Goal: Task Accomplishment & Management: Complete application form

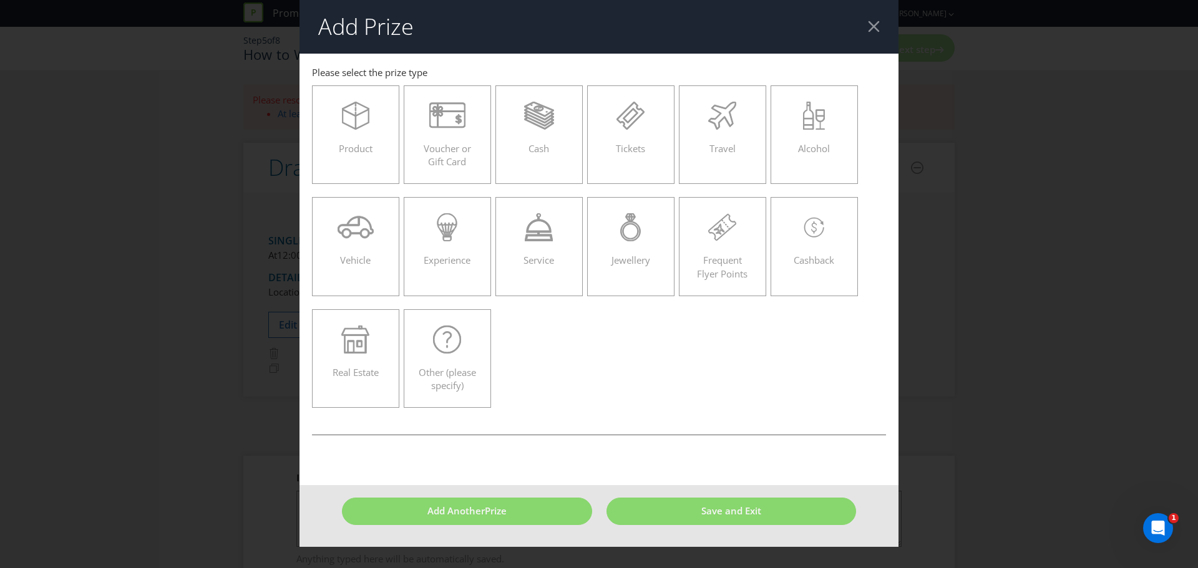
click at [874, 32] on div at bounding box center [874, 27] width 12 height 12
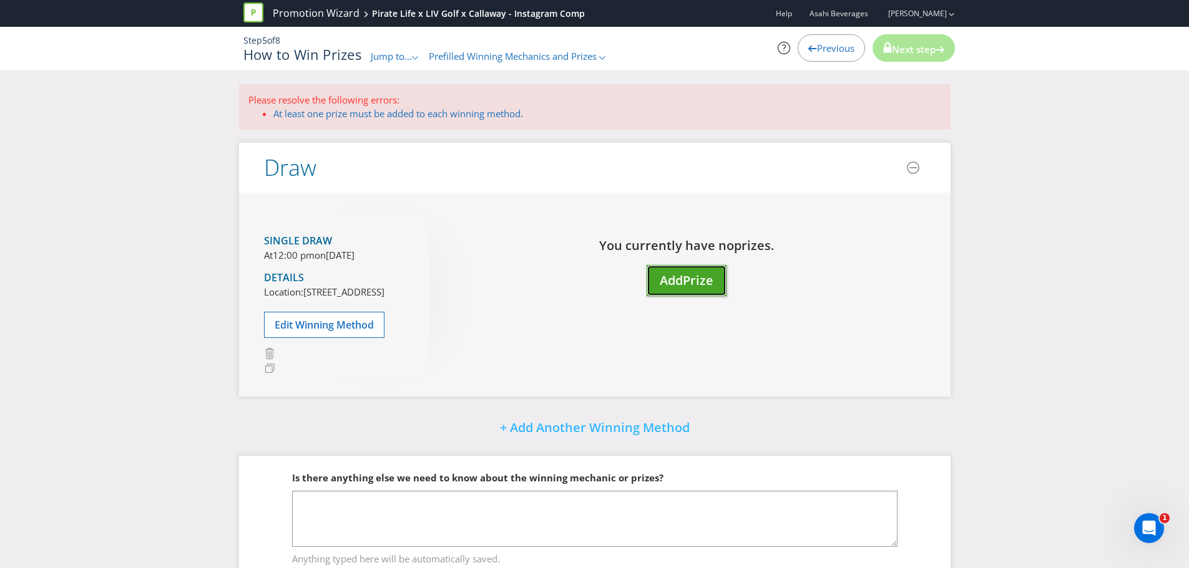
click at [671, 296] on button "Add Prize" at bounding box center [686, 281] width 80 height 32
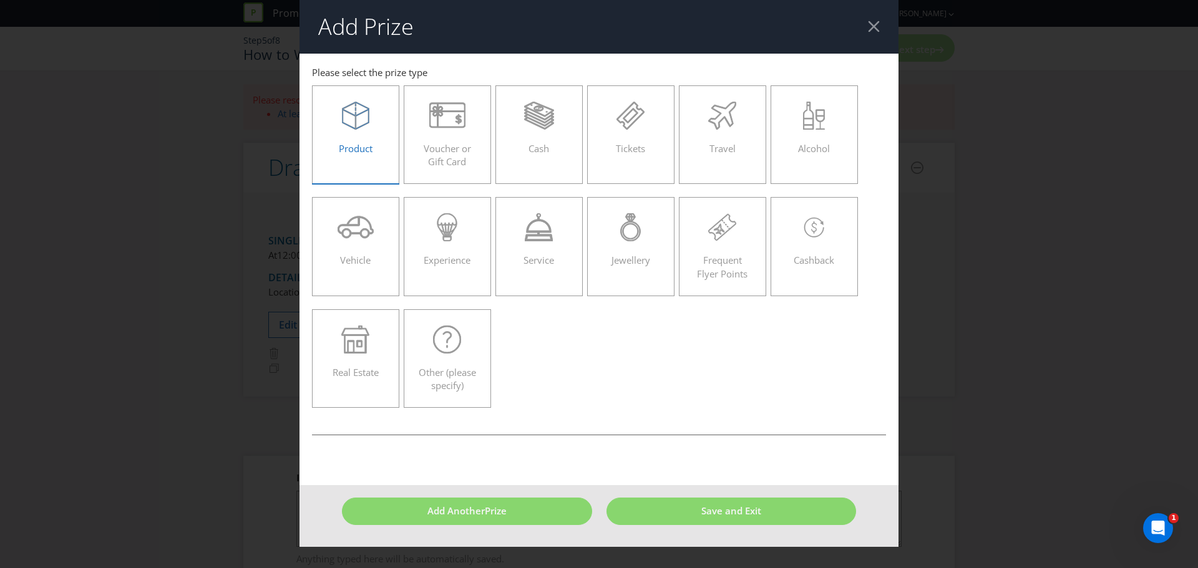
click at [356, 129] on icon at bounding box center [355, 119] width 27 height 21
click at [0, 0] on input "Product" at bounding box center [0, 0] width 0 height 0
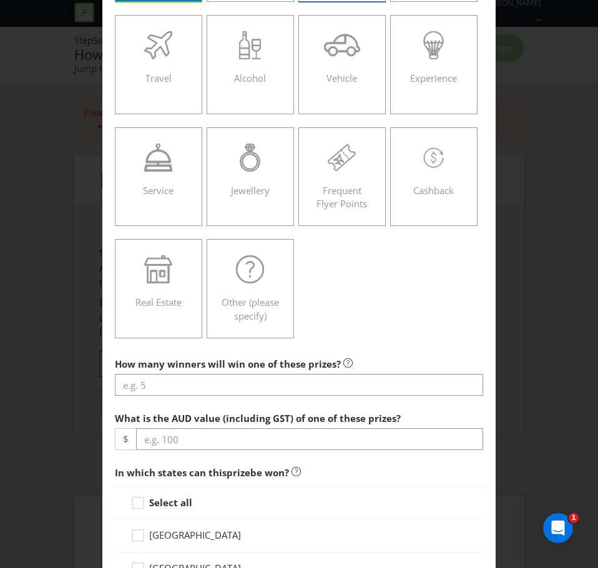
scroll to position [187, 0]
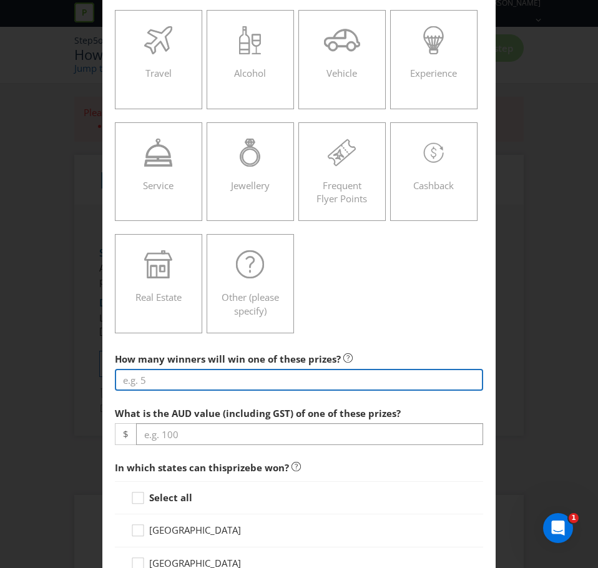
click at [221, 383] on input "number" at bounding box center [299, 380] width 368 height 22
type input "1"
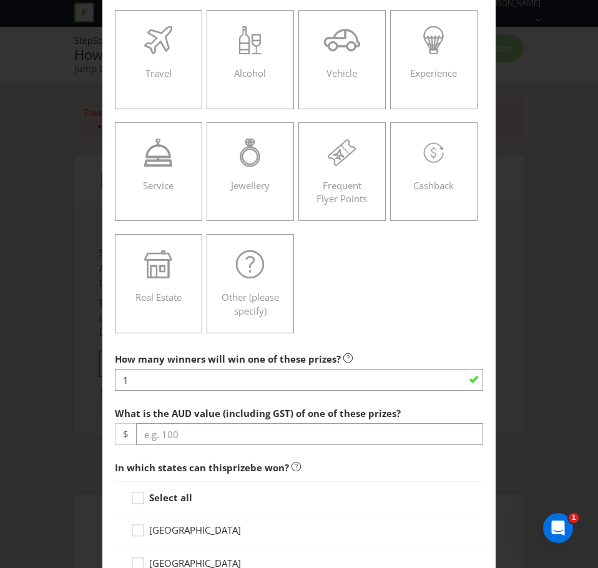
click at [373, 319] on div "Product Voucher or Gift Card Cash Tickets Travel Alcohol Vehicle Experience Ser…" at bounding box center [299, 116] width 368 height 448
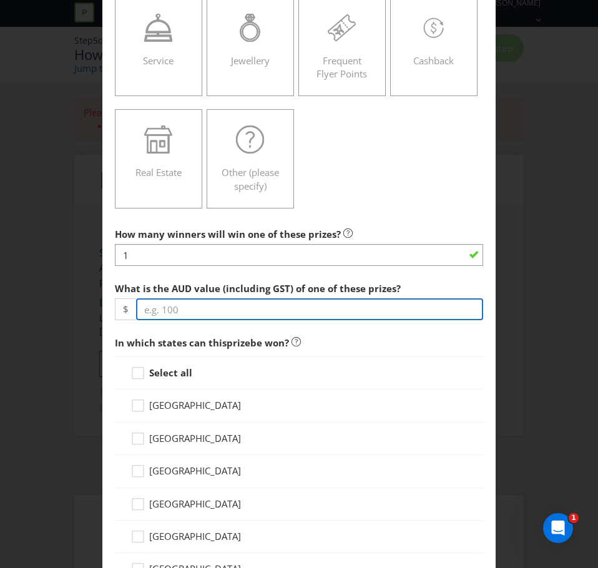
click at [231, 316] on input "number" at bounding box center [309, 309] width 347 height 22
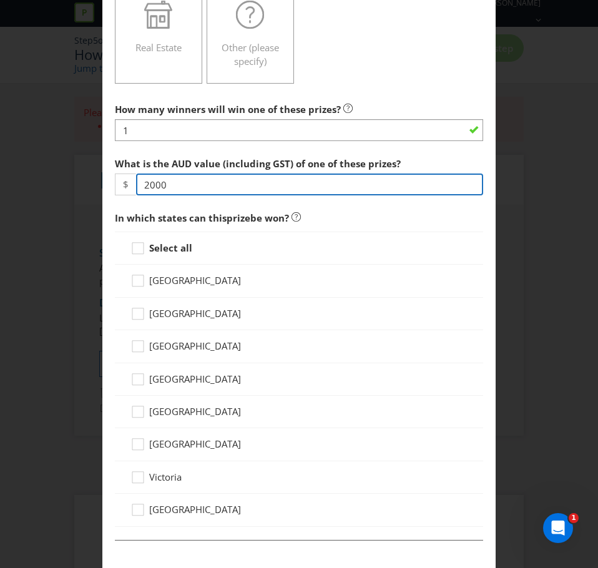
type input "2000"
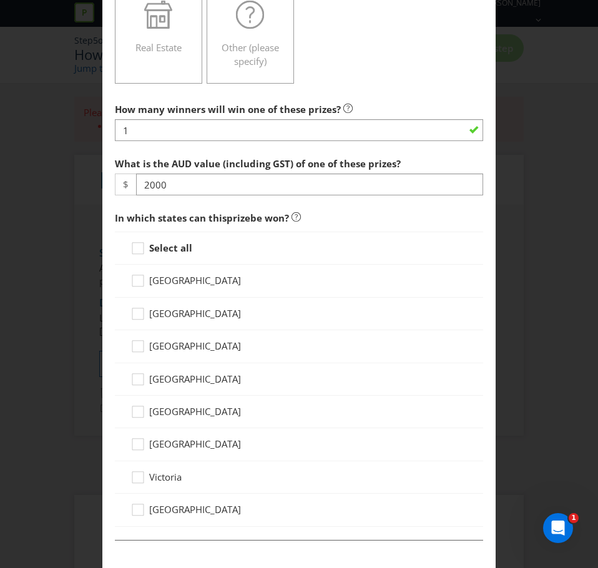
click at [155, 254] on label "Select all" at bounding box center [162, 247] width 64 height 13
click at [0, 0] on input "Select all" at bounding box center [0, 0] width 0 height 0
click at [135, 241] on div at bounding box center [138, 244] width 6 height 6
click at [0, 0] on input "Select all" at bounding box center [0, 0] width 0 height 0
click at [162, 406] on span "[GEOGRAPHIC_DATA]" at bounding box center [195, 411] width 92 height 12
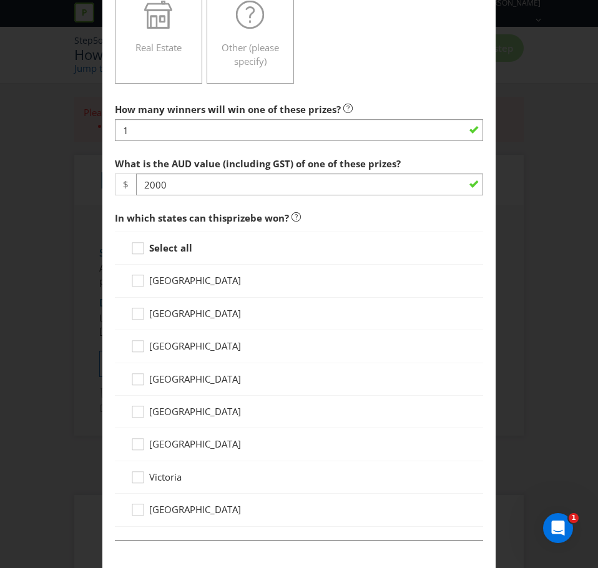
click at [0, 0] on input "[GEOGRAPHIC_DATA]" at bounding box center [0, 0] width 0 height 0
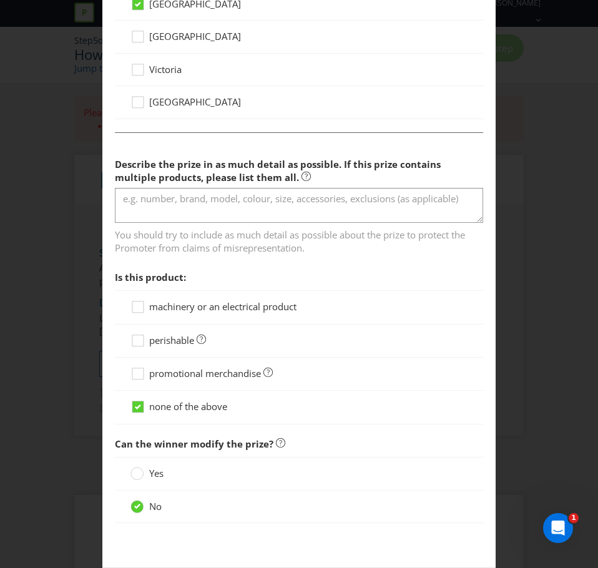
scroll to position [905, 0]
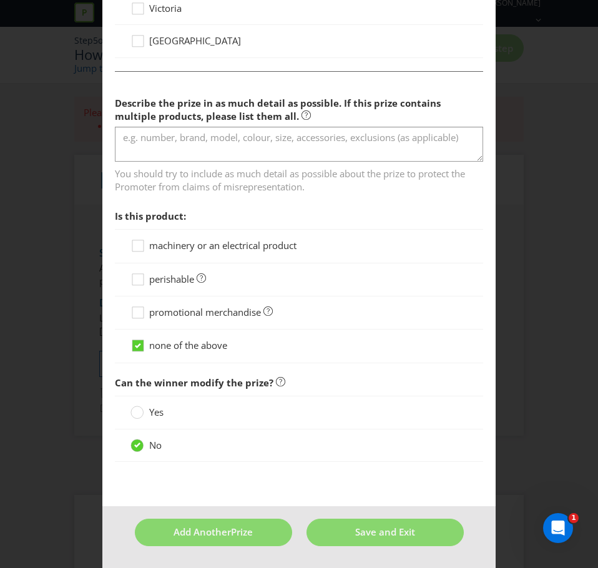
click at [168, 313] on span "promotional merchandise" at bounding box center [205, 312] width 112 height 12
click at [0, 0] on input "promotional merchandise" at bounding box center [0, 0] width 0 height 0
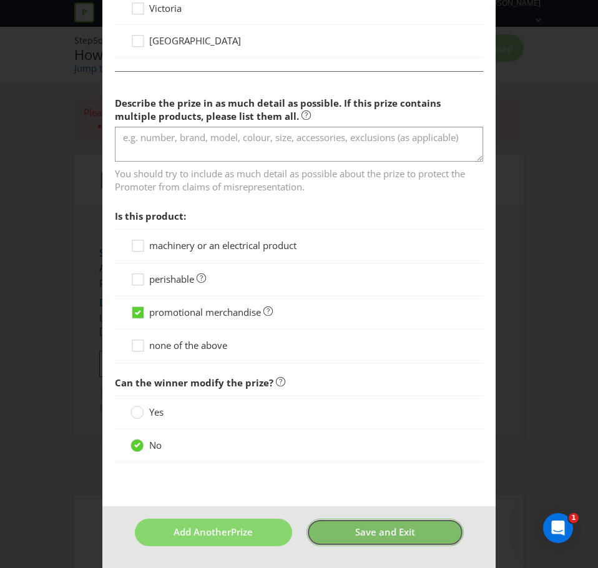
click at [380, 524] on button "Save and Exit" at bounding box center [384, 532] width 157 height 27
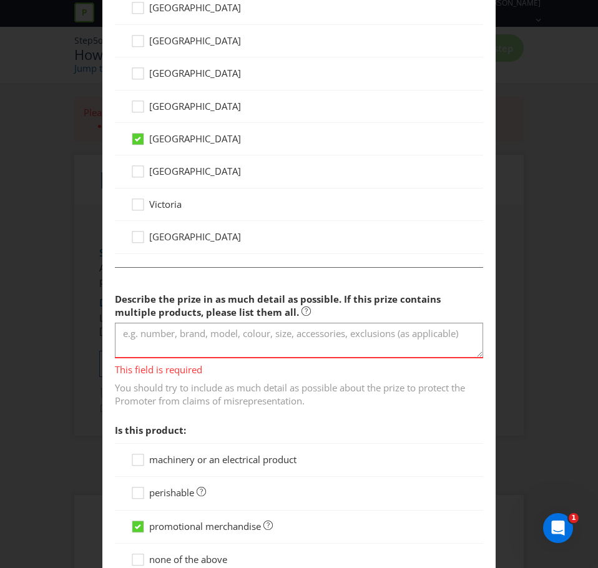
scroll to position [865, 0]
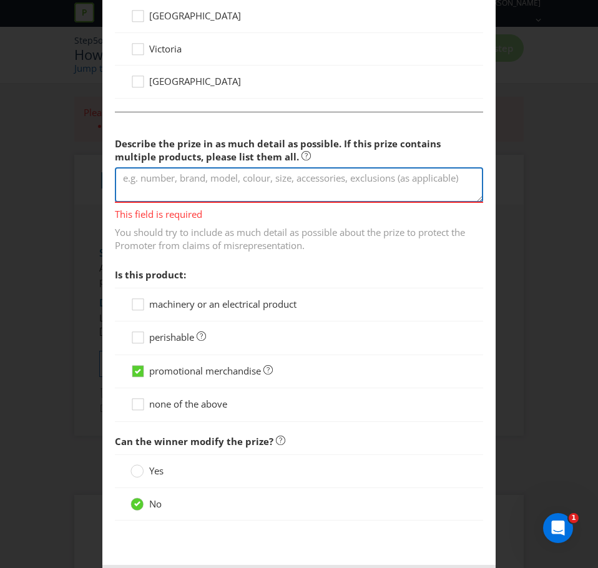
click at [241, 185] on textarea at bounding box center [299, 185] width 368 height 36
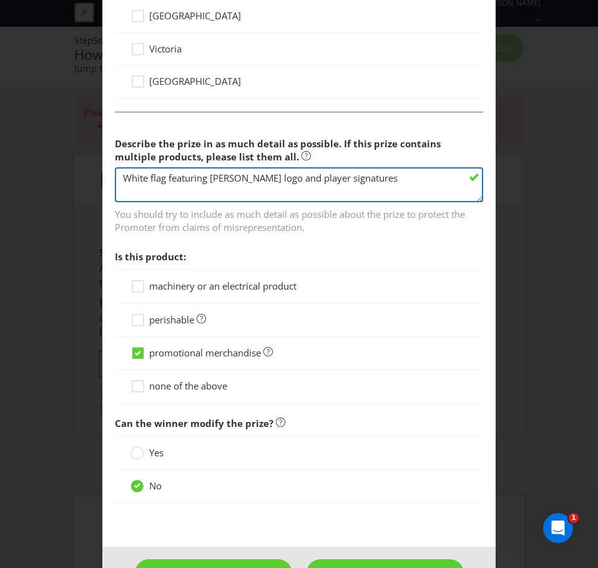
type textarea "White flag featuring [PERSON_NAME] logo and player signatures."
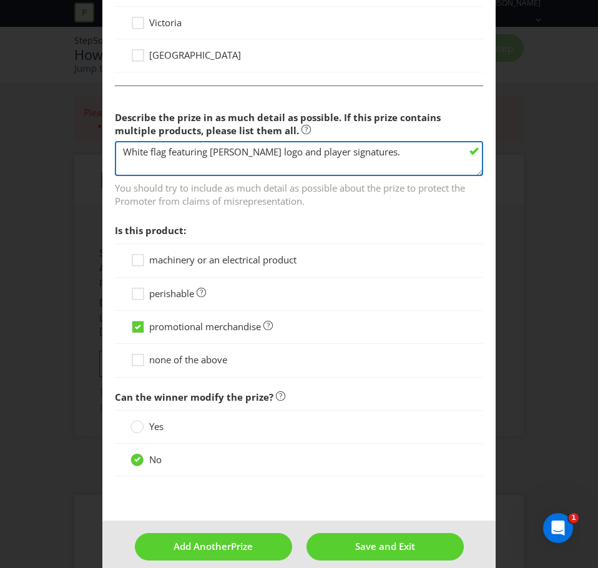
scroll to position [905, 0]
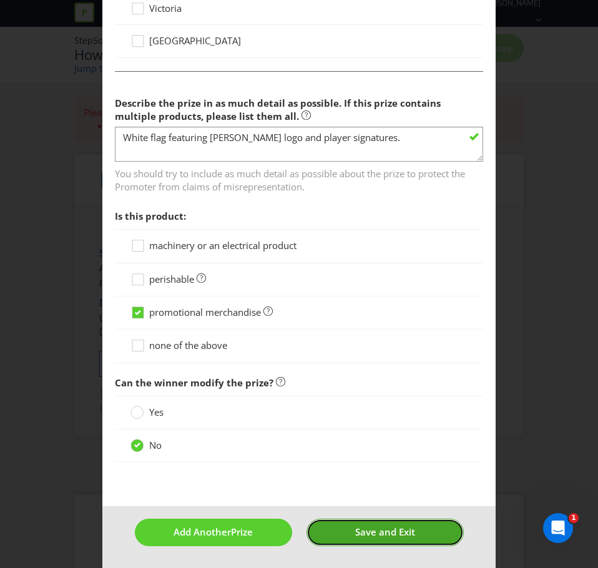
click at [378, 529] on span "Save and Exit" at bounding box center [385, 531] width 60 height 12
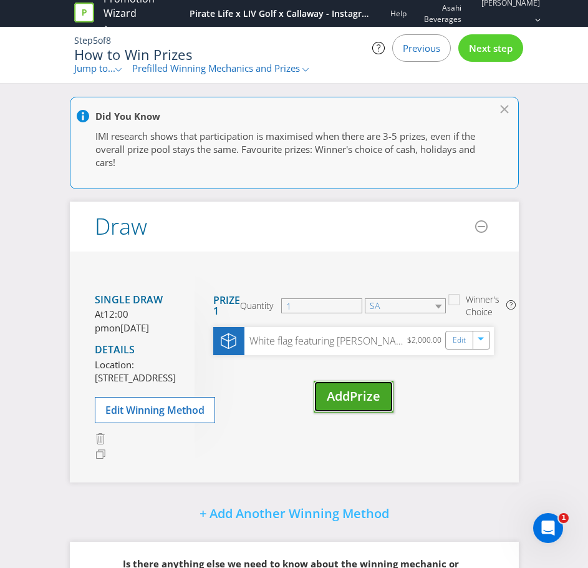
click at [370, 392] on span "Prize" at bounding box center [365, 396] width 31 height 17
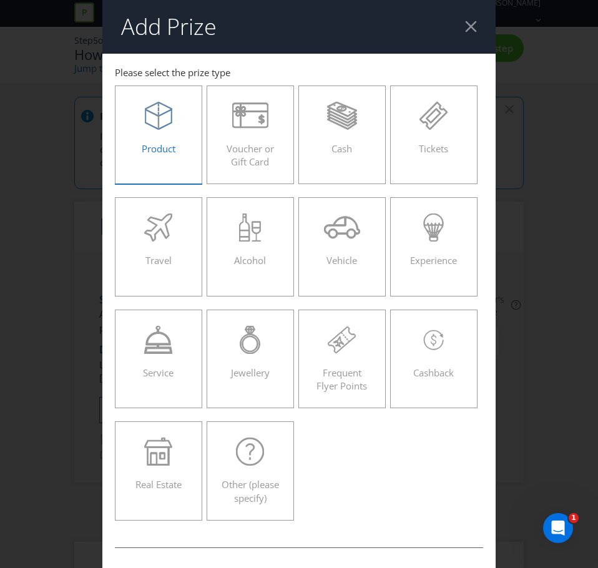
click at [161, 145] on span "Product" at bounding box center [159, 148] width 34 height 12
click at [0, 0] on input "Product" at bounding box center [0, 0] width 0 height 0
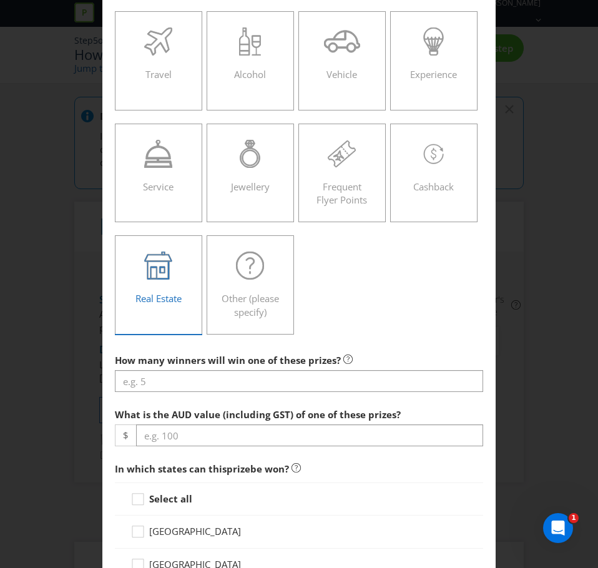
scroll to position [312, 0]
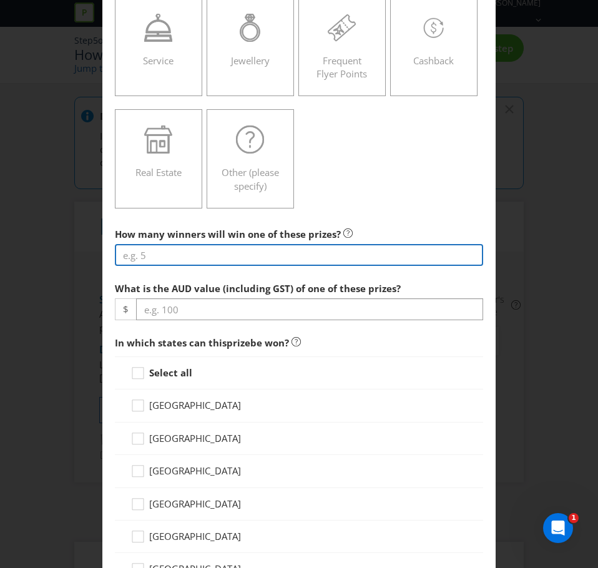
click at [214, 258] on input "number" at bounding box center [299, 255] width 368 height 22
type input "1"
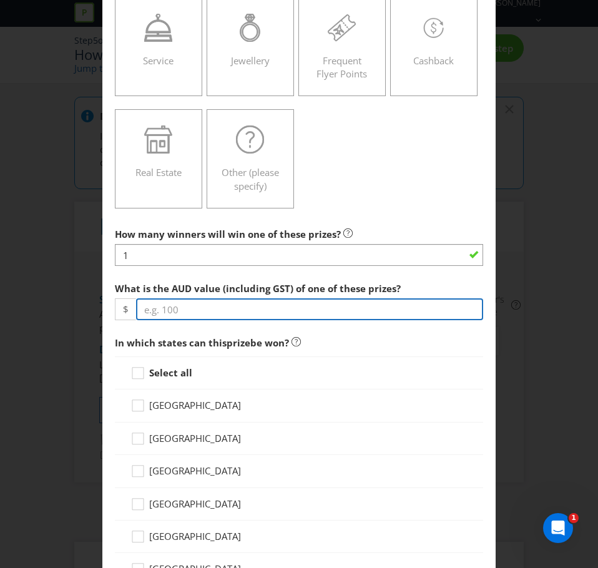
click at [200, 313] on input "number" at bounding box center [309, 309] width 347 height 22
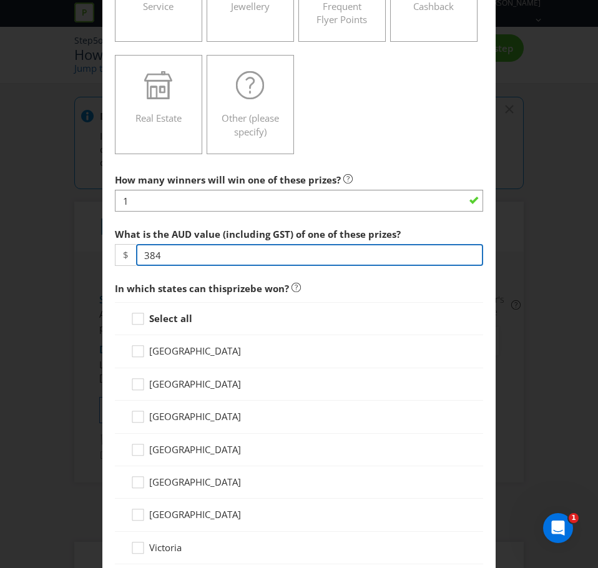
scroll to position [437, 0]
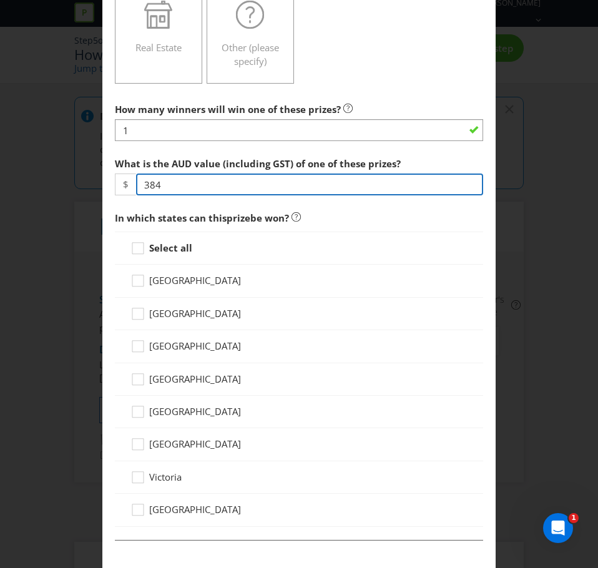
type input "384"
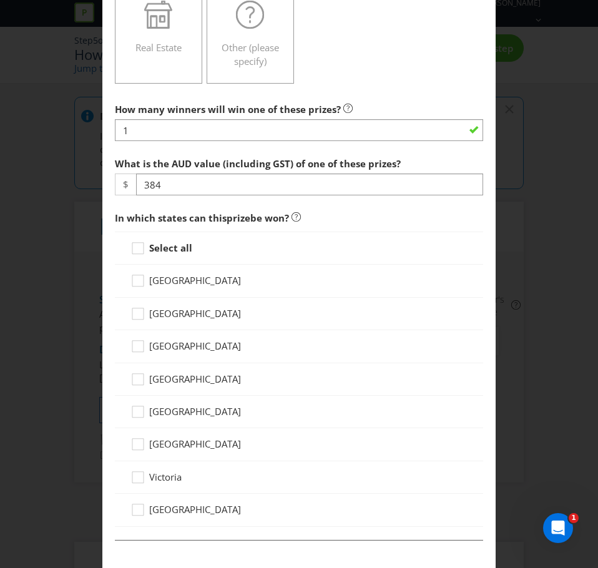
click at [167, 405] on span "[GEOGRAPHIC_DATA]" at bounding box center [195, 411] width 92 height 12
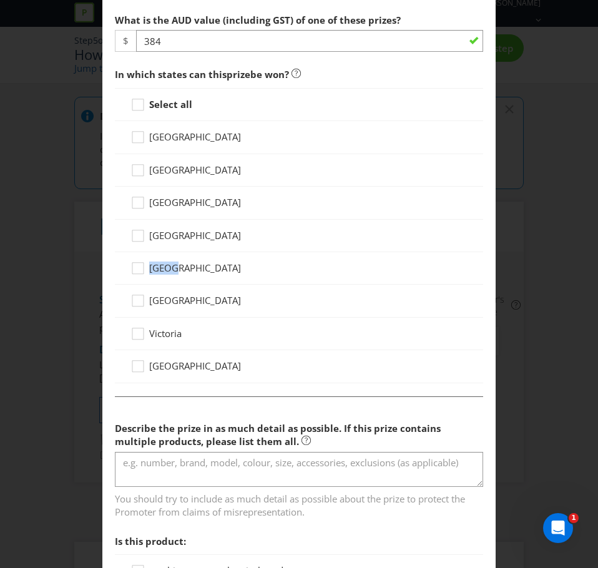
scroll to position [749, 0]
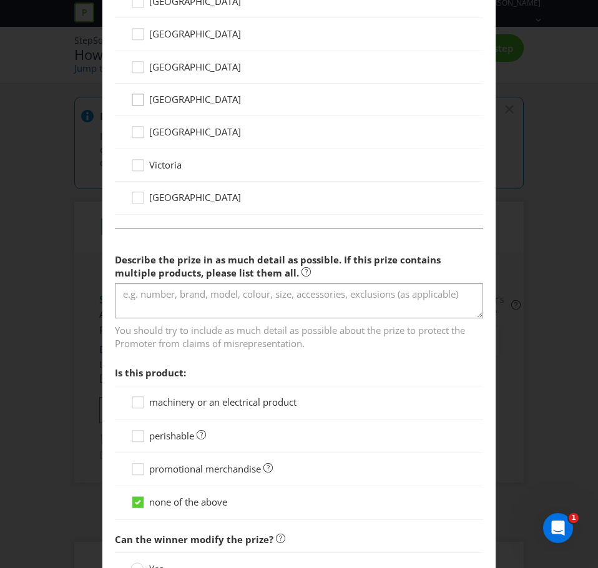
click at [130, 100] on icon at bounding box center [139, 102] width 19 height 19
click at [0, 0] on input "[GEOGRAPHIC_DATA]" at bounding box center [0, 0] width 0 height 0
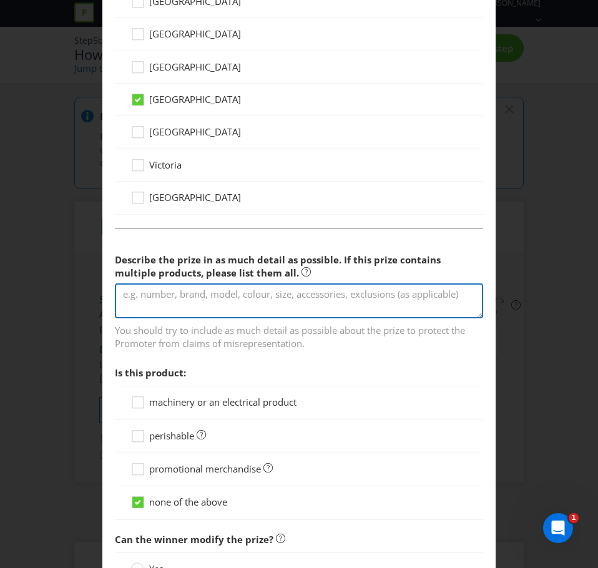
click at [236, 310] on textarea at bounding box center [299, 301] width 368 height 36
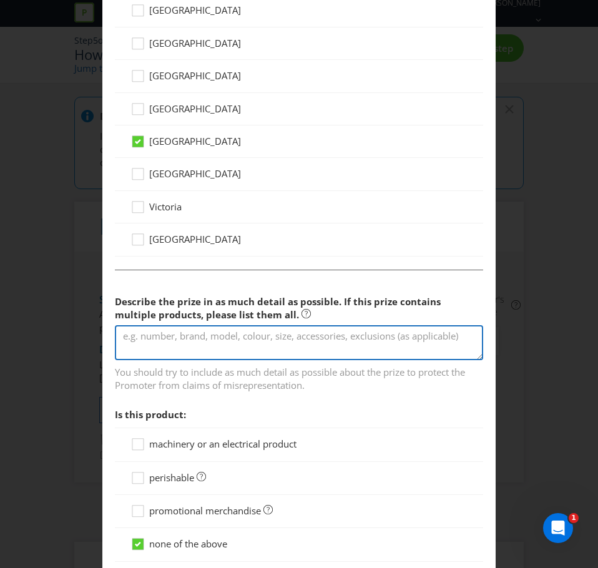
scroll to position [686, 0]
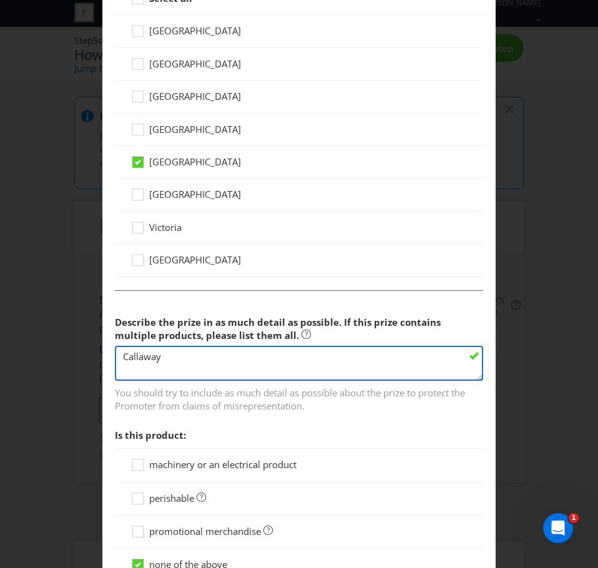
click at [134, 351] on textarea "Callaway" at bounding box center [299, 364] width 368 height 36
paste textarea "ustom Pirate Life x Callaway Cart Bag"
click at [265, 355] on textarea "Custom Pirate Life x Callaway Cart Bag - Black" at bounding box center [299, 364] width 368 height 36
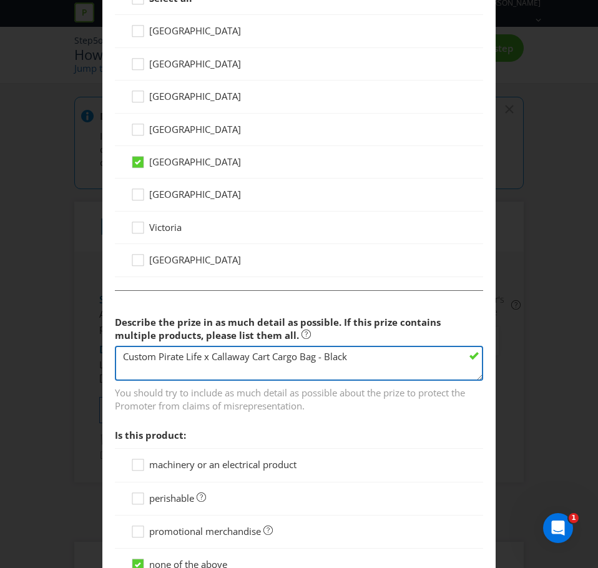
type textarea "Custom Pirate Life x Callaway Cart Cargo Bag - Black"
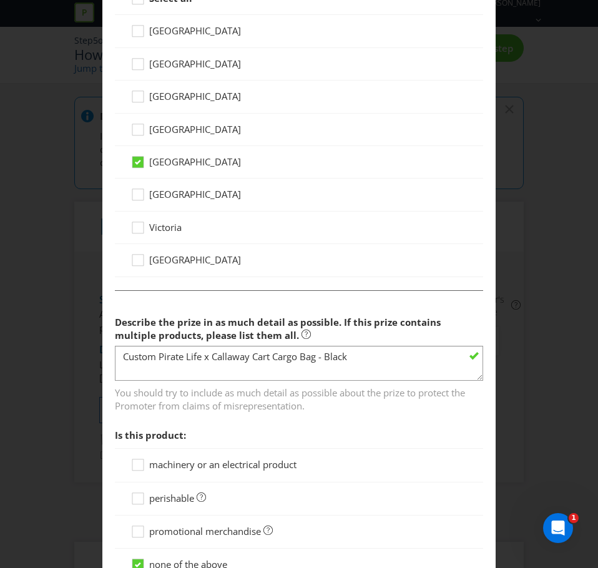
click at [276, 402] on span "You should try to include as much detail as possible about the prize to protect…" at bounding box center [299, 396] width 368 height 31
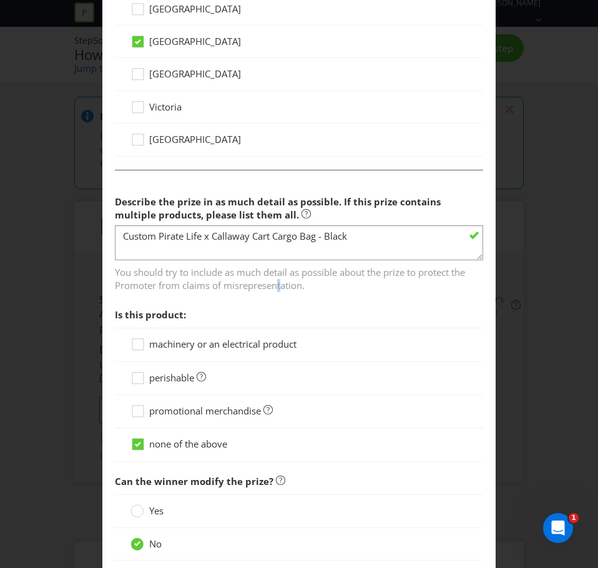
scroll to position [811, 0]
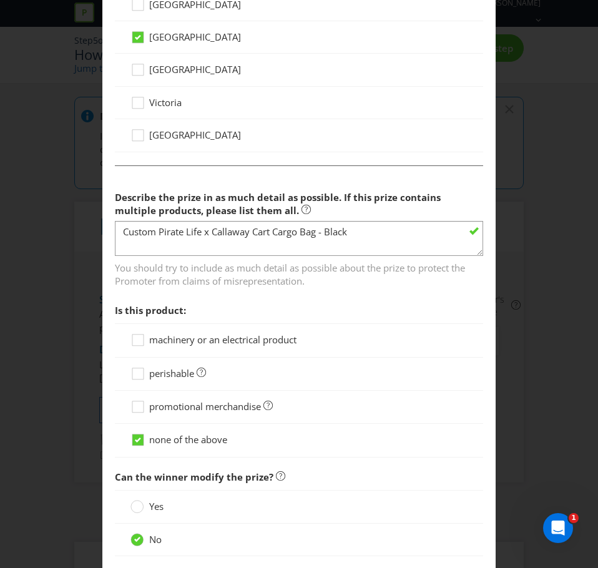
click at [182, 296] on section "Describe the prize in as much detail as possible. If this prize contains multip…" at bounding box center [299, 321] width 368 height 273
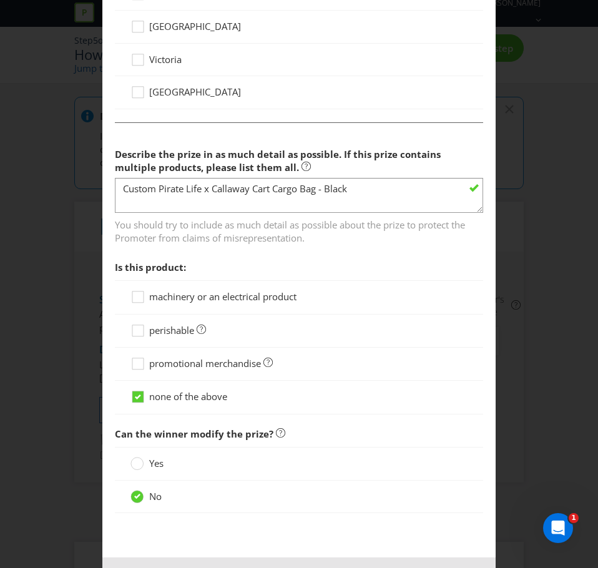
scroll to position [905, 0]
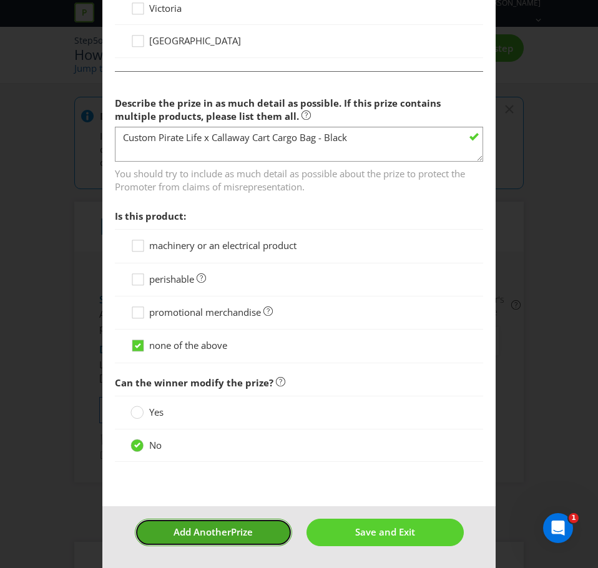
click at [253, 535] on button "Add Another Prize" at bounding box center [213, 532] width 157 height 27
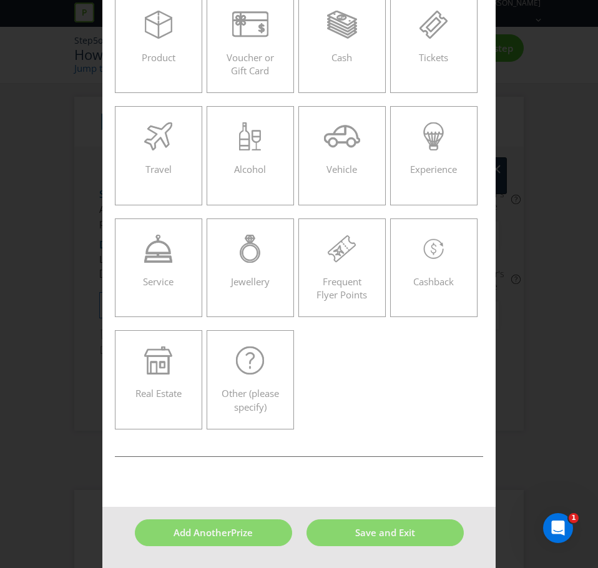
scroll to position [54, 0]
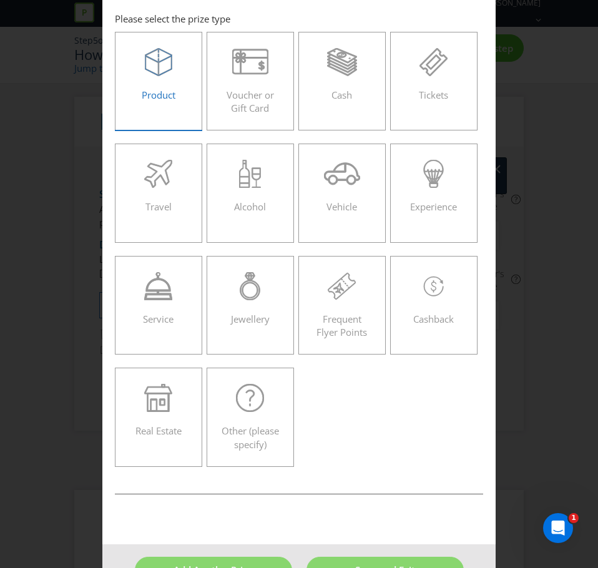
click at [132, 90] on div "Product" at bounding box center [158, 76] width 61 height 56
click at [0, 0] on input "Product" at bounding box center [0, 0] width 0 height 0
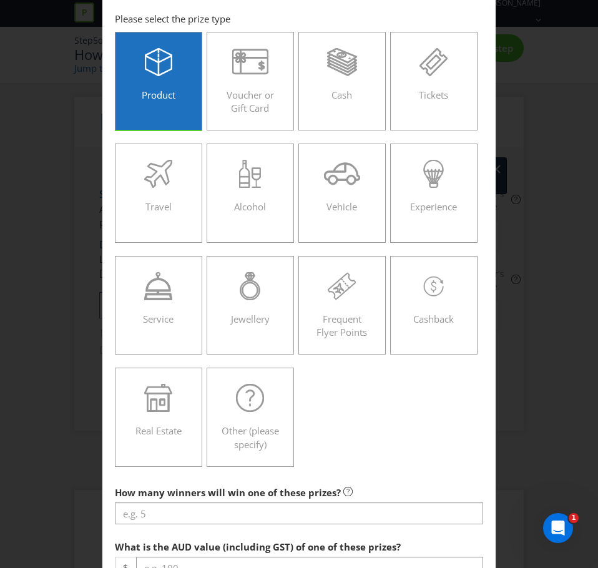
scroll to position [303, 0]
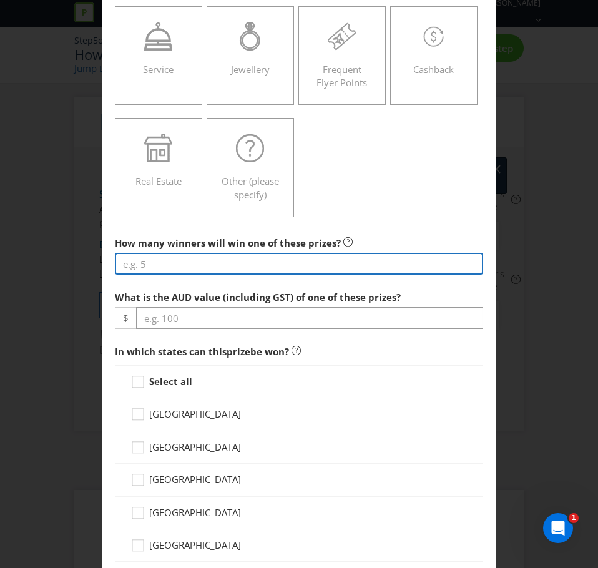
click at [175, 261] on input "number" at bounding box center [299, 264] width 368 height 22
type input "1"
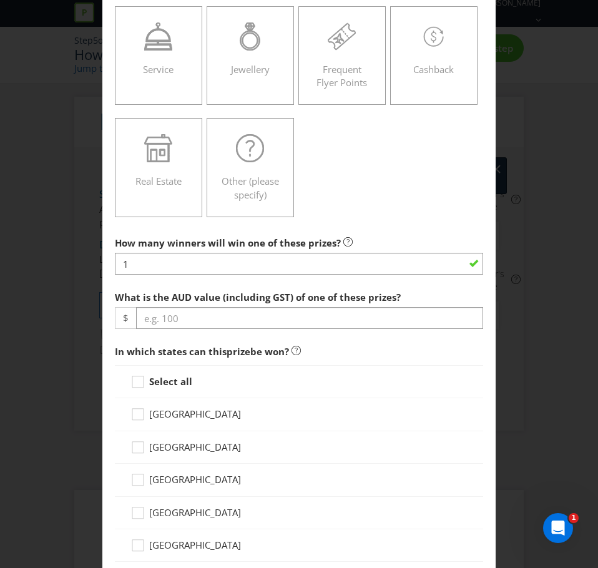
drag, startPoint x: 574, startPoint y: 157, endPoint x: 561, endPoint y: 155, distance: 13.2
click at [576, 159] on div "Add Prize [GEOGRAPHIC_DATA] [GEOGRAPHIC_DATA] [GEOGRAPHIC_DATA] [GEOGRAPHIC_DAT…" at bounding box center [299, 284] width 598 height 568
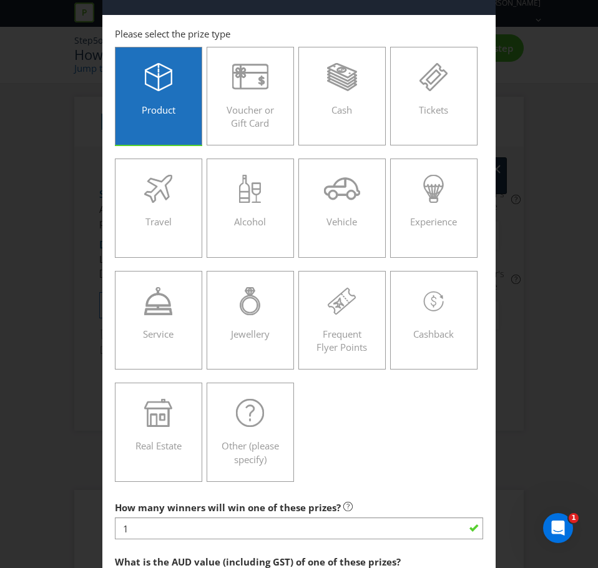
scroll to position [0, 0]
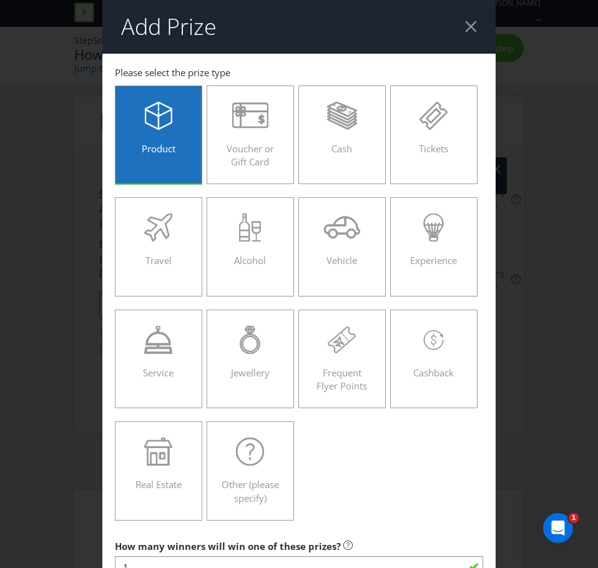
click at [467, 24] on div at bounding box center [471, 27] width 12 height 12
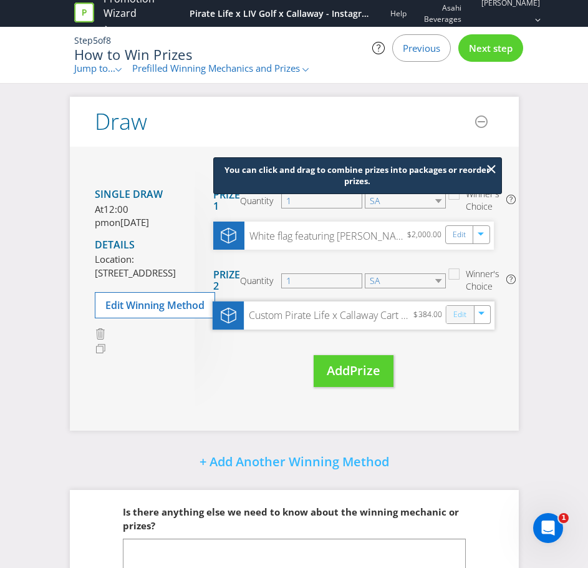
click at [457, 313] on link "Edit" at bounding box center [460, 315] width 13 height 14
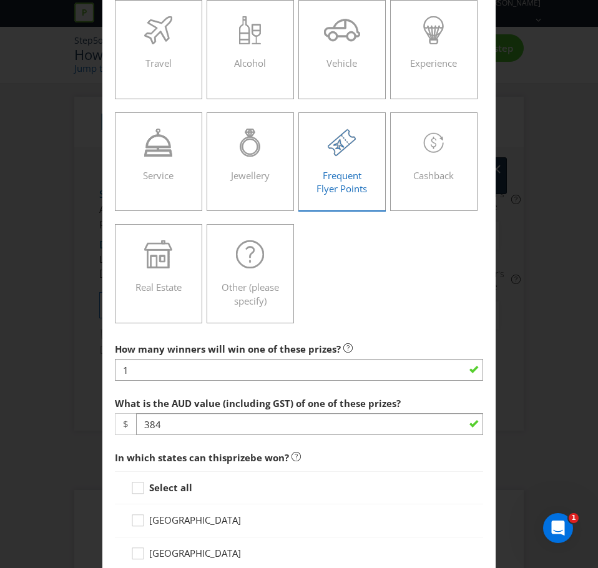
scroll to position [374, 0]
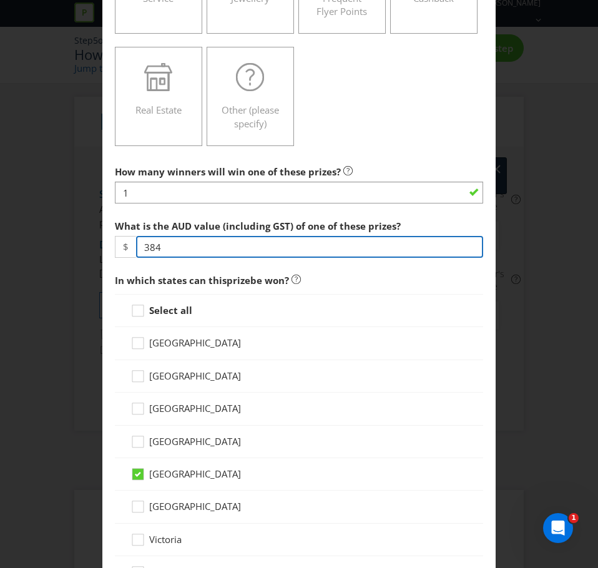
click at [326, 245] on input "384" at bounding box center [309, 247] width 347 height 22
click at [203, 249] on input "384" at bounding box center [309, 247] width 347 height 22
drag, startPoint x: 203, startPoint y: 249, endPoint x: 1, endPoint y: 230, distance: 202.4
click at [0, 230] on html "Promotion Wizard Pirate Life x LIV Golf x Callaway - Instagram Comp Help Asahi …" at bounding box center [299, 284] width 598 height 568
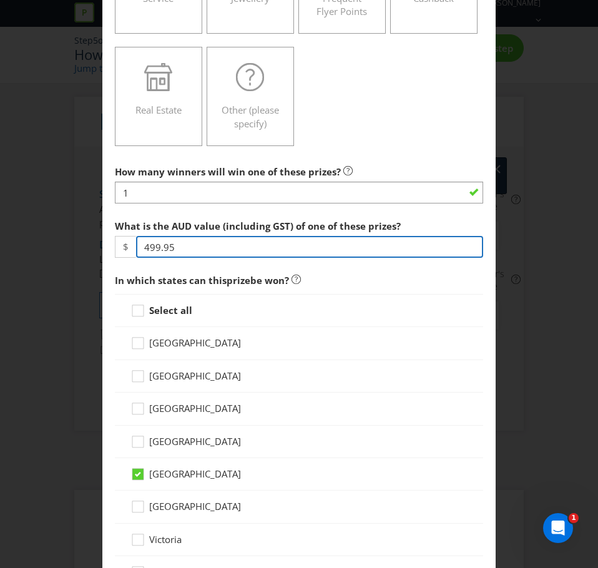
type input "499.95"
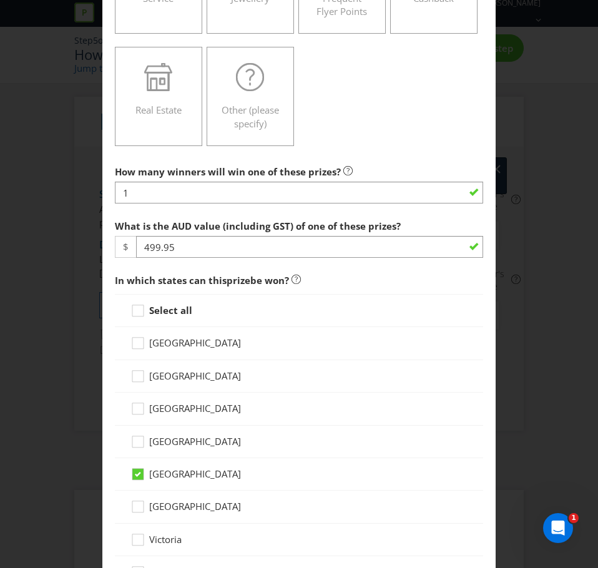
click at [172, 222] on span "What is the AUD value (including GST) of one of these prizes?" at bounding box center [258, 226] width 286 height 12
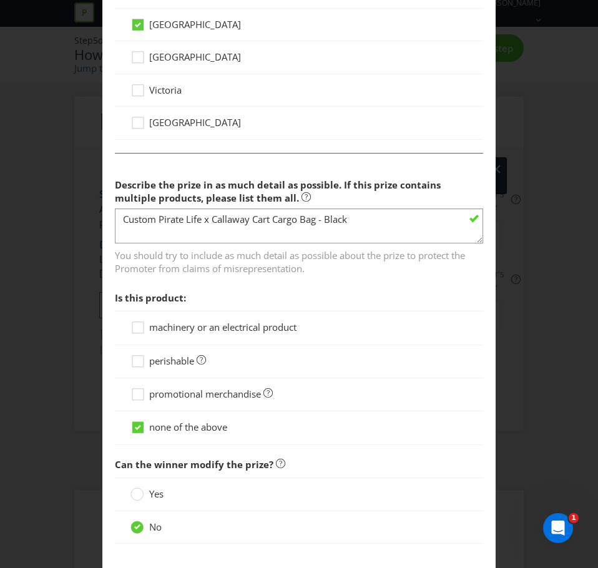
scroll to position [905, 0]
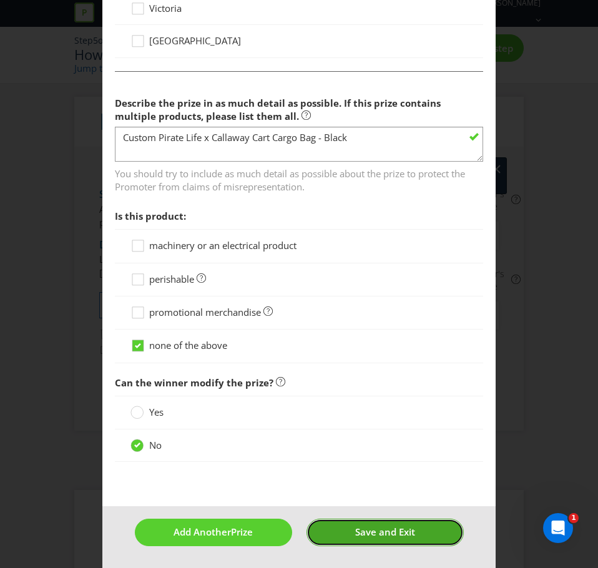
click at [368, 535] on span "Save and Exit" at bounding box center [385, 531] width 60 height 12
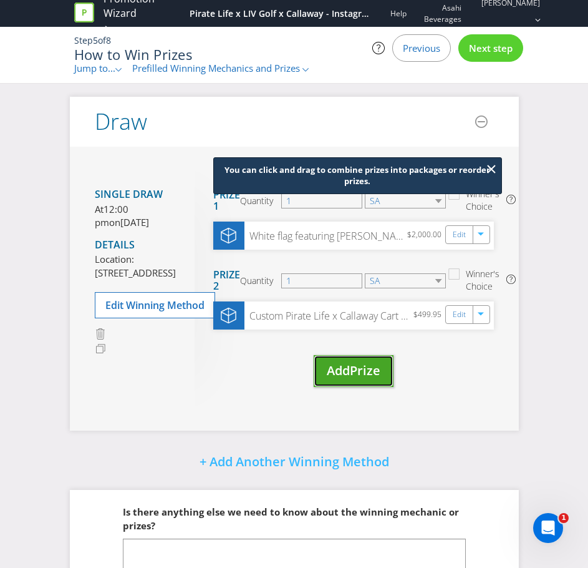
click at [348, 372] on span "Add" at bounding box center [338, 370] width 23 height 17
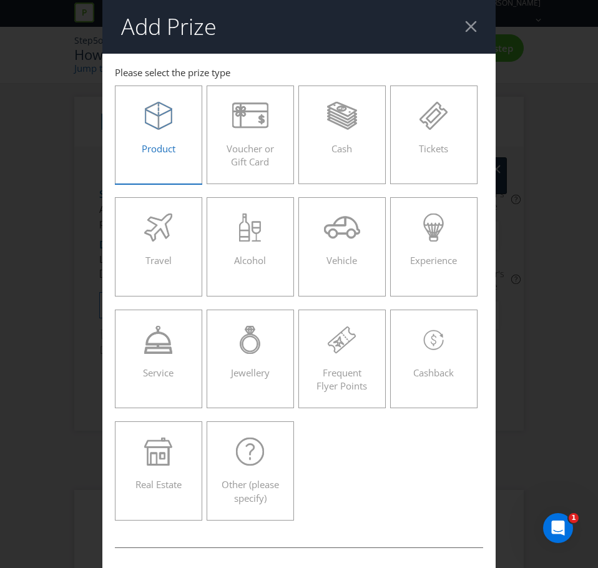
click at [137, 120] on div at bounding box center [158, 116] width 61 height 28
click at [0, 0] on input "Product" at bounding box center [0, 0] width 0 height 0
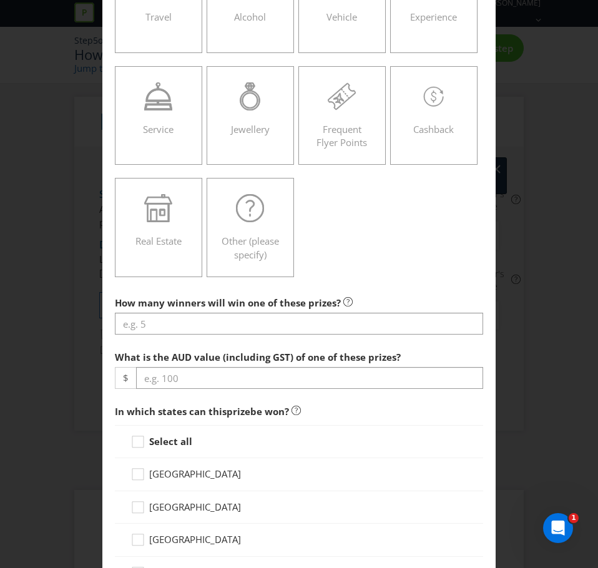
scroll to position [312, 0]
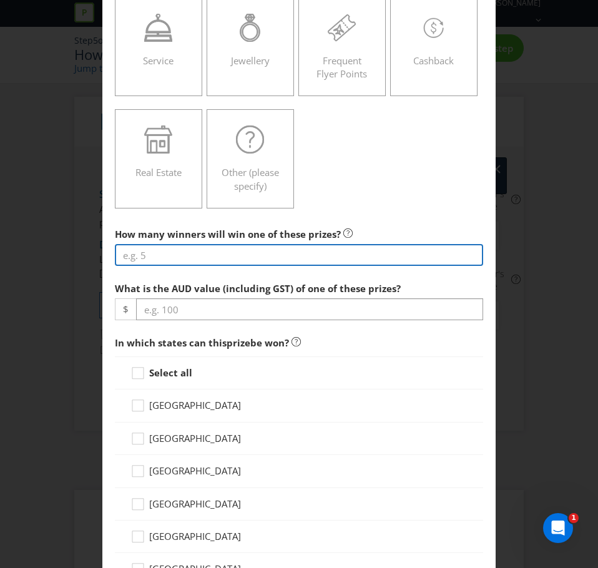
click at [250, 250] on input "number" at bounding box center [299, 255] width 368 height 22
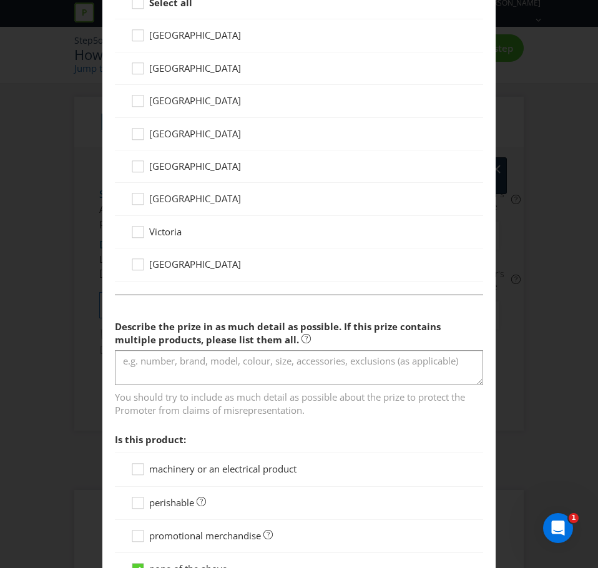
scroll to position [686, 0]
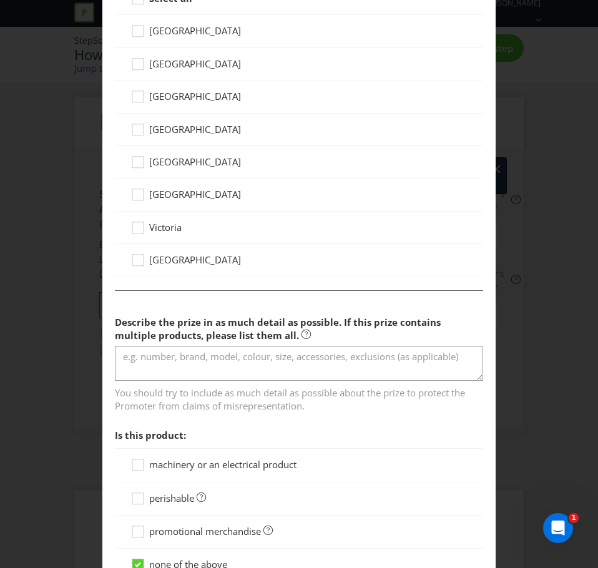
type input "1"
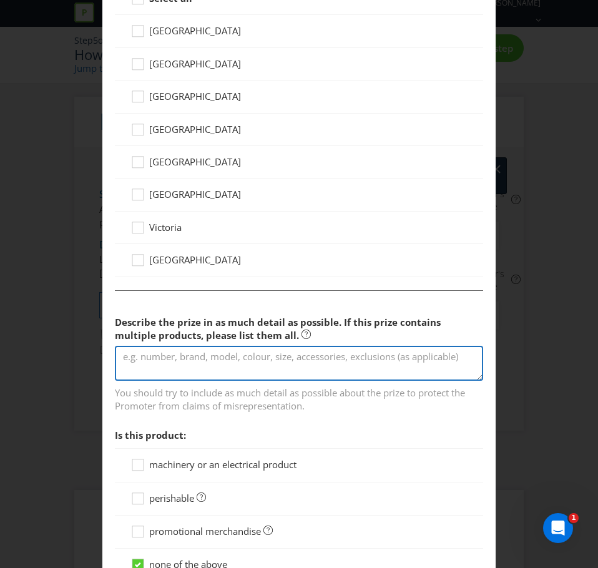
click at [206, 359] on textarea at bounding box center [299, 364] width 368 height 36
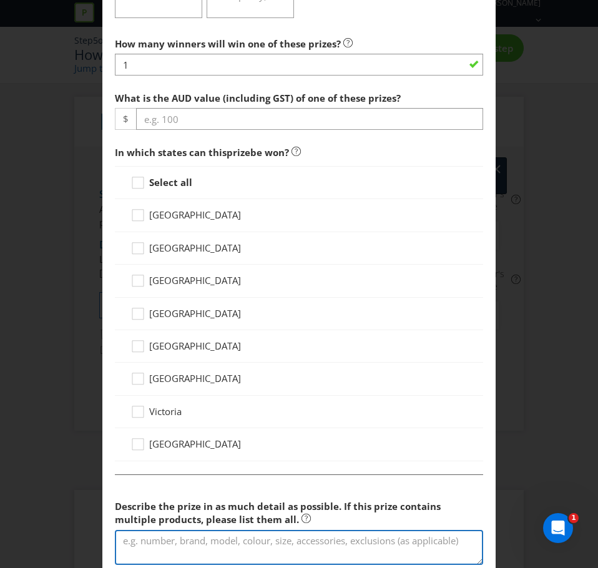
scroll to position [374, 0]
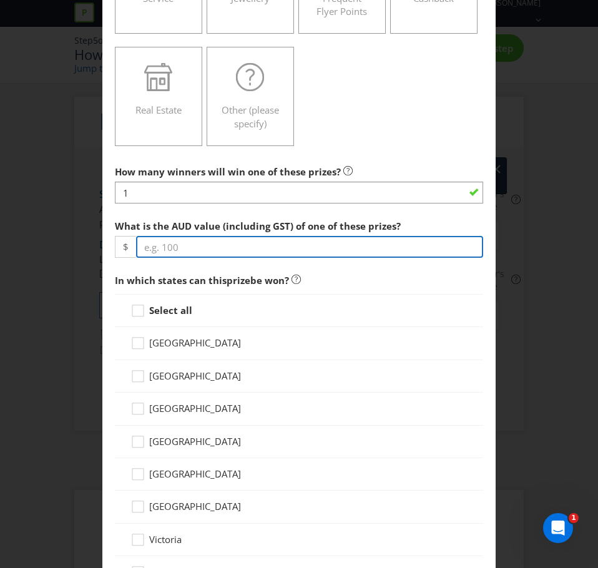
click at [188, 252] on input "number" at bounding box center [309, 247] width 347 height 22
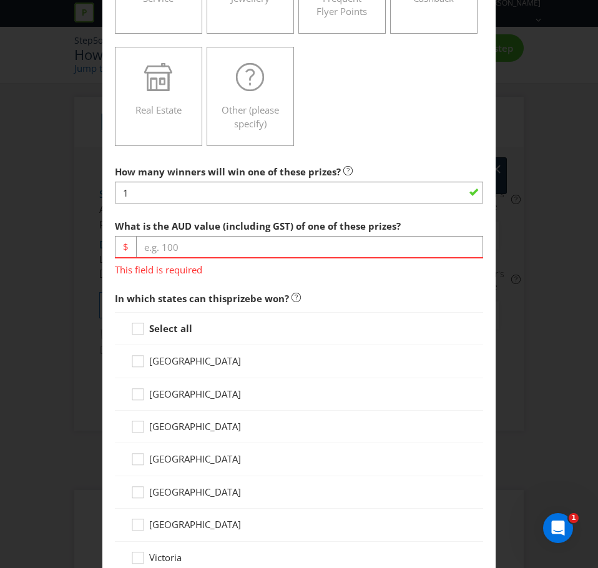
drag, startPoint x: 313, startPoint y: 266, endPoint x: 321, endPoint y: 253, distance: 15.7
click at [313, 265] on span "This field is required" at bounding box center [299, 267] width 368 height 18
click at [321, 253] on input "number" at bounding box center [309, 247] width 347 height 22
paste input "4399.70"
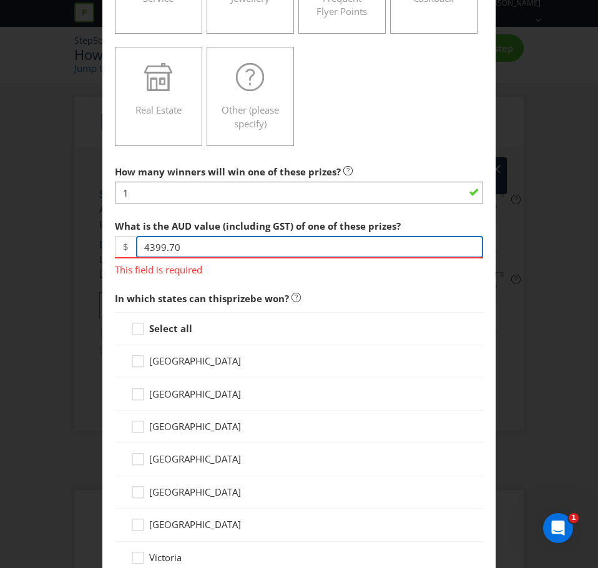
type input "4399.70"
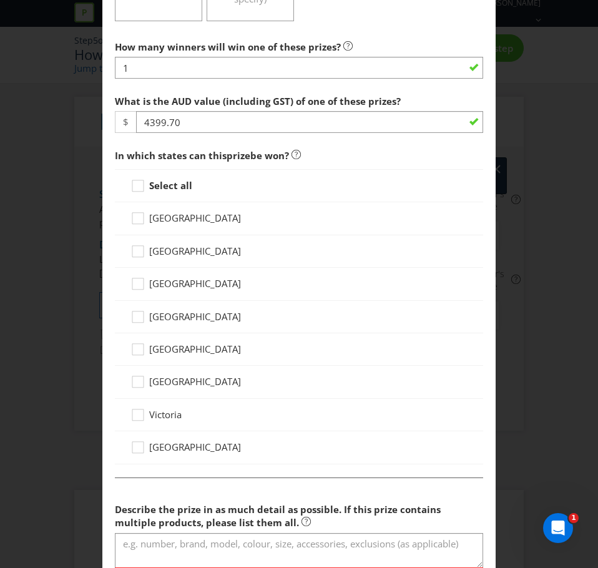
click at [157, 343] on span "[GEOGRAPHIC_DATA]" at bounding box center [195, 349] width 92 height 12
click at [0, 0] on input "[GEOGRAPHIC_DATA]" at bounding box center [0, 0] width 0 height 0
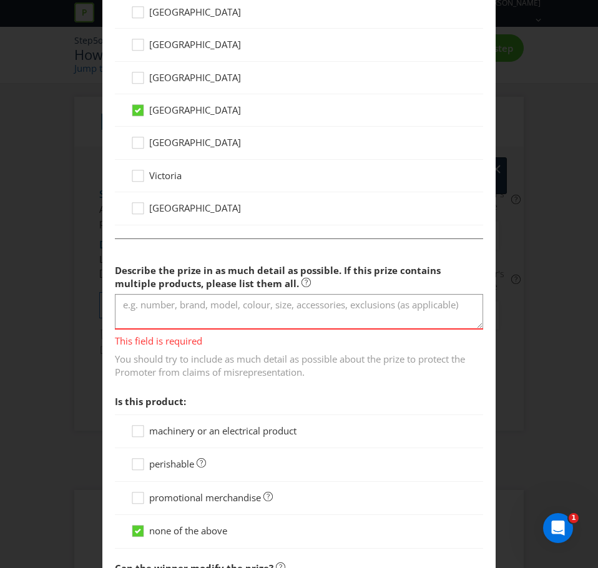
scroll to position [811, 0]
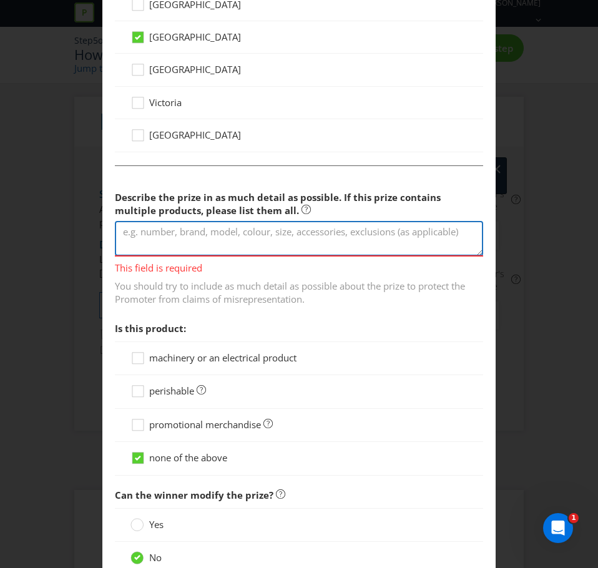
click at [235, 243] on textarea at bounding box center [299, 239] width 368 height 36
paste textarea "[PERSON_NAME] Driver - $845.95 ELYTE Fairway Wood - $493.95 ELYTE Hybrid - $405…"
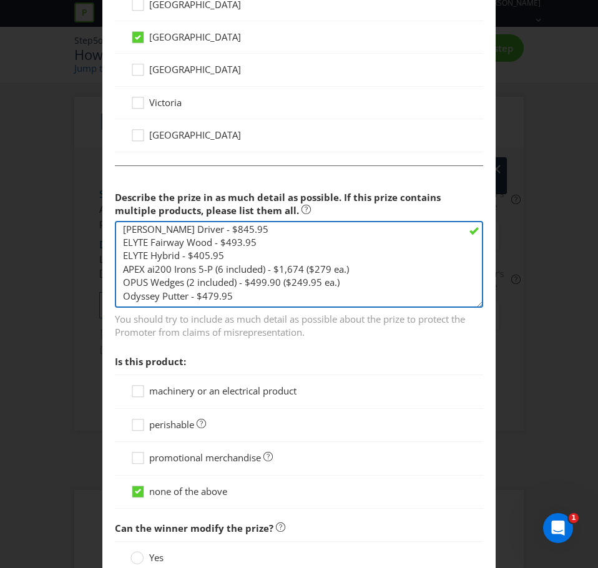
scroll to position [0, 0]
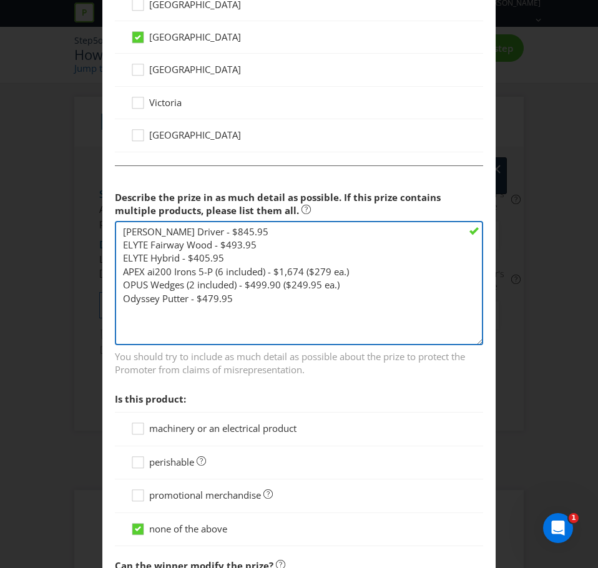
drag, startPoint x: 472, startPoint y: 249, endPoint x: 434, endPoint y: 341, distance: 99.3
click at [434, 341] on textarea "[PERSON_NAME] Driver - $845.95 ELYTE Fairway Wood - $493.95 ELYTE Hybrid - $405…" at bounding box center [299, 283] width 368 height 124
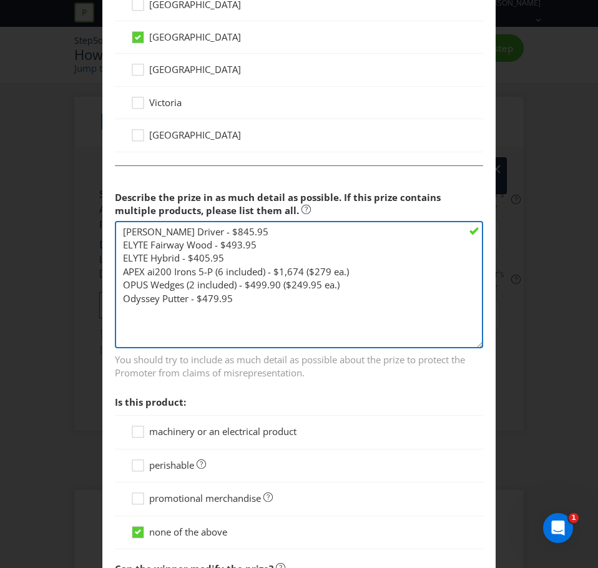
type textarea "[PERSON_NAME] Driver - $845.95 ELYTE Fairway Wood - $493.95 ELYTE Hybrid - $405…"
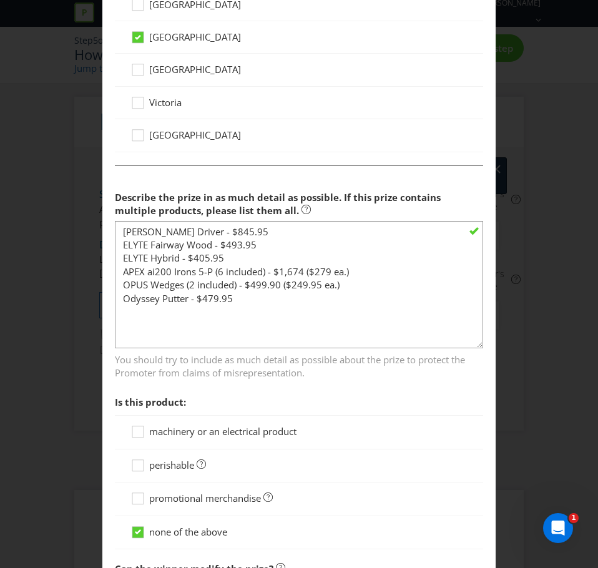
click at [315, 379] on span "You should try to include as much detail as possible about the prize to protect…" at bounding box center [299, 364] width 368 height 31
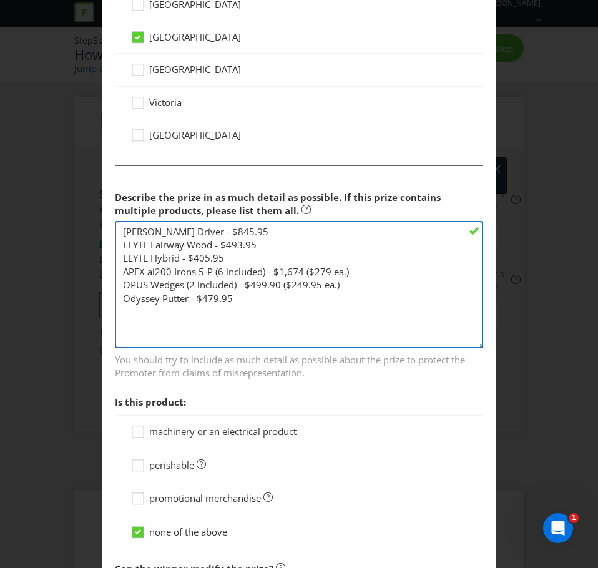
click at [280, 321] on textarea "[PERSON_NAME] Driver - $845.95 ELYTE Fairway Wood - $493.95 ELYTE Hybrid - $405…" at bounding box center [299, 284] width 368 height 127
click at [231, 329] on textarea "[PERSON_NAME] Driver - $845.95 ELYTE Fairway Wood - $493.95 ELYTE Hybrid - $405…" at bounding box center [299, 284] width 368 height 127
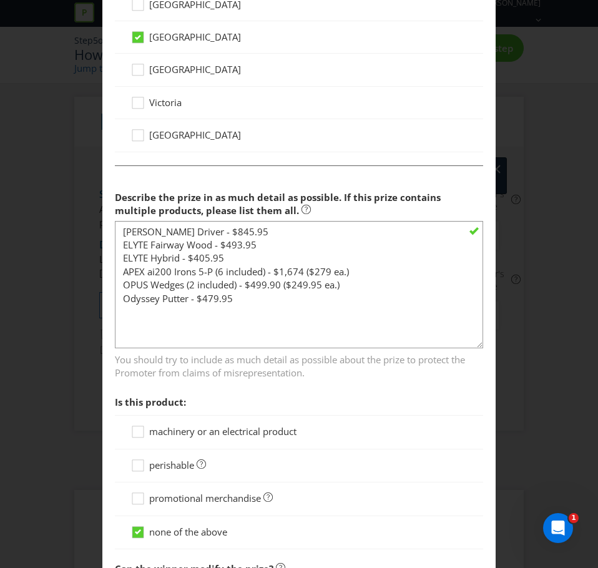
click at [318, 404] on span "Is this product:" at bounding box center [299, 402] width 368 height 26
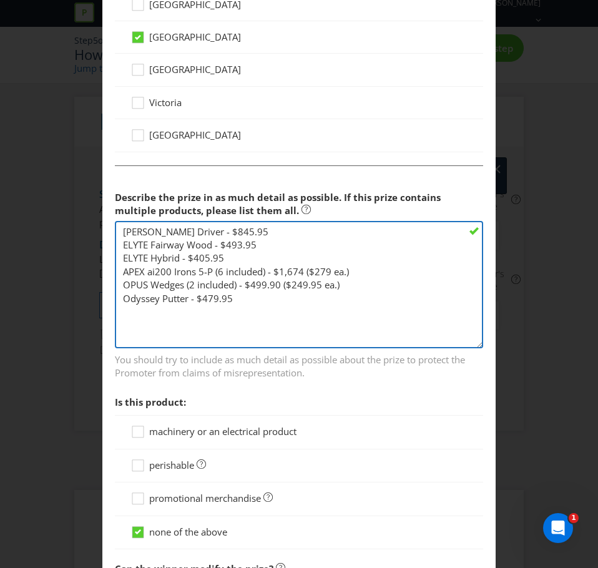
click at [307, 333] on textarea "[PERSON_NAME] Driver - $845.95 ELYTE Fairway Wood - $493.95 ELYTE Hybrid - $405…" at bounding box center [299, 284] width 368 height 127
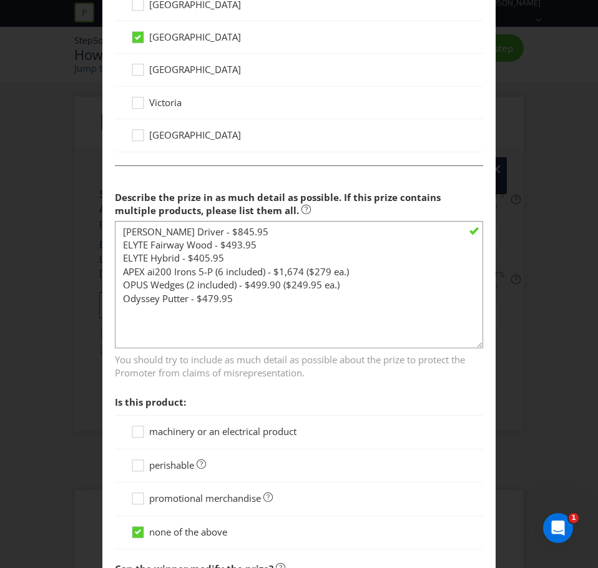
click at [320, 367] on span "You should try to include as much detail as possible about the prize to protect…" at bounding box center [299, 364] width 368 height 31
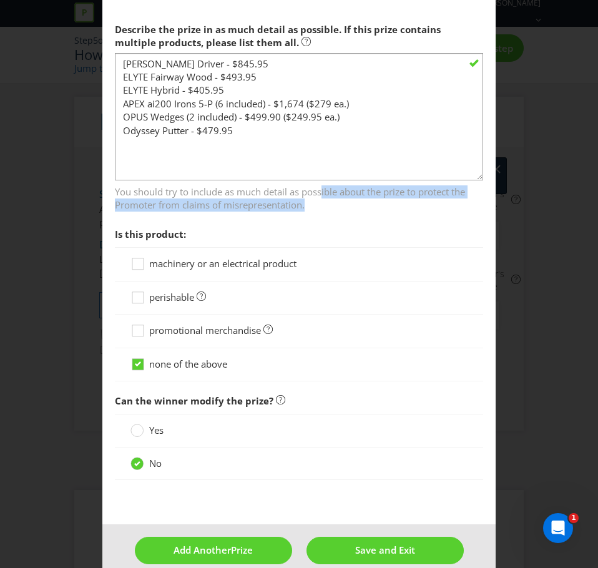
scroll to position [997, 0]
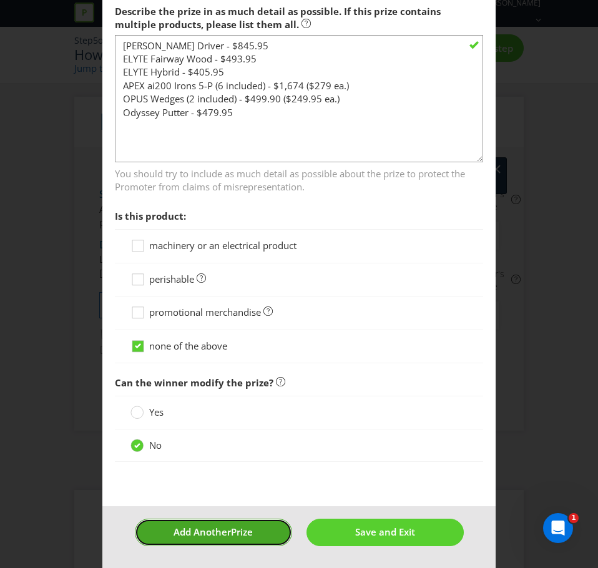
click at [212, 529] on span "Add Another" at bounding box center [201, 531] width 57 height 12
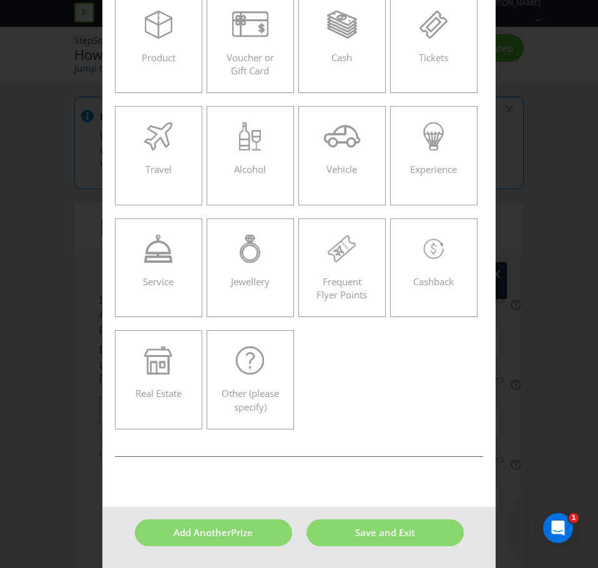
scroll to position [54, 0]
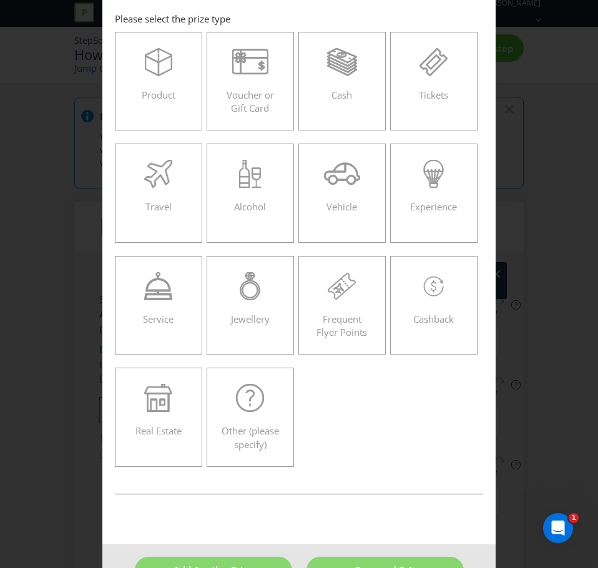
click at [497, 98] on div "Add Prize [GEOGRAPHIC_DATA] [GEOGRAPHIC_DATA] [GEOGRAPHIC_DATA] [GEOGRAPHIC_DAT…" at bounding box center [299, 284] width 598 height 568
click at [467, 93] on label "Tickets" at bounding box center [433, 81] width 87 height 99
click at [0, 0] on input "Tickets" at bounding box center [0, 0] width 0 height 0
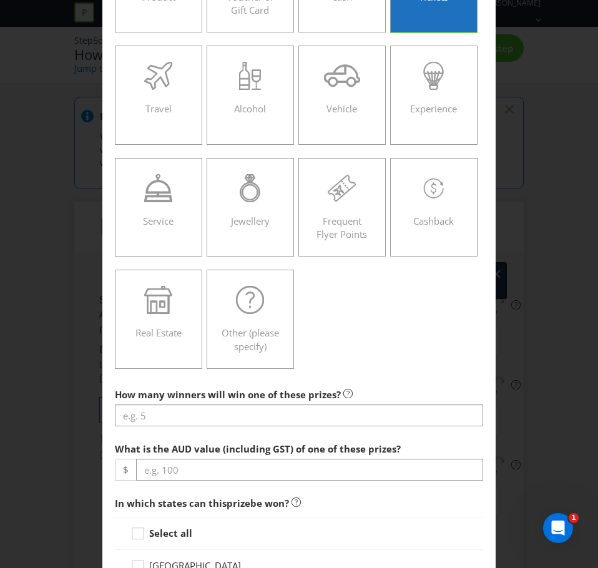
scroll to position [303, 0]
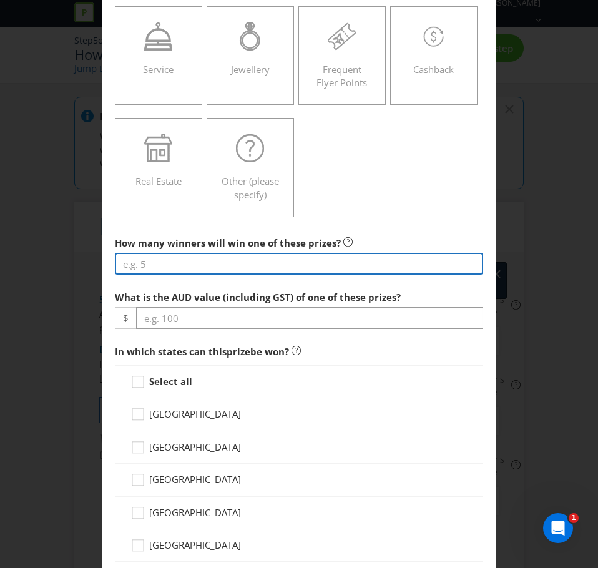
click at [225, 268] on input "number" at bounding box center [299, 264] width 368 height 22
type input "2"
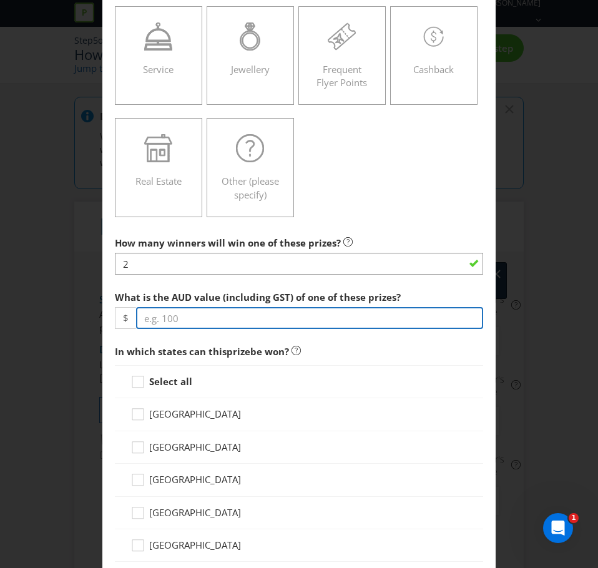
click at [215, 310] on input "number" at bounding box center [309, 318] width 347 height 22
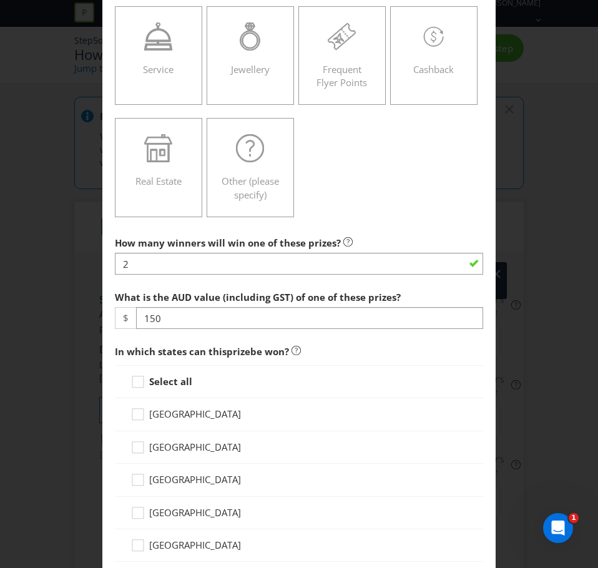
click at [219, 285] on label "What is the AUD value (including GST) of one of these prizes?" at bounding box center [259, 294] width 288 height 19
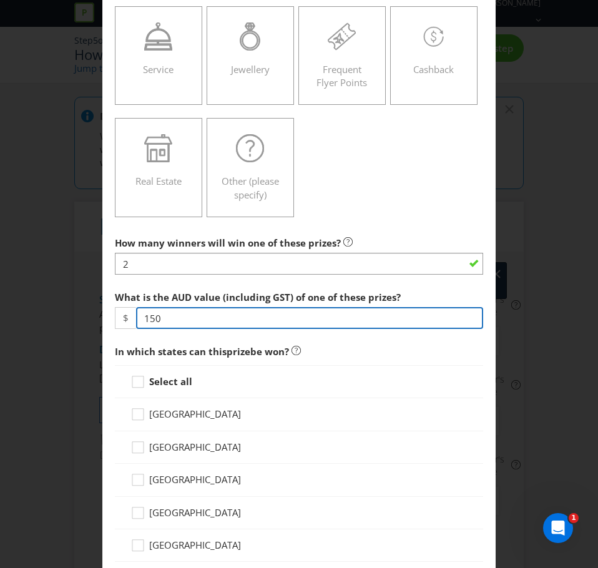
drag, startPoint x: 212, startPoint y: 313, endPoint x: 85, endPoint y: 312, distance: 126.1
click at [85, 312] on div "Add Prize [GEOGRAPHIC_DATA] [GEOGRAPHIC_DATA] [GEOGRAPHIC_DATA] [GEOGRAPHIC_DAT…" at bounding box center [299, 284] width 598 height 568
type input "75"
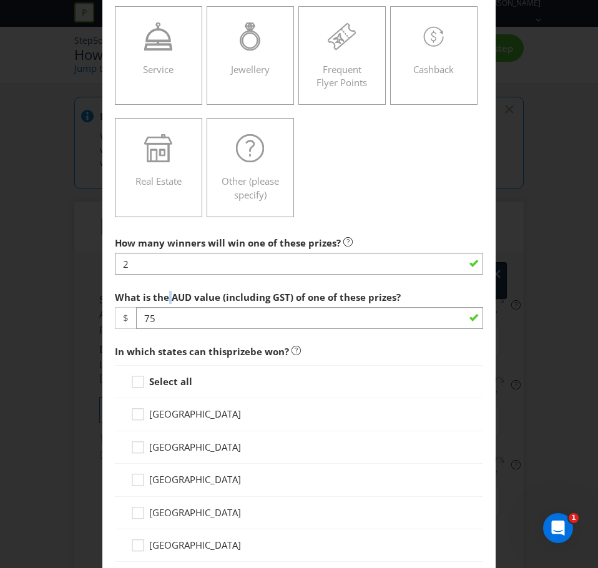
click at [165, 286] on label "What is the AUD value (including GST) of one of these prizes?" at bounding box center [259, 294] width 288 height 19
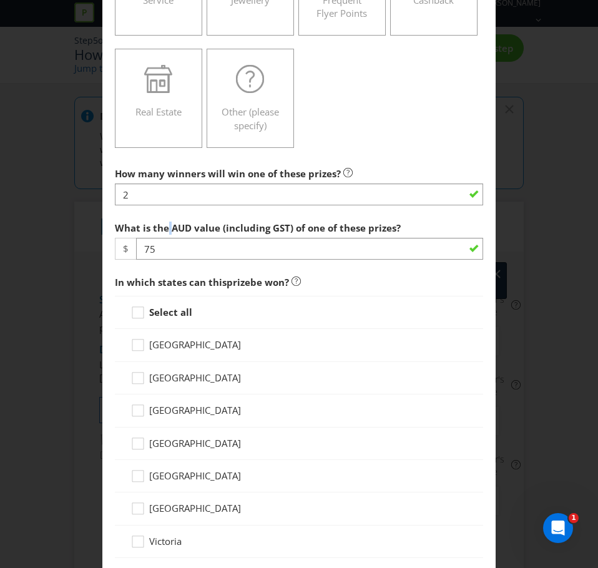
scroll to position [490, 0]
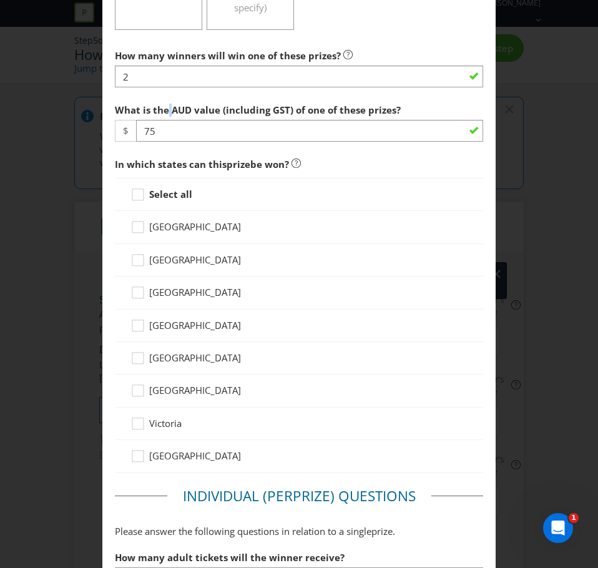
click at [156, 359] on span "[GEOGRAPHIC_DATA]" at bounding box center [195, 357] width 92 height 12
click at [0, 0] on input "[GEOGRAPHIC_DATA]" at bounding box center [0, 0] width 0 height 0
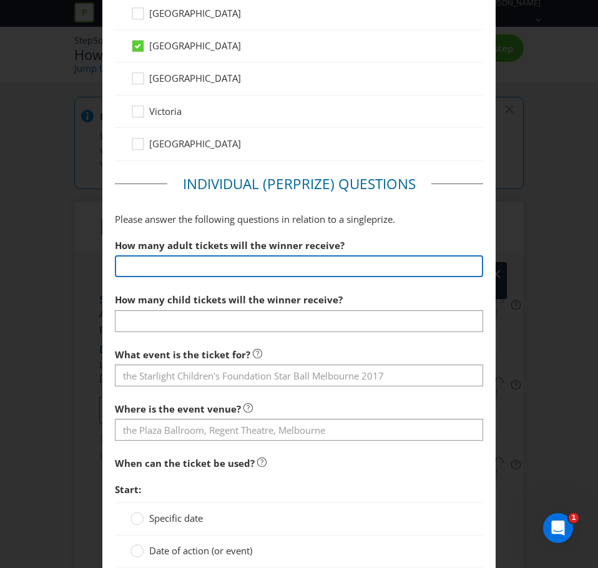
click at [159, 264] on input "number" at bounding box center [299, 266] width 368 height 22
type input "2"
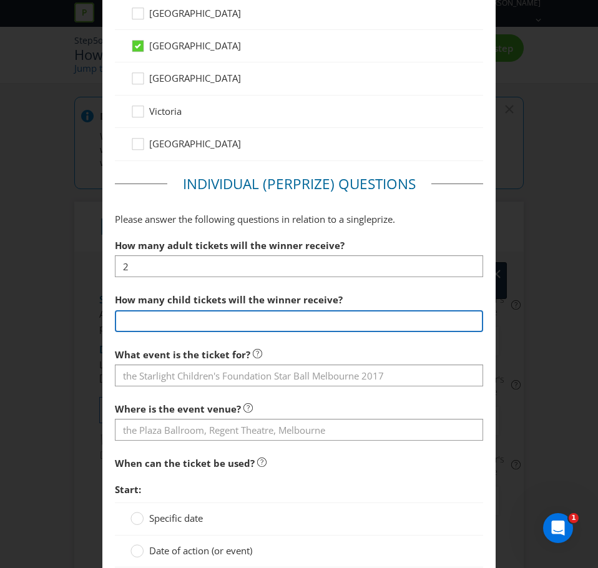
click at [198, 316] on input "number" at bounding box center [299, 321] width 368 height 22
type input "1"
type input "-3"
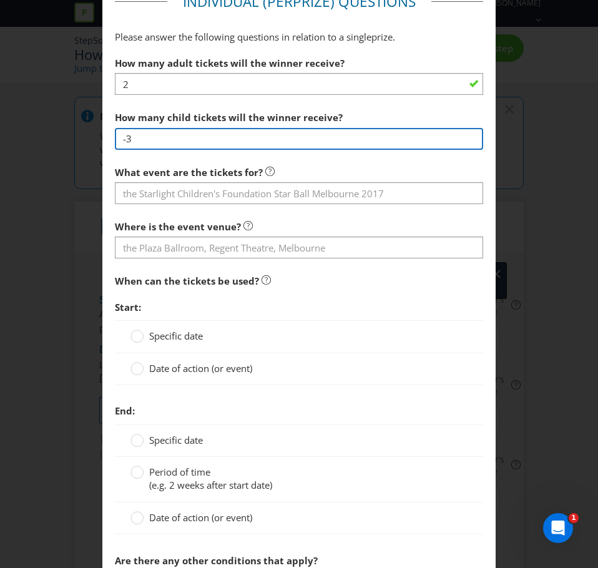
scroll to position [990, 0]
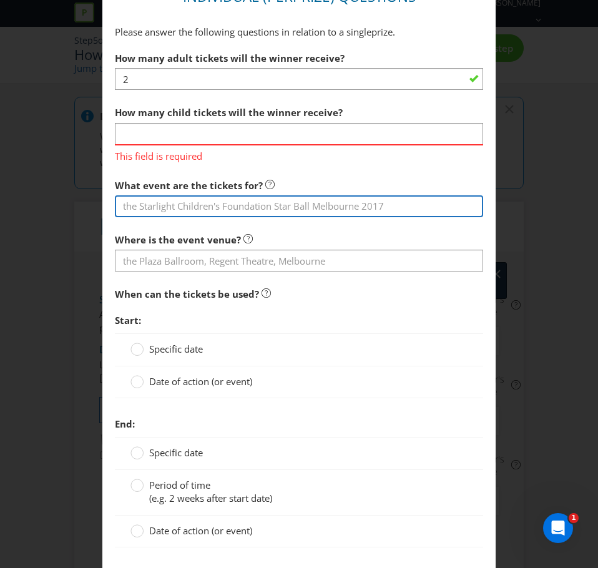
click at [202, 189] on div "What event are the tickets for?" at bounding box center [299, 195] width 368 height 45
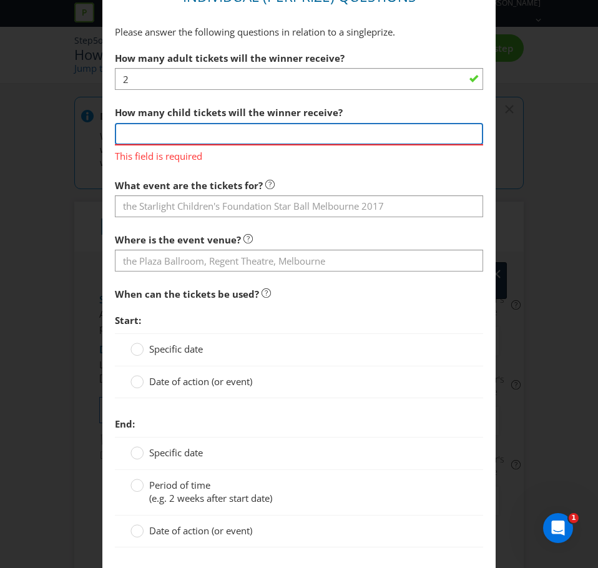
click at [239, 126] on input "number" at bounding box center [299, 134] width 368 height 22
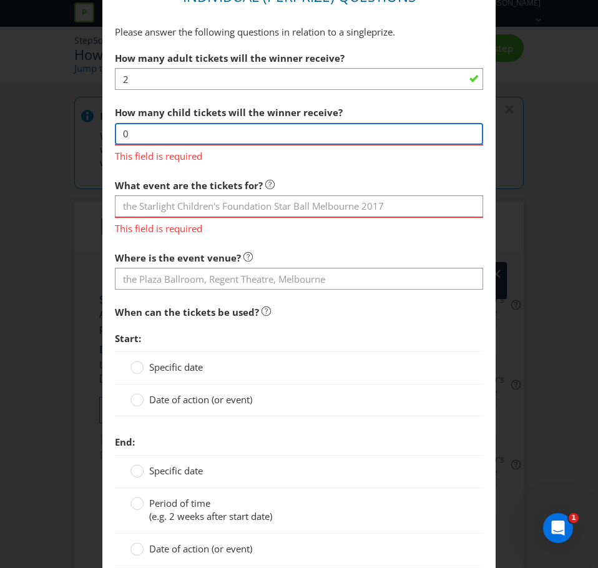
type input "0"
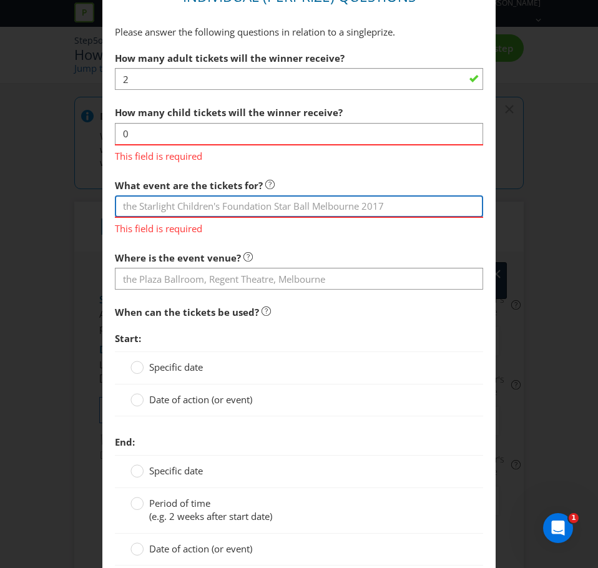
click at [244, 208] on div "What event are the tickets for? This field is required" at bounding box center [299, 204] width 368 height 63
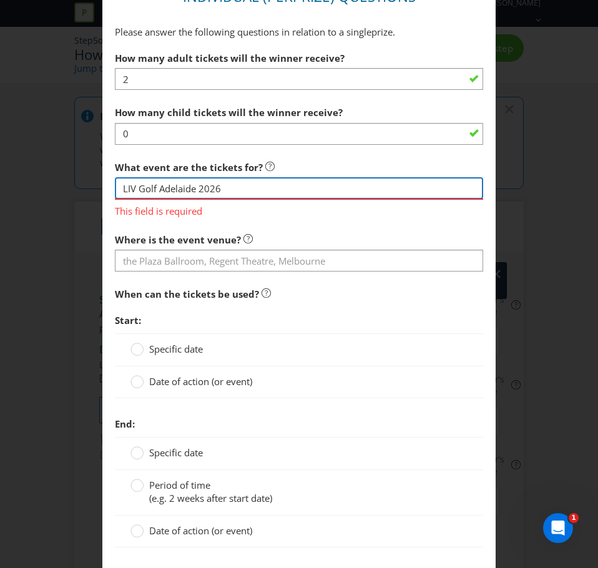
type input "LIV Golf Adelaide 2026"
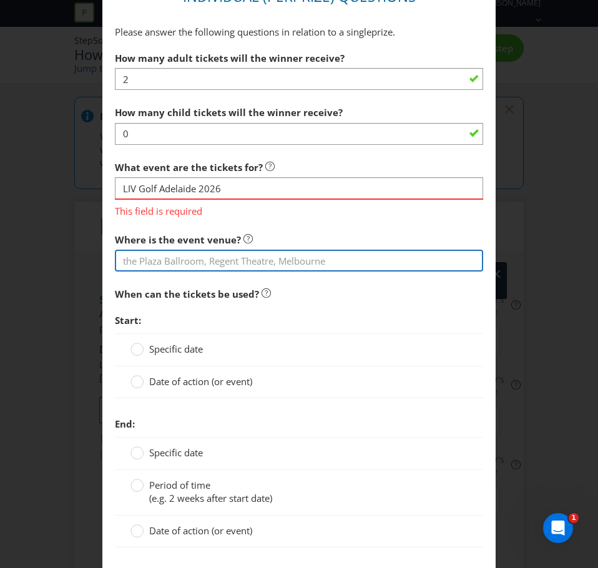
click at [301, 263] on section "How many adult tickets will the winner receive? 2 How many child tickets will t…" at bounding box center [299, 333] width 368 height 575
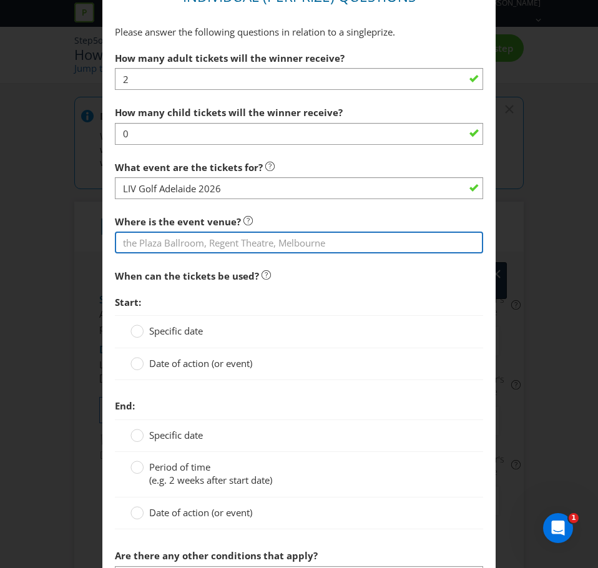
type input "The Grange Golf Club"
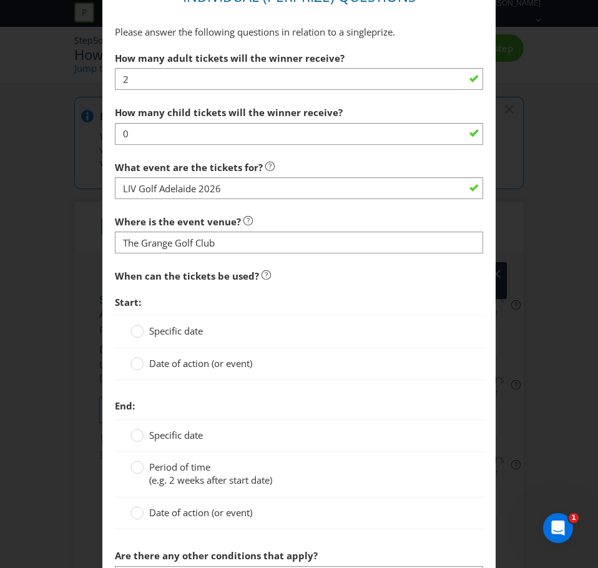
click at [261, 271] on icon at bounding box center [265, 274] width 9 height 9
click at [326, 291] on span "Start:" at bounding box center [299, 303] width 368 height 26
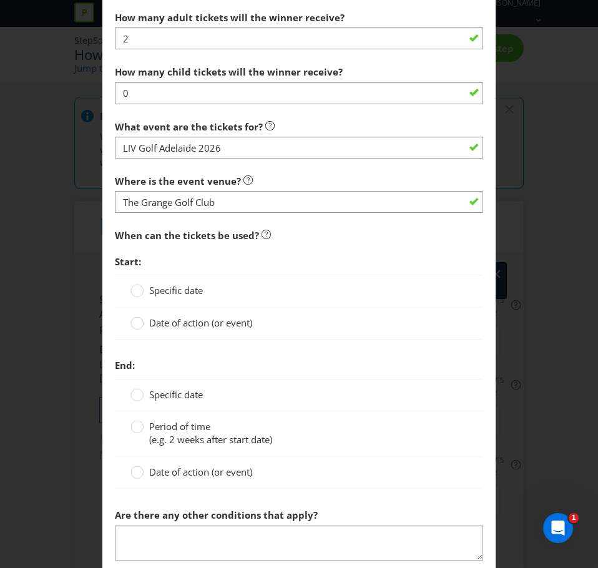
scroll to position [1052, 0]
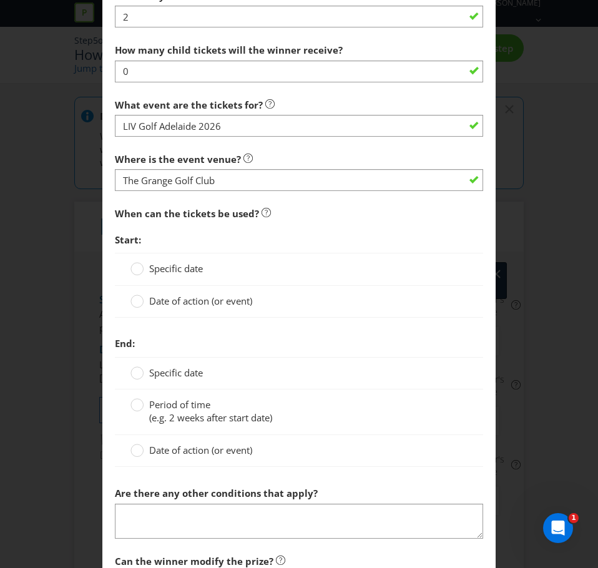
click at [190, 274] on span "Specific date" at bounding box center [176, 268] width 54 height 12
click at [0, 0] on input "Specific date" at bounding box center [0, 0] width 0 height 0
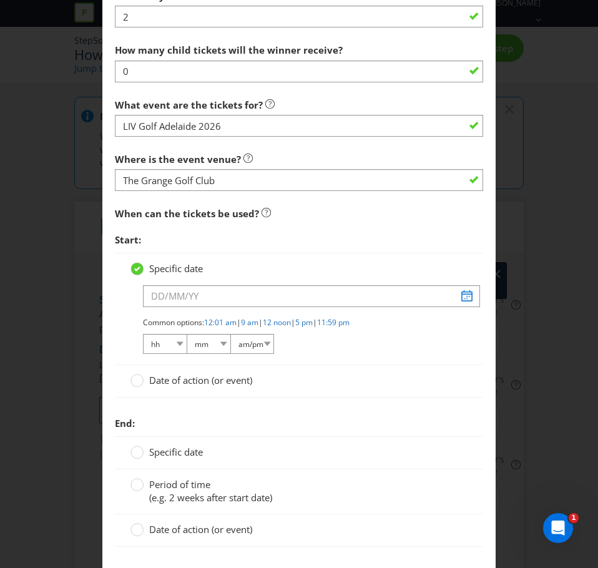
scroll to position [1177, 0]
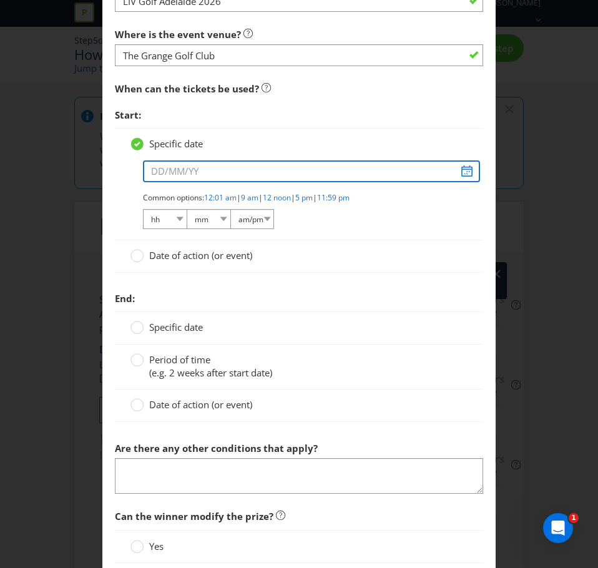
click at [243, 164] on input "text" at bounding box center [311, 171] width 337 height 22
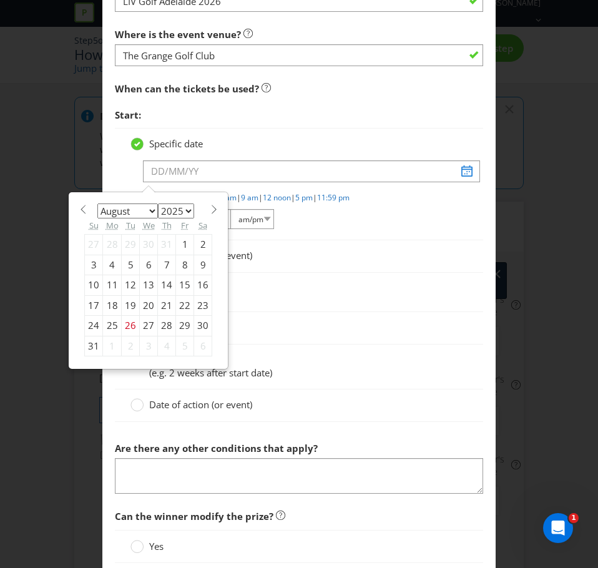
click at [130, 211] on select "January February March April May June July August September October November De…" at bounding box center [127, 210] width 61 height 15
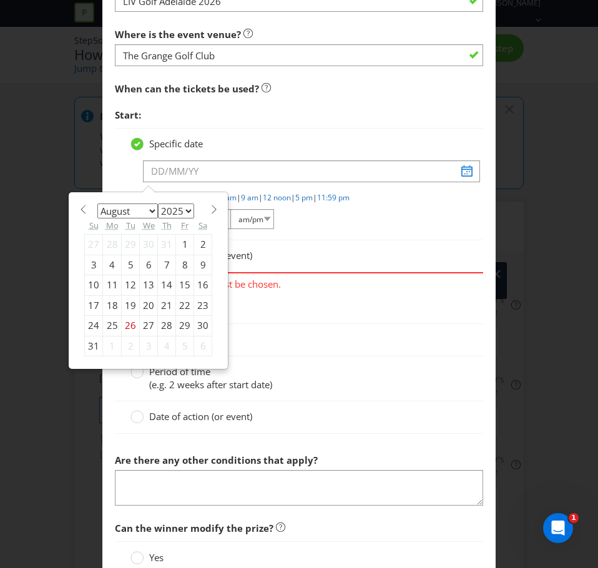
select select "1"
click at [97, 203] on select "January February March April May June July August September October November De…" at bounding box center [127, 210] width 61 height 15
click at [175, 215] on select "2025 2026 2027 2028 2029 2030 2031 2032 2033 2034 2035" at bounding box center [176, 210] width 36 height 15
select select "2026"
click at [158, 203] on select "2025 2026 2027 2028 2029 2030 2031 2032 2033 2034 2035" at bounding box center [176, 210] width 36 height 15
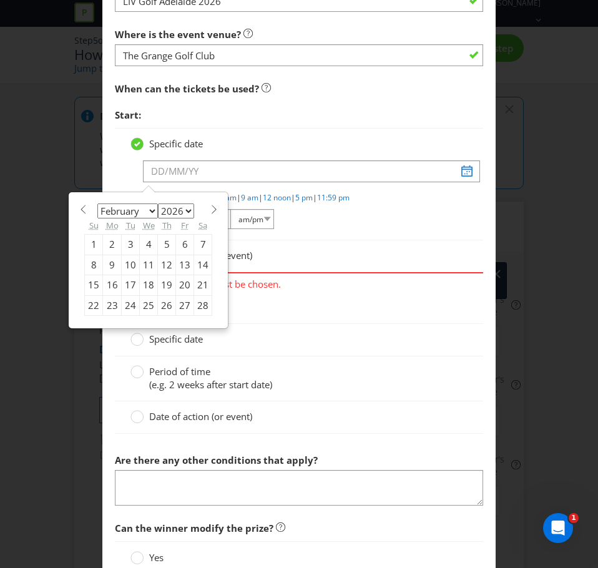
click at [176, 263] on div "13" at bounding box center [185, 265] width 18 height 20
type input "[DATE]"
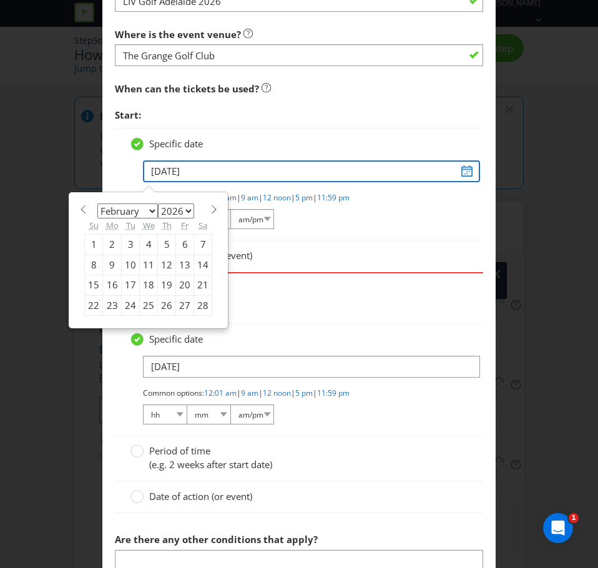
click at [176, 177] on input "[DATE]" at bounding box center [311, 171] width 337 height 22
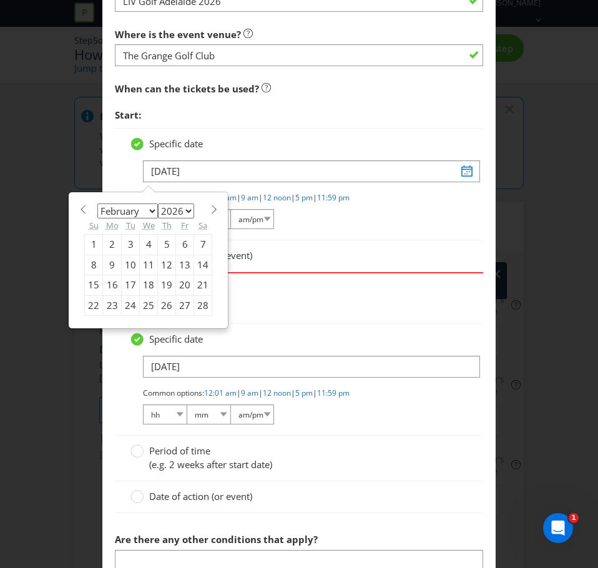
click at [408, 268] on div "Date of action (or event)" at bounding box center [299, 256] width 368 height 32
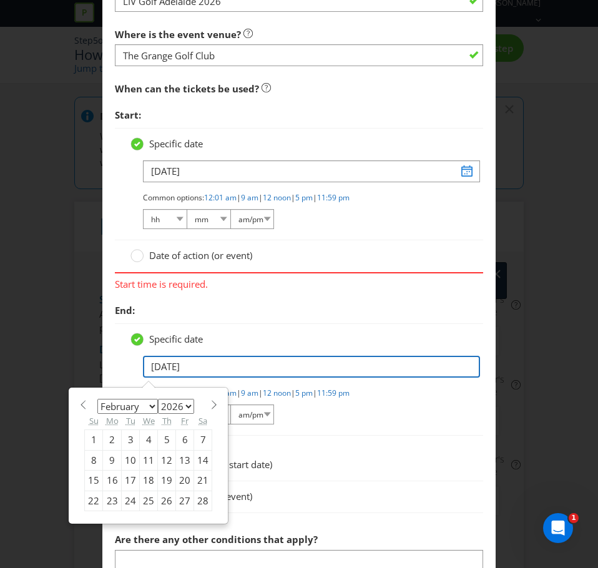
click at [182, 371] on input "[DATE]" at bounding box center [311, 367] width 337 height 22
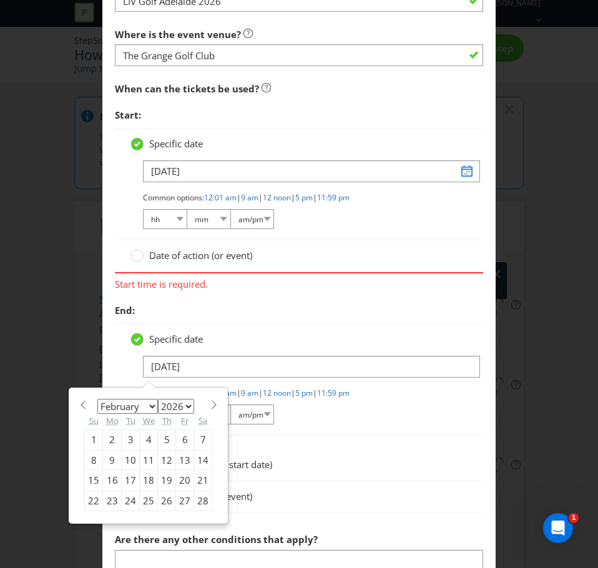
click at [140, 404] on select "January February March April May June July August September October November De…" at bounding box center [127, 406] width 61 height 15
click at [141, 406] on select "January February March April May June July August September October November De…" at bounding box center [127, 406] width 61 height 15
click at [85, 480] on div "15" at bounding box center [94, 481] width 18 height 20
type input "[DATE]"
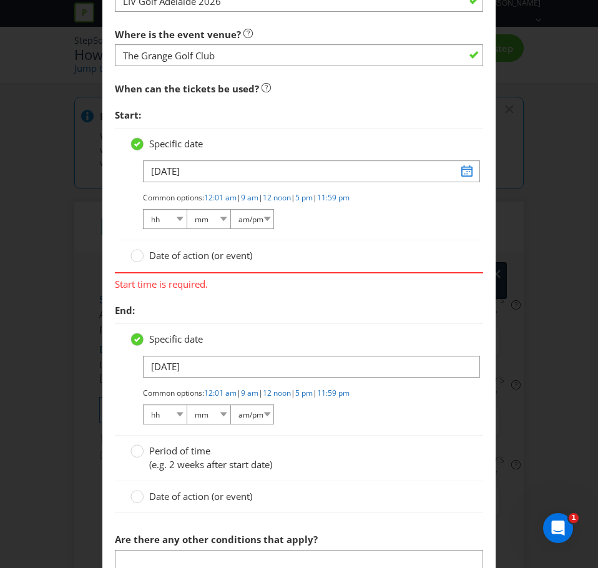
scroll to position [1302, 0]
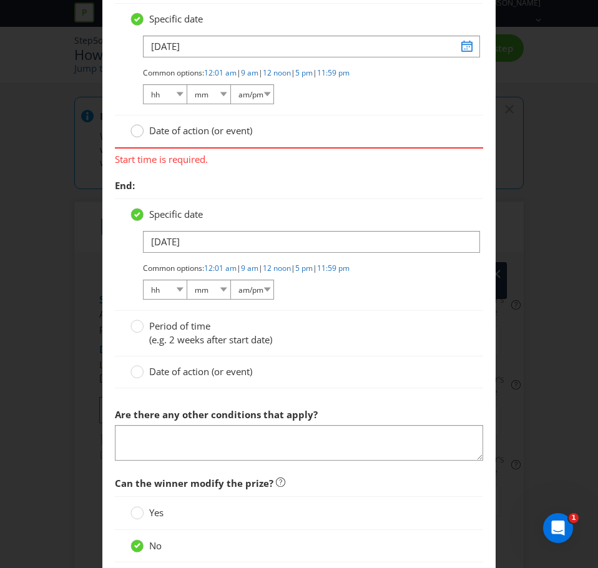
click at [130, 133] on icon at bounding box center [136, 130] width 13 height 13
click at [0, 0] on input "Date of action (or event)" at bounding box center [0, 0] width 0 height 0
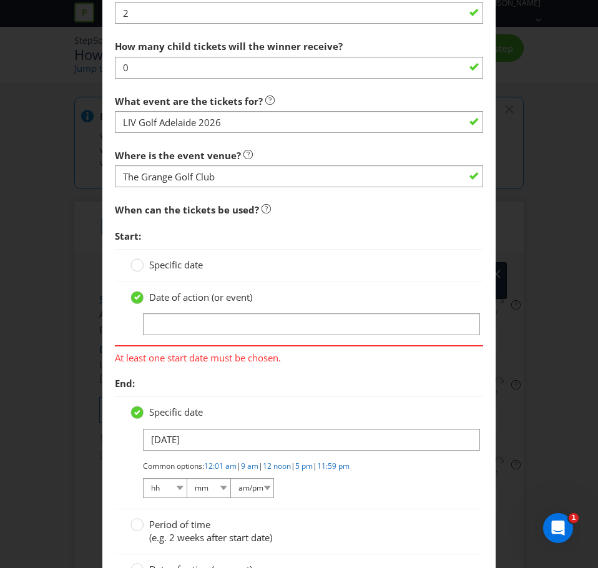
scroll to position [1052, 0]
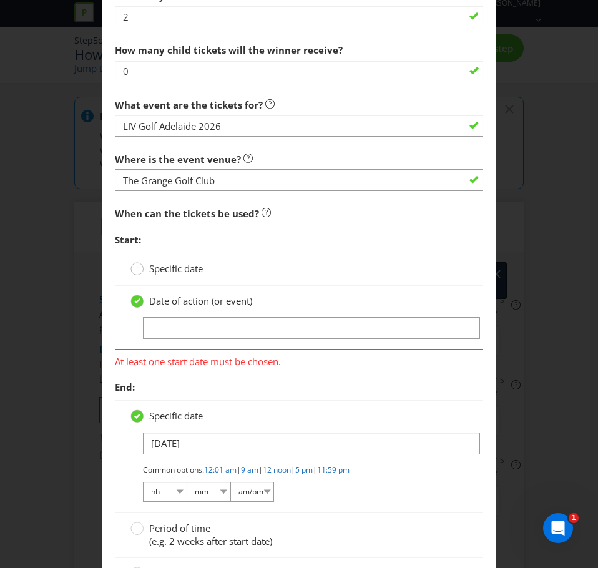
click at [134, 265] on div at bounding box center [137, 264] width 6 height 6
click at [0, 0] on input "Specific date" at bounding box center [0, 0] width 0 height 0
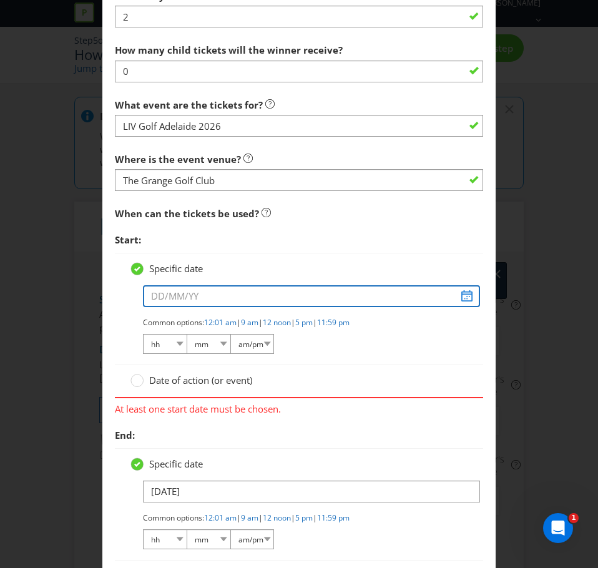
click at [174, 301] on input "text" at bounding box center [311, 296] width 337 height 22
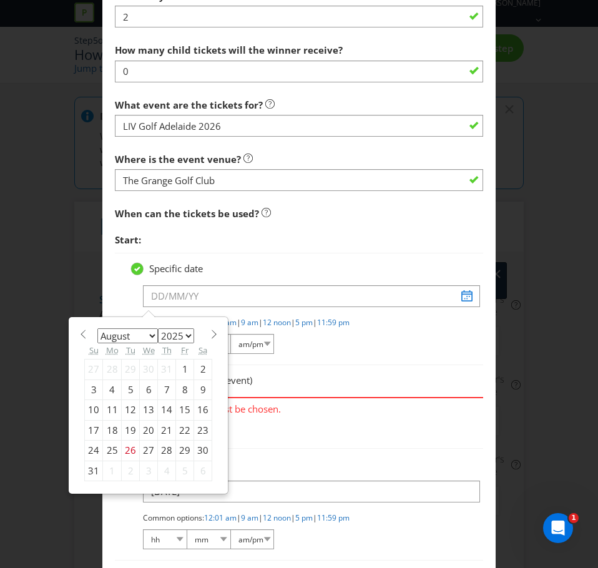
click at [149, 337] on select "January February March April May June July August September October November De…" at bounding box center [127, 335] width 61 height 15
click at [163, 333] on select "2025 2026 2027 2028 2029 2030 2031 2032 2033 2034 2035" at bounding box center [176, 335] width 36 height 15
select select "2026"
click at [158, 328] on select "2025 2026 2027 2028 2029 2030 2031 2032 2033 2034 2035" at bounding box center [176, 335] width 36 height 15
click at [136, 338] on select "January February March April May June July August September October November De…" at bounding box center [127, 335] width 61 height 15
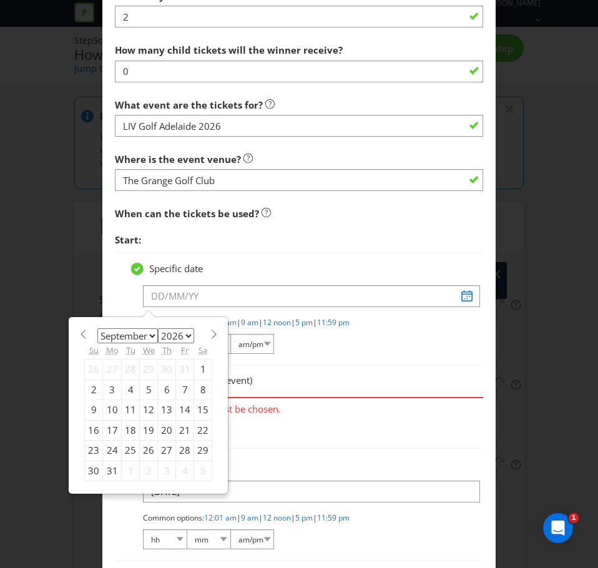
click at [97, 328] on select "January February March April May June July August September October November De…" at bounding box center [127, 335] width 61 height 15
click at [124, 341] on select "January February March April May June July August September October November De…" at bounding box center [127, 335] width 61 height 15
select select "1"
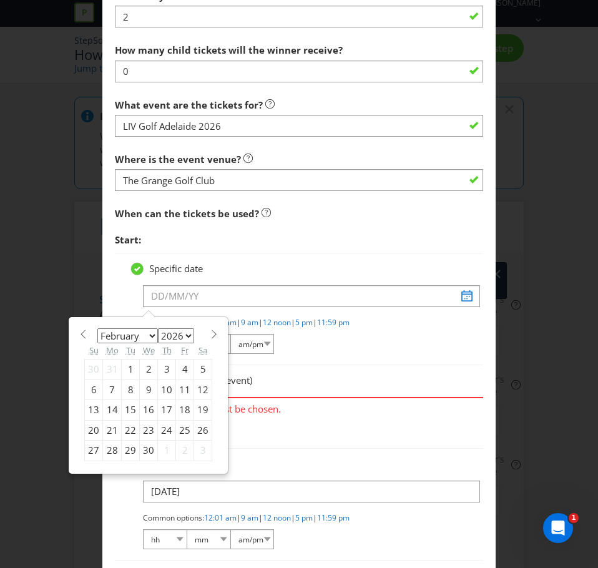
click at [97, 328] on select "January February March April May June July August September October November De…" at bounding box center [127, 335] width 61 height 15
click at [176, 389] on div "13" at bounding box center [185, 389] width 18 height 20
type input "[DATE]"
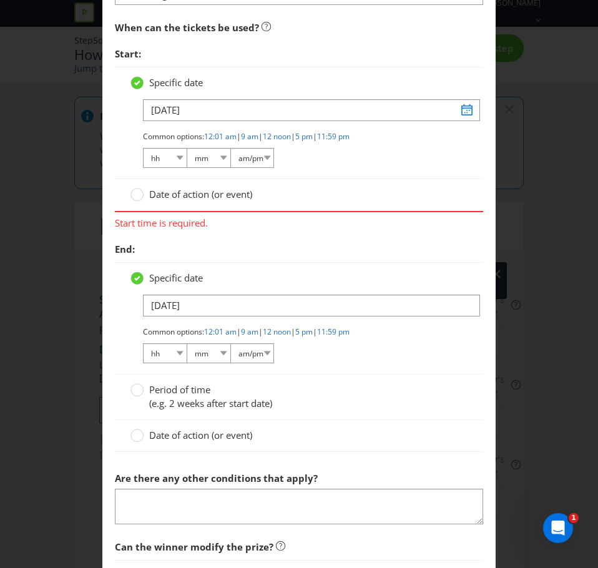
scroll to position [1239, 0]
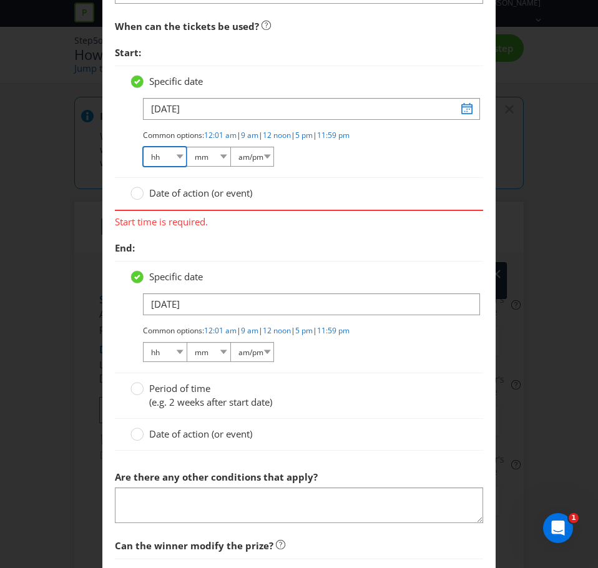
click at [168, 159] on select "hh 01 02 03 04 05 06 07 08 09 10 11 12" at bounding box center [165, 157] width 44 height 20
click at [277, 135] on link "12 noon" at bounding box center [277, 135] width 28 height 11
select select "12"
select select "00"
select select "pm"
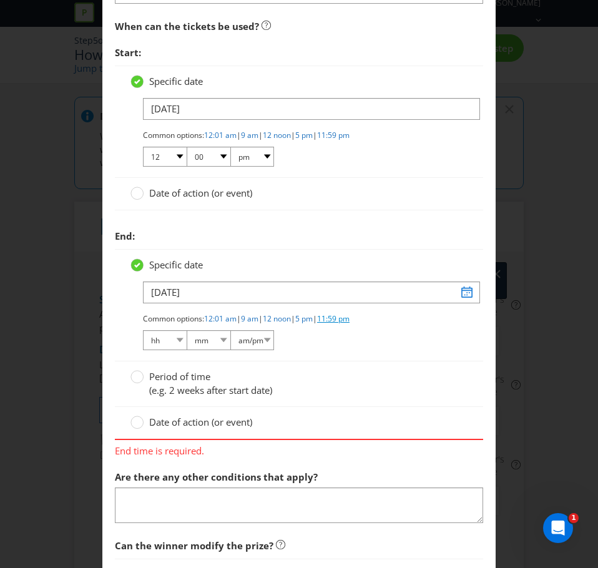
click at [349, 319] on link "11:59 pm" at bounding box center [333, 318] width 32 height 11
select select "11"
select select "59"
select select "pm"
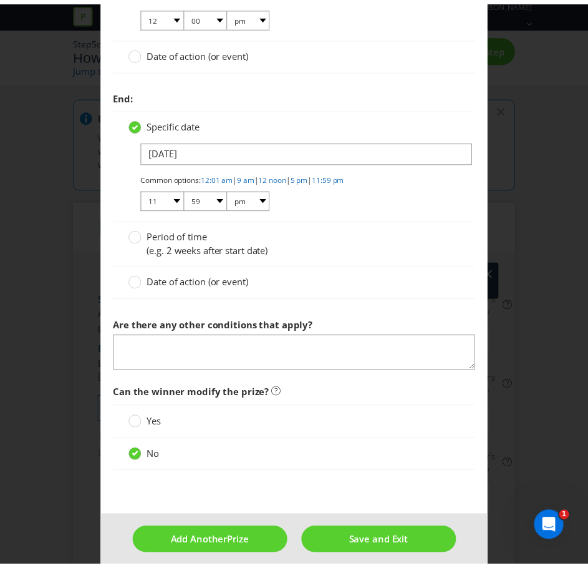
scroll to position [1390, 0]
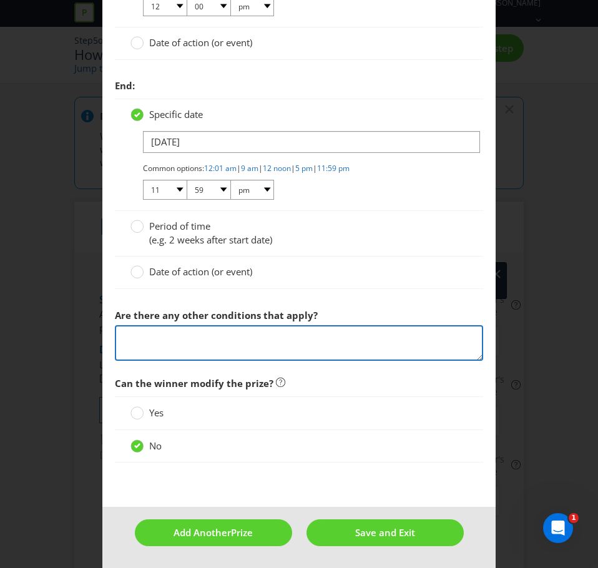
click at [288, 334] on textarea at bounding box center [299, 343] width 368 height 36
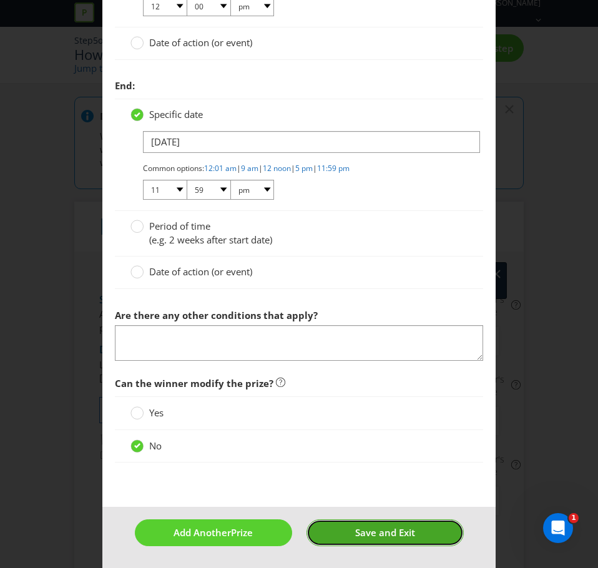
click at [338, 537] on button "Save and Exit" at bounding box center [384, 532] width 157 height 27
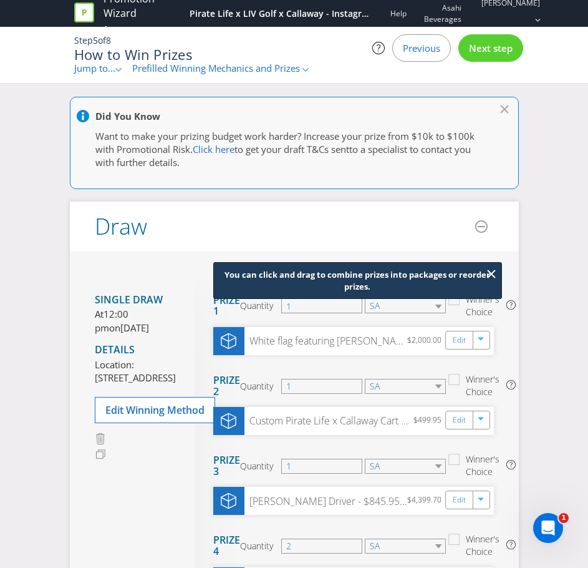
click at [38, 394] on div "Did You Know Want to make your prizing budget work harder? Increase your prize …" at bounding box center [294, 511] width 588 height 829
click at [492, 275] on icon at bounding box center [491, 273] width 7 height 7
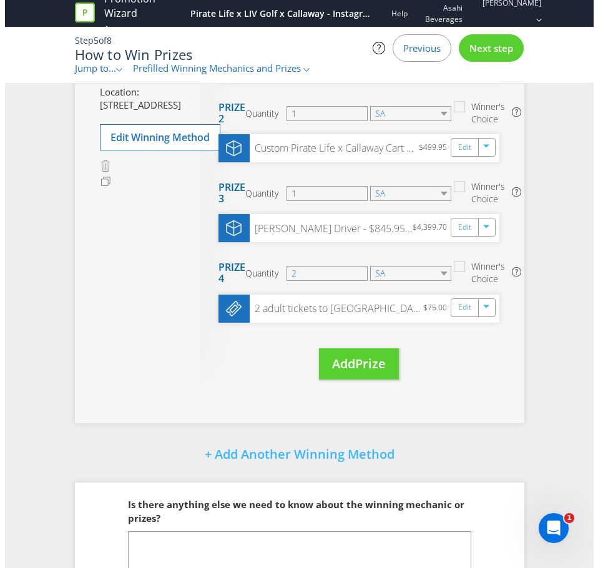
scroll to position [187, 0]
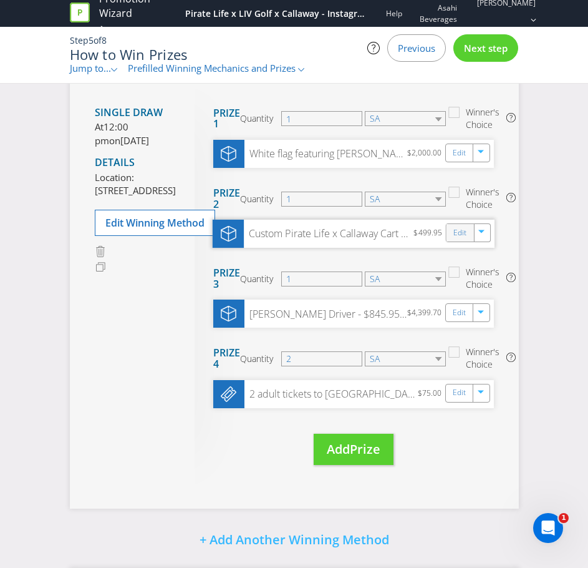
click at [451, 233] on div "Edit" at bounding box center [460, 232] width 28 height 17
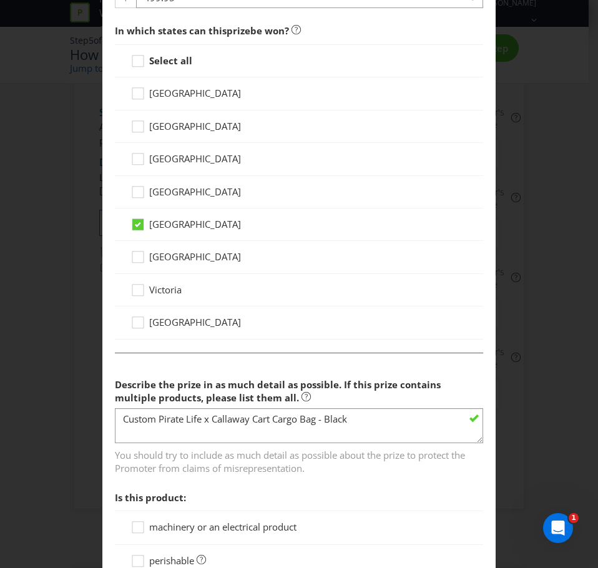
scroll to position [811, 0]
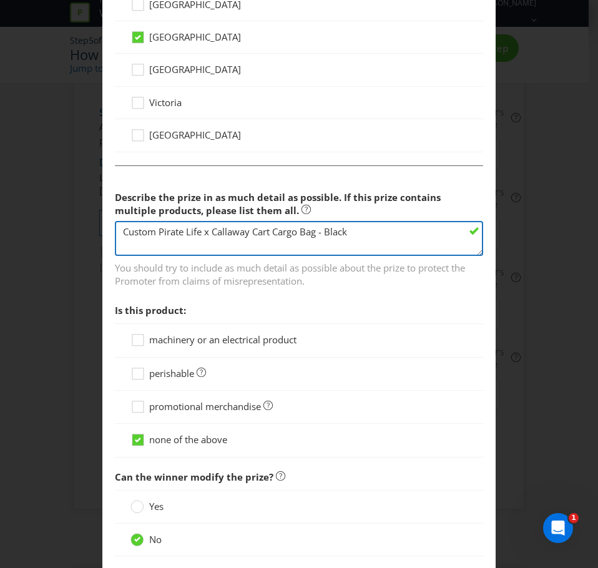
click at [386, 240] on textarea "Custom Pirate Life x Callaway Cart Cargo Bag - Black" at bounding box center [299, 239] width 368 height 36
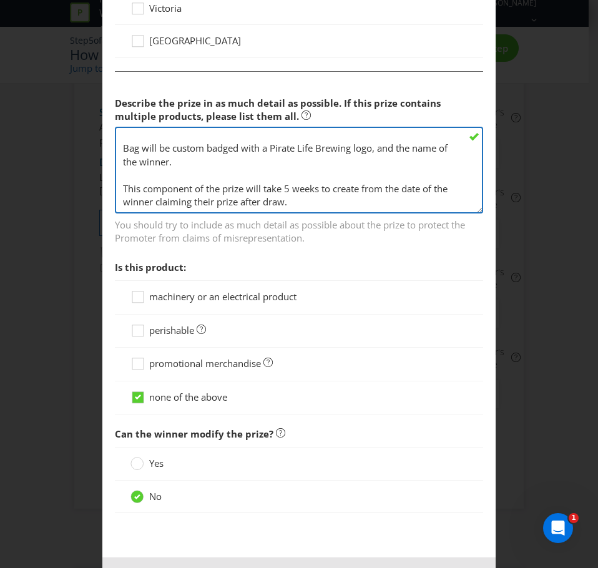
scroll to position [0, 0]
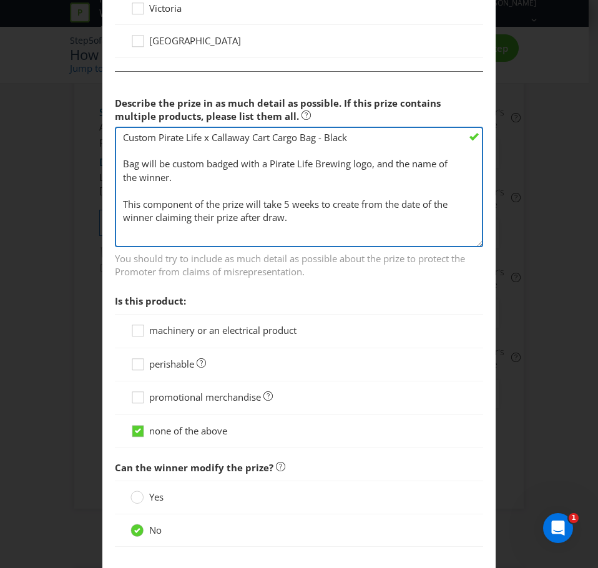
drag, startPoint x: 474, startPoint y: 156, endPoint x: 456, endPoint y: 242, distance: 87.9
click at [457, 242] on textarea "Custom Pirate Life x Callaway Cart Cargo Bag - Black" at bounding box center [299, 187] width 368 height 120
drag, startPoint x: 358, startPoint y: 205, endPoint x: 331, endPoint y: 205, distance: 26.8
click at [331, 205] on textarea "Custom Pirate Life x Callaway Cart Cargo Bag - Black" at bounding box center [299, 188] width 368 height 122
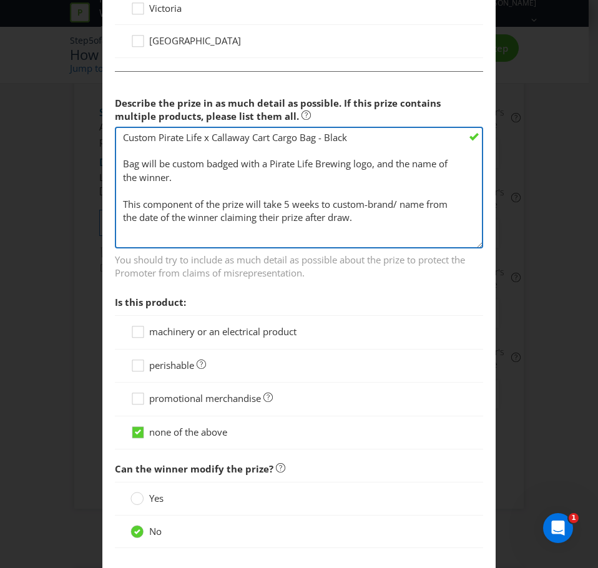
click at [308, 226] on textarea "Custom Pirate Life x Callaway Cart Cargo Bag - Black" at bounding box center [299, 188] width 368 height 122
click at [311, 234] on textarea "Custom Pirate Life x Callaway Cart Cargo Bag - Black" at bounding box center [299, 188] width 368 height 122
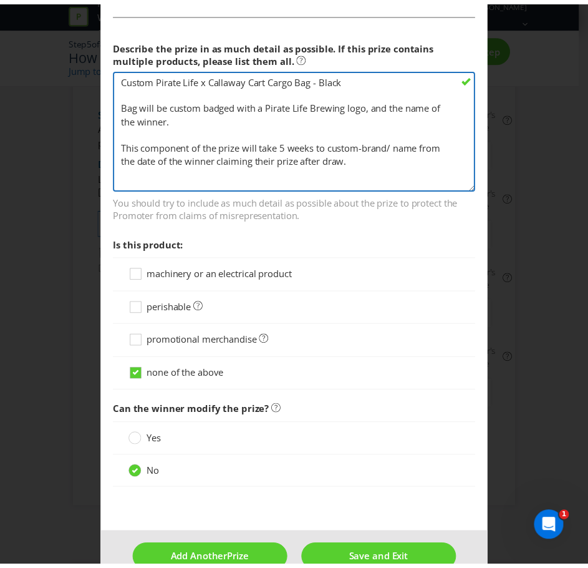
scroll to position [992, 0]
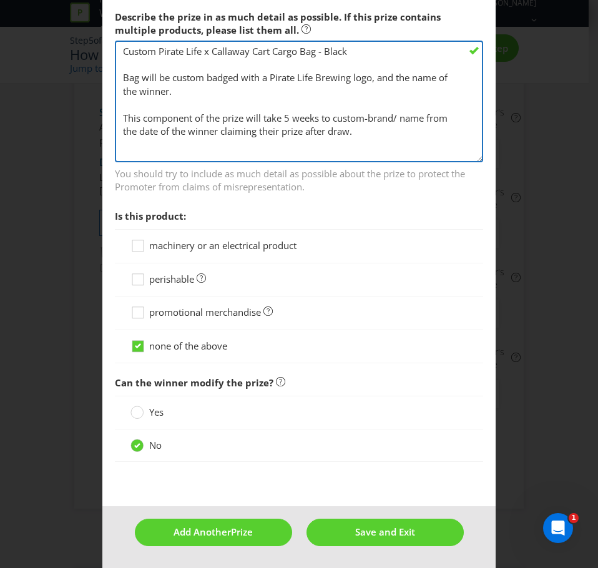
type textarea "Custom Pirate Life x Callaway Cart Cargo Bag - Black Bag will be custom badged …"
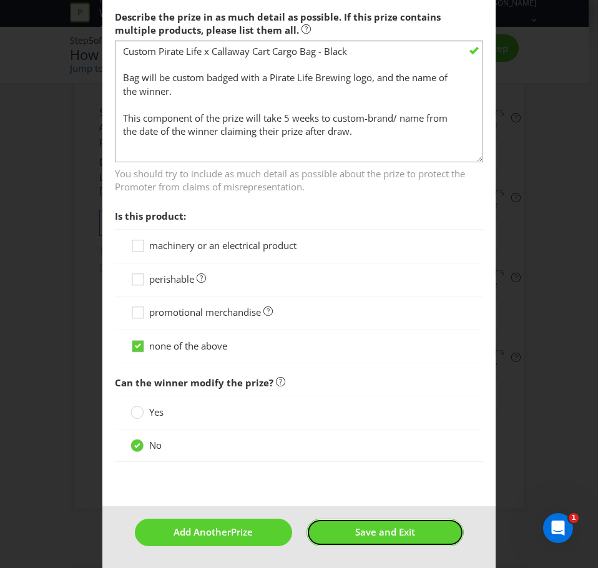
click at [359, 540] on button "Save and Exit" at bounding box center [384, 532] width 157 height 27
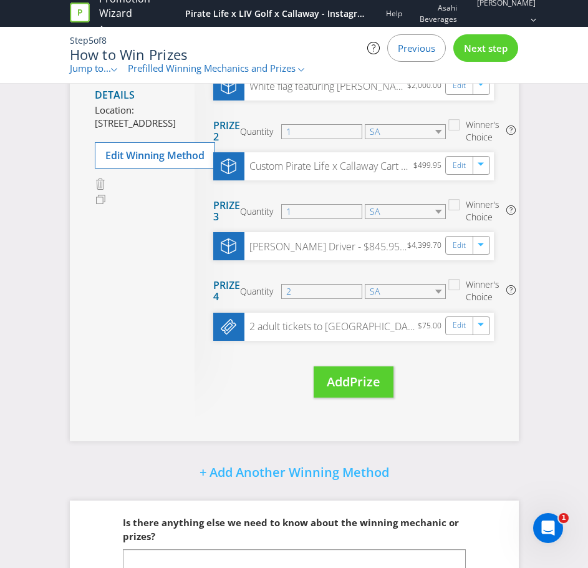
scroll to position [358, 0]
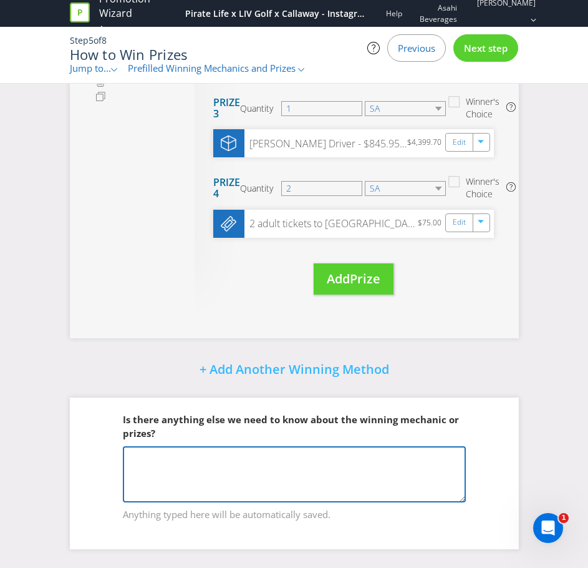
click at [358, 464] on textarea at bounding box center [294, 474] width 343 height 56
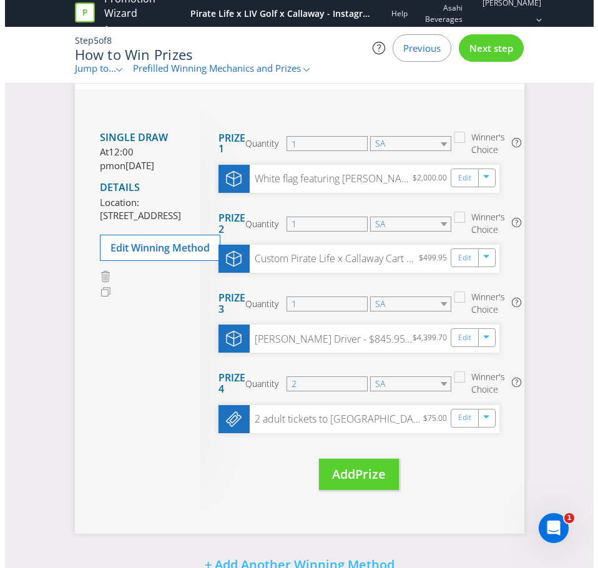
scroll to position [46, 0]
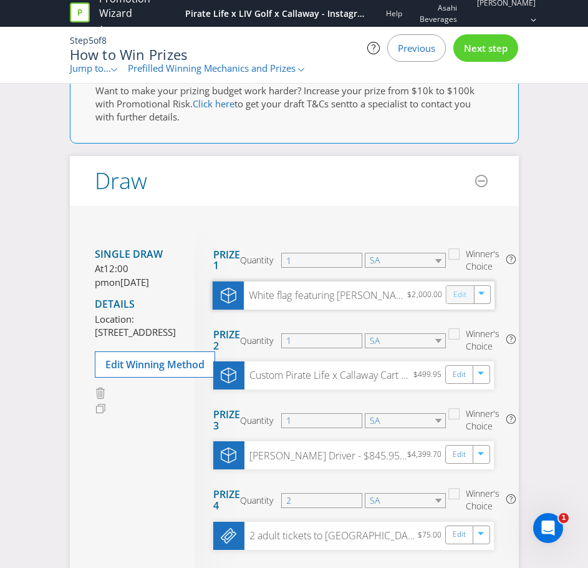
click at [466, 292] on link "Edit" at bounding box center [460, 295] width 13 height 14
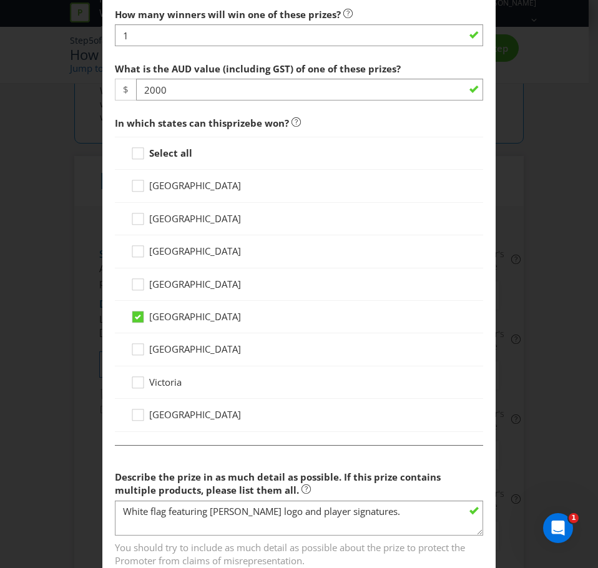
scroll to position [686, 0]
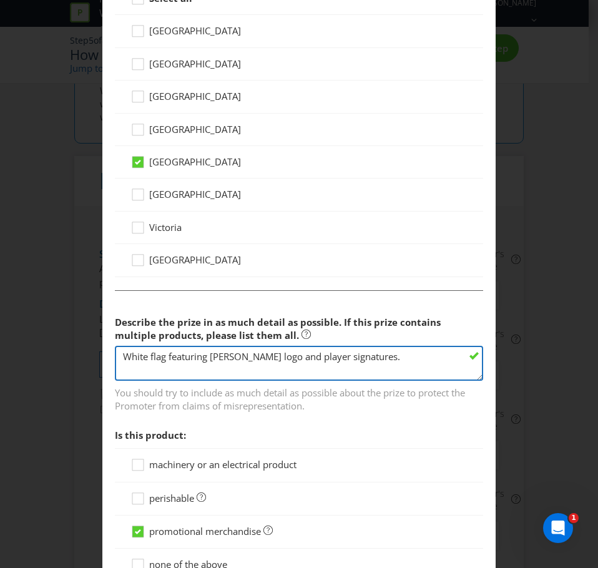
click at [389, 351] on textarea "White flag featuring [PERSON_NAME] logo and player signatures." at bounding box center [299, 364] width 368 height 36
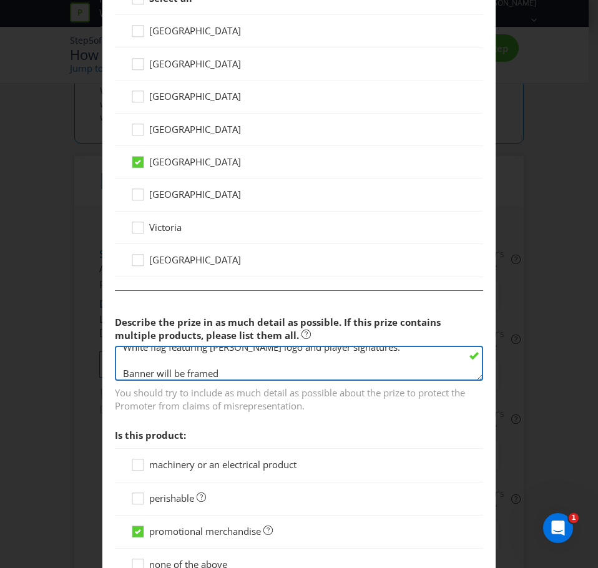
type textarea "White flag featuring [PERSON_NAME] logo and player signatures. Banner will be f…"
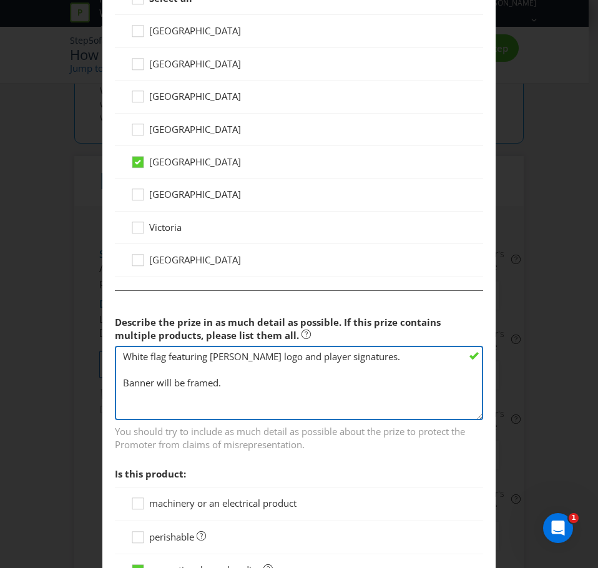
drag, startPoint x: 472, startPoint y: 378, endPoint x: 461, endPoint y: 416, distance: 40.3
click at [461, 416] on textarea "White flag featuring [PERSON_NAME] logo and player signatures." at bounding box center [299, 383] width 368 height 74
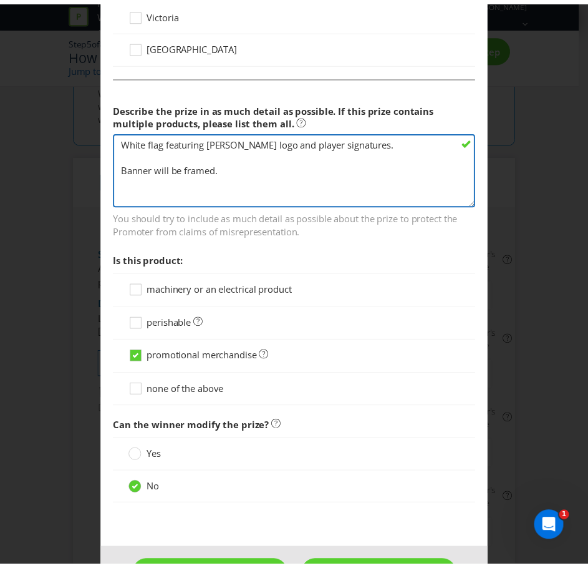
scroll to position [944, 0]
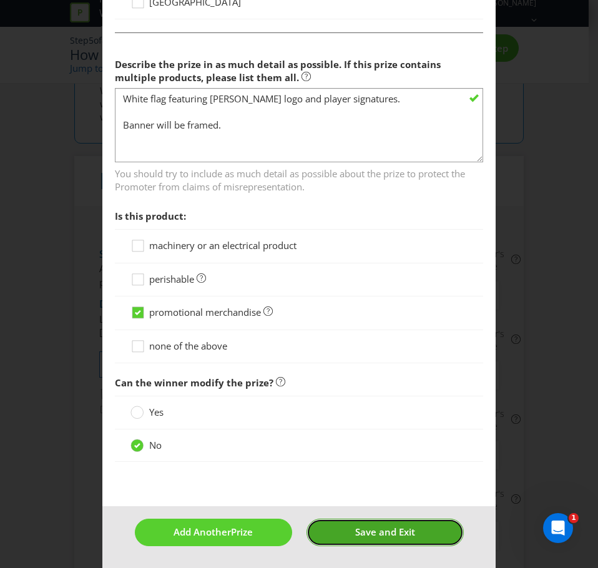
click at [373, 529] on span "Save and Exit" at bounding box center [385, 531] width 60 height 12
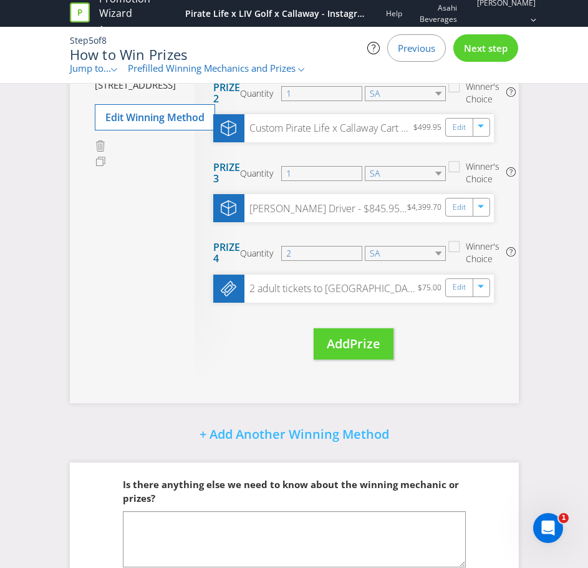
scroll to position [358, 0]
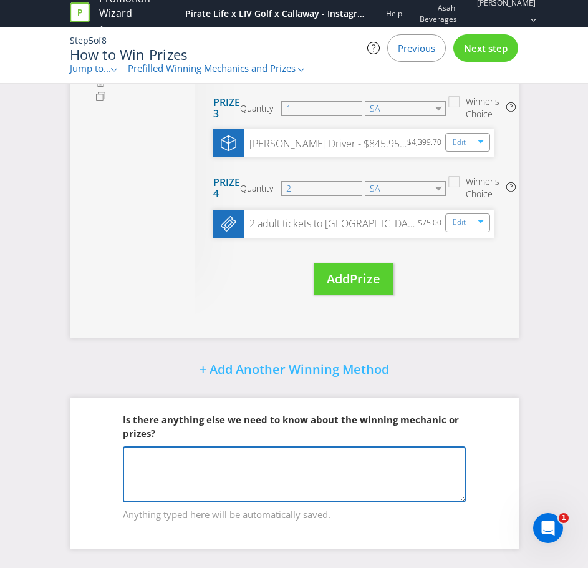
click at [301, 472] on textarea at bounding box center [294, 474] width 343 height 56
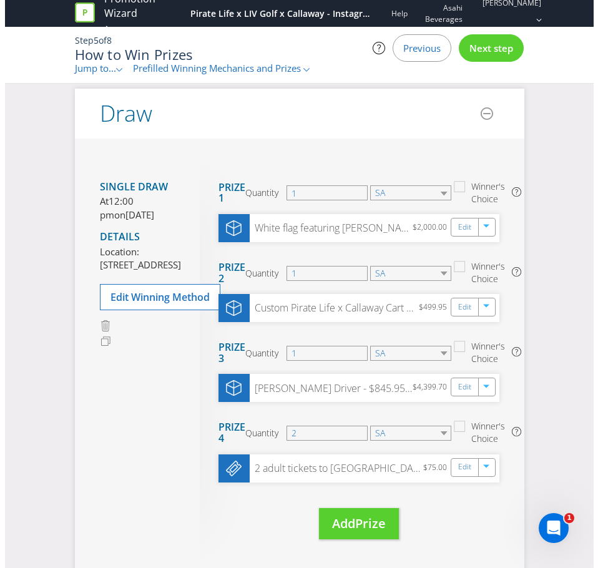
scroll to position [108, 0]
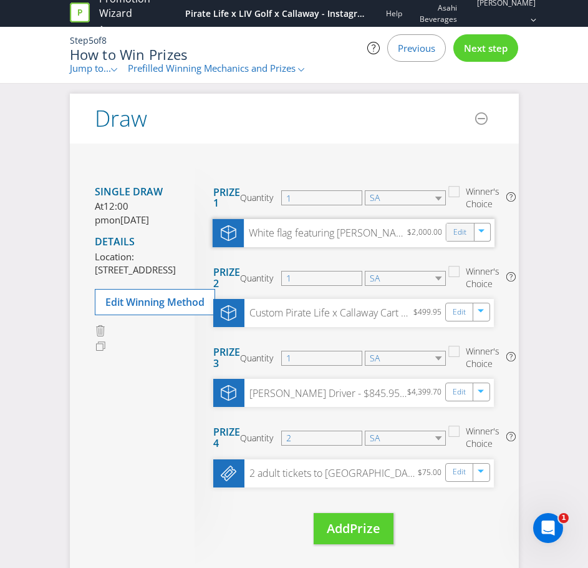
type textarea "LIV Golf have deemed the LIV Golf player signed flag as a "priceless""
click at [469, 231] on div "Edit" at bounding box center [460, 231] width 28 height 17
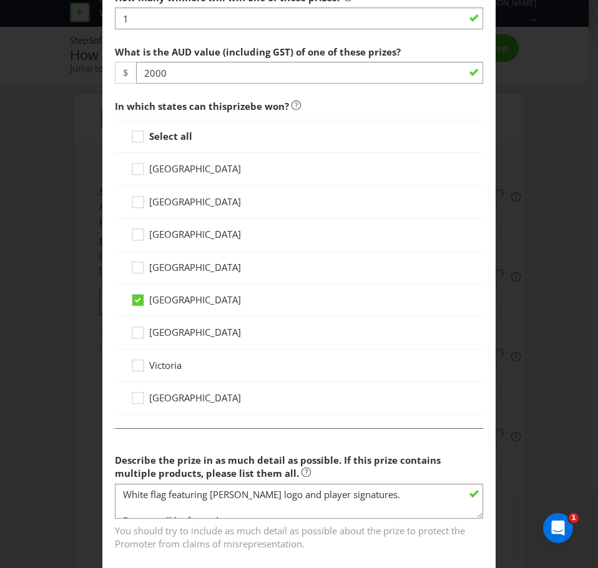
scroll to position [686, 0]
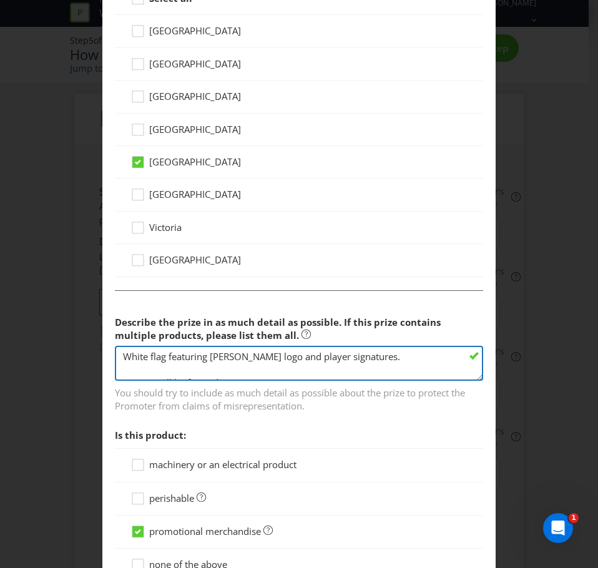
click at [129, 357] on textarea "White flag featuring [PERSON_NAME] logo and player signatures. Banner will be f…" at bounding box center [299, 364] width 368 height 36
click at [117, 355] on textarea "White flag featuring [PERSON_NAME] logo and player signatures. Banner will be f…" at bounding box center [299, 364] width 368 height 36
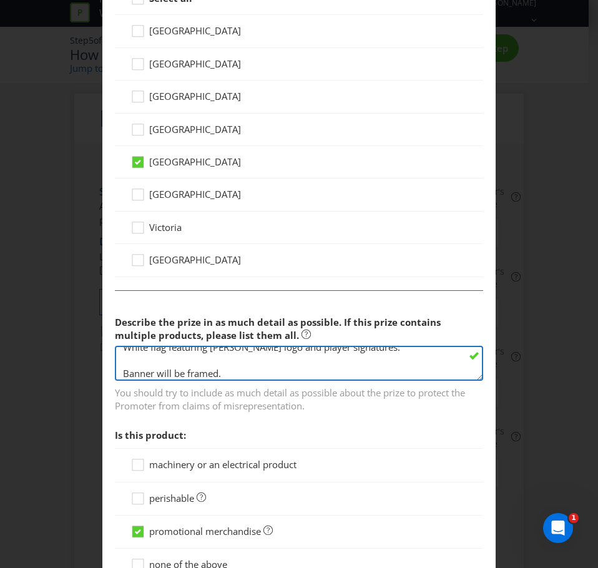
scroll to position [3, 0]
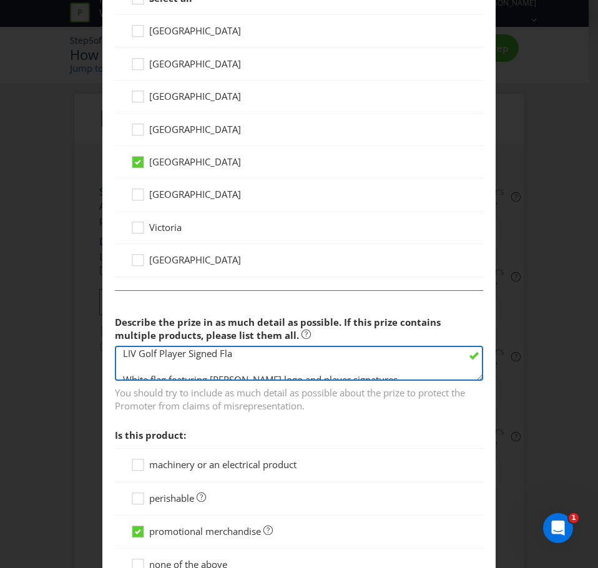
type textarea "LIV Golf Player Signed Flag White flag featuring [PERSON_NAME] logo and player …"
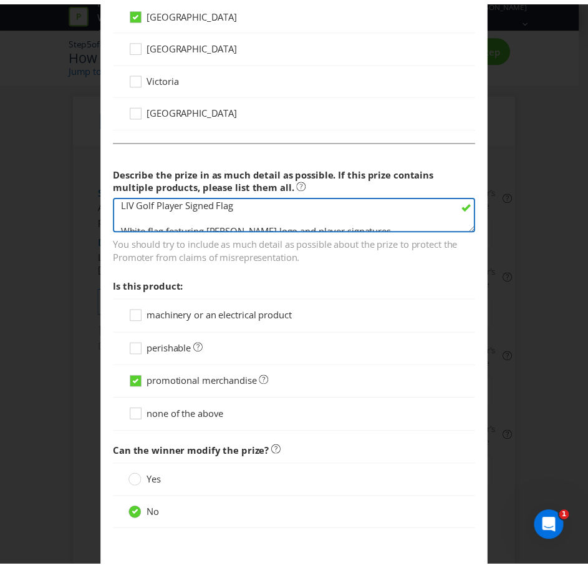
scroll to position [905, 0]
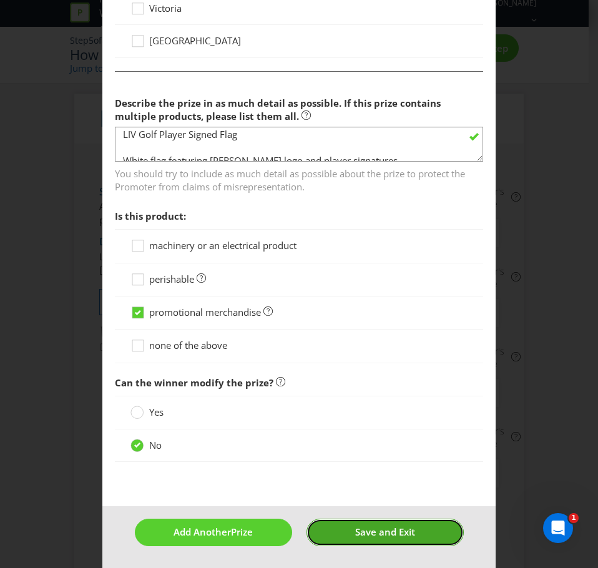
click at [339, 540] on button "Save and Exit" at bounding box center [384, 532] width 157 height 27
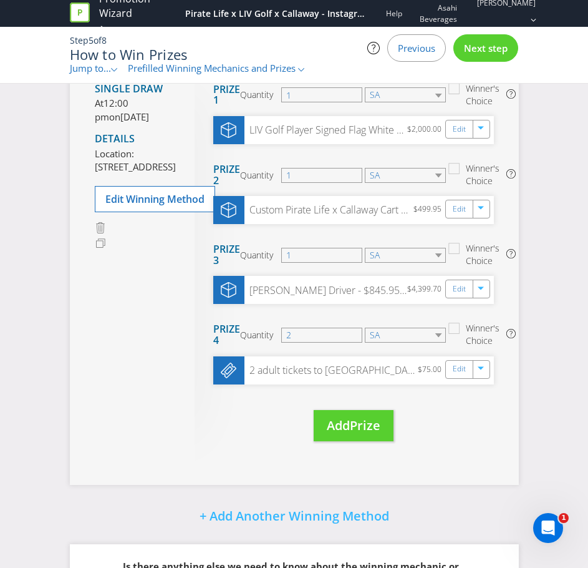
scroll to position [358, 0]
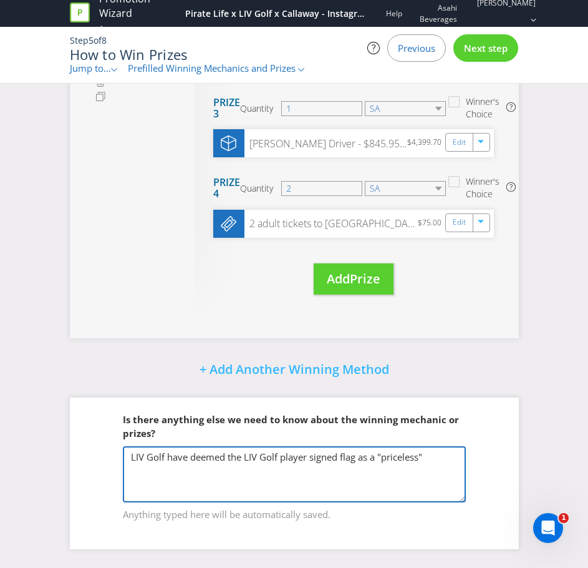
click at [462, 461] on textarea "LIV Golf have deemed the LIV Golf player signed flag as a "priceless"" at bounding box center [294, 474] width 343 height 56
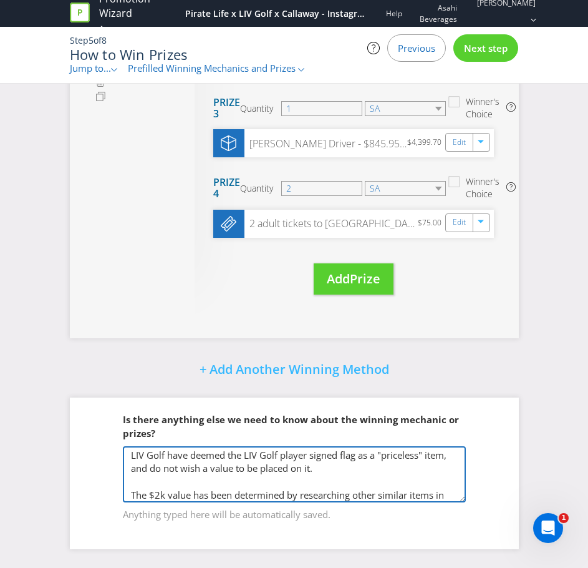
scroll to position [15, 0]
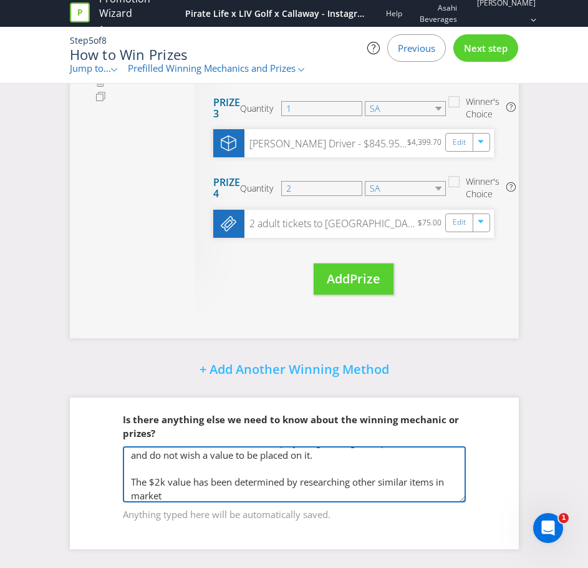
click at [228, 494] on textarea "LIV Golf have deemed the LIV Golf player signed flag as a "priceless" item, and…" at bounding box center [294, 474] width 343 height 56
type textarea "LIV Golf have deemed the LIV Golf player signed flag as a "priceless" item, and…"
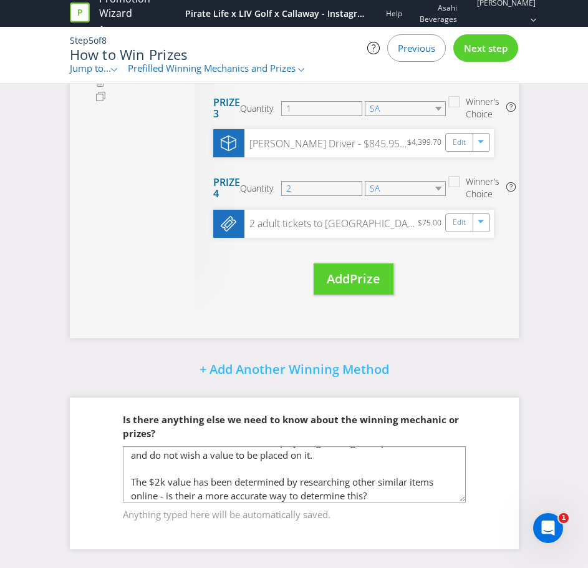
click at [489, 54] on div "Next step" at bounding box center [486, 47] width 65 height 27
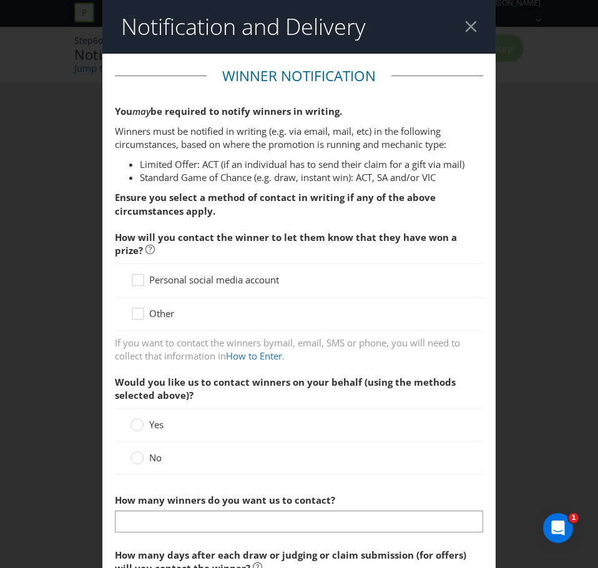
click at [203, 275] on span "Personal social media account" at bounding box center [214, 279] width 130 height 12
click at [0, 0] on input "Personal social media account" at bounding box center [0, 0] width 0 height 0
click at [157, 308] on span "Other" at bounding box center [161, 313] width 25 height 12
click at [0, 0] on input "Other" at bounding box center [0, 0] width 0 height 0
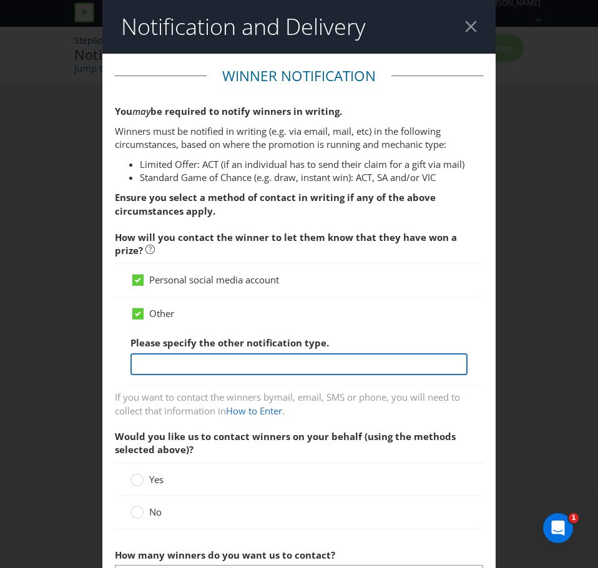
click at [182, 364] on input "text" at bounding box center [298, 364] width 337 height 22
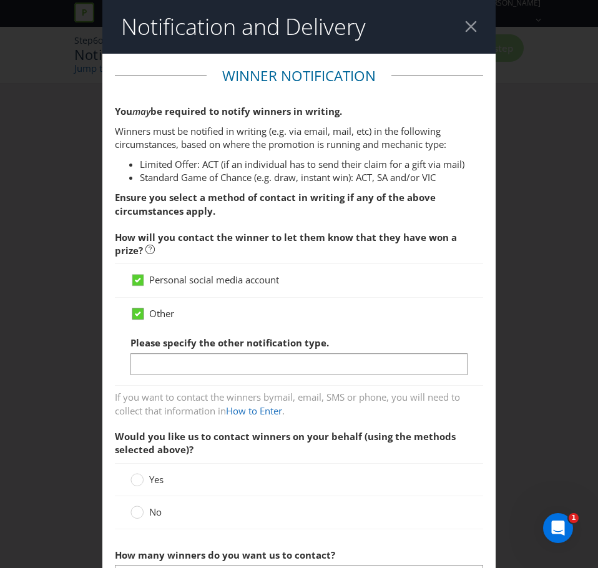
click at [135, 311] on icon at bounding box center [138, 313] width 6 height 5
click at [0, 0] on input "Other" at bounding box center [0, 0] width 0 height 0
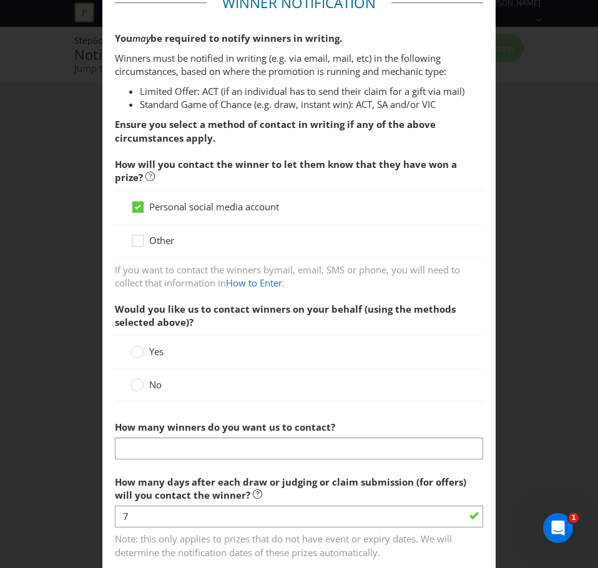
scroll to position [187, 0]
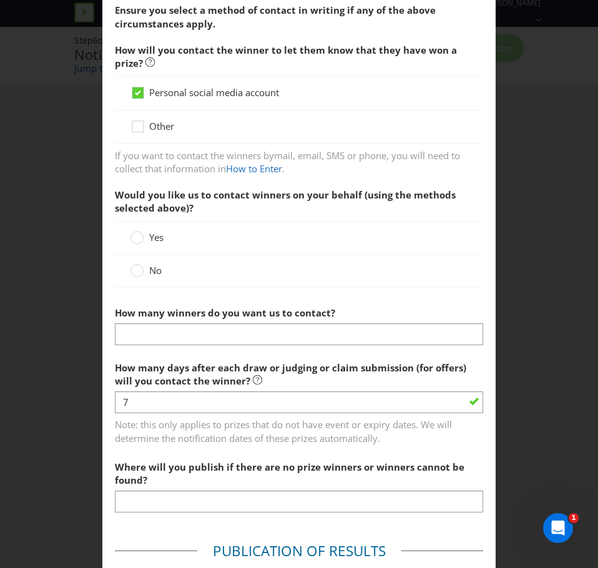
click at [143, 271] on label "No" at bounding box center [147, 270] width 34 height 13
click at [0, 0] on input "No" at bounding box center [0, 0] width 0 height 0
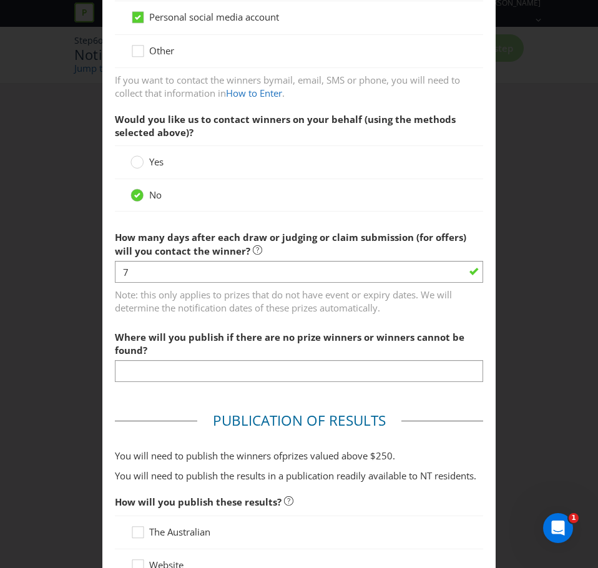
scroll to position [374, 0]
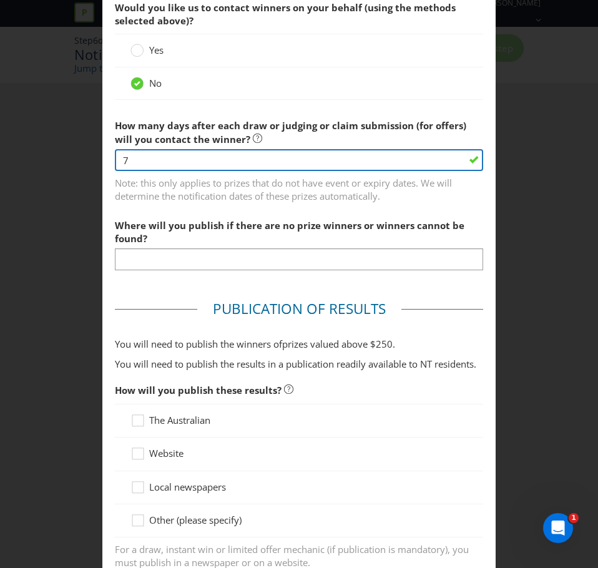
drag, startPoint x: 176, startPoint y: 159, endPoint x: 95, endPoint y: 159, distance: 80.5
click at [95, 159] on div "Notification and Delivery Winner Notification You may be required to notify win…" at bounding box center [299, 284] width 598 height 568
type input "1"
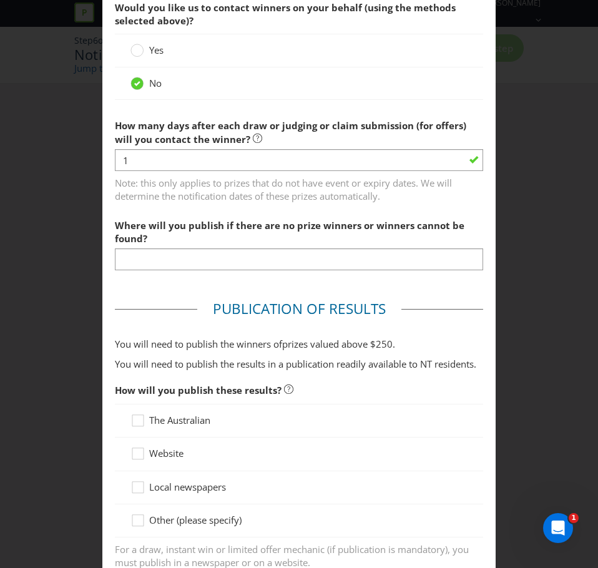
click at [207, 195] on span "Note: this only applies to prizes that do not have event or expiry dates. We wi…" at bounding box center [299, 187] width 368 height 31
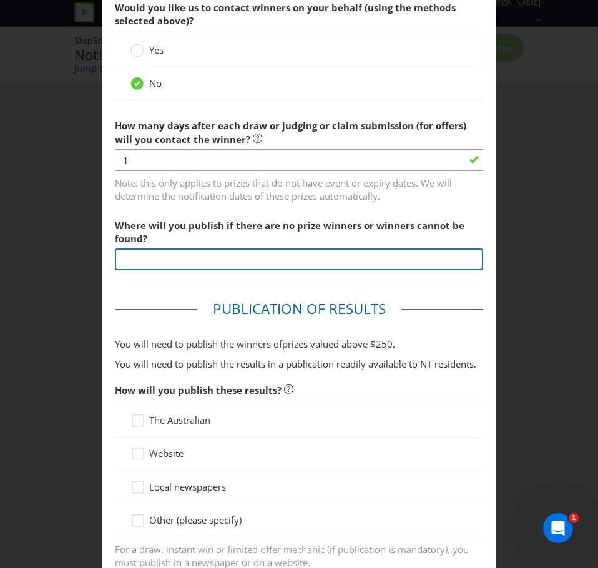
click at [214, 260] on input "text" at bounding box center [299, 259] width 368 height 22
click at [222, 262] on input "text" at bounding box center [299, 259] width 368 height 22
type input "@piratelifebeer Instagram account stories"
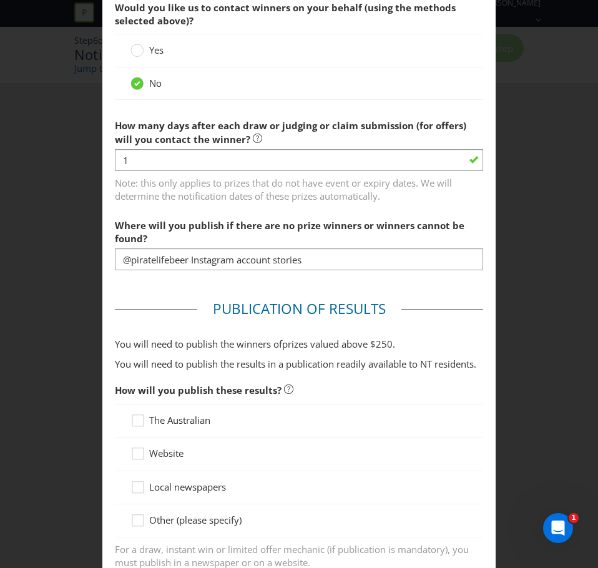
click at [232, 288] on main "Winner Notification You may be required to notify winners in writing. Winners m…" at bounding box center [298, 379] width 393 height 1401
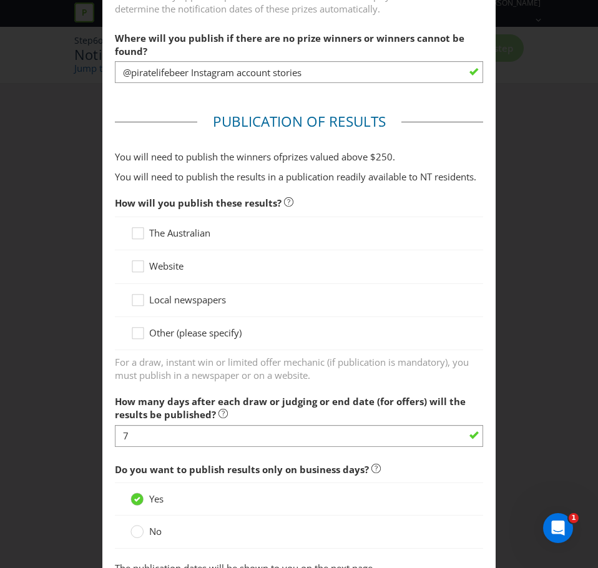
click at [220, 356] on span "For a draw, instant win or limited offer mechanic (if publication is mandatory)…" at bounding box center [299, 366] width 368 height 31
click at [223, 340] on div at bounding box center [298, 339] width 337 height 1
click at [223, 336] on span "Other (please specify)" at bounding box center [195, 332] width 92 height 12
click at [0, 0] on input "Other (please specify)" at bounding box center [0, 0] width 0 height 0
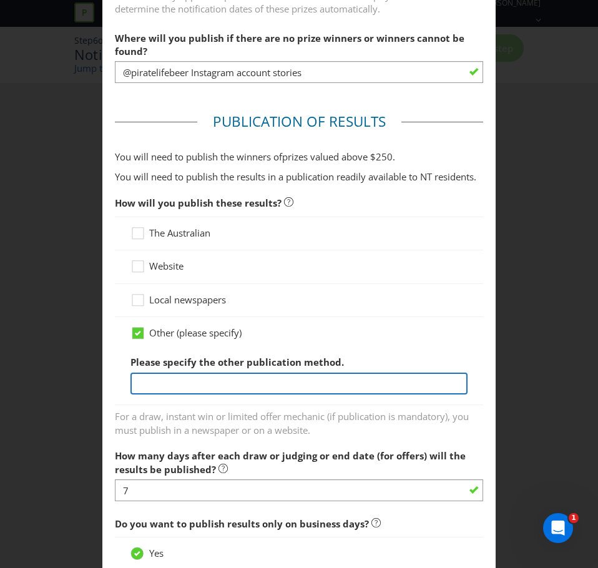
click at [230, 376] on input "text" at bounding box center [298, 384] width 337 height 22
type input "via [DOMAIN_NAME]"
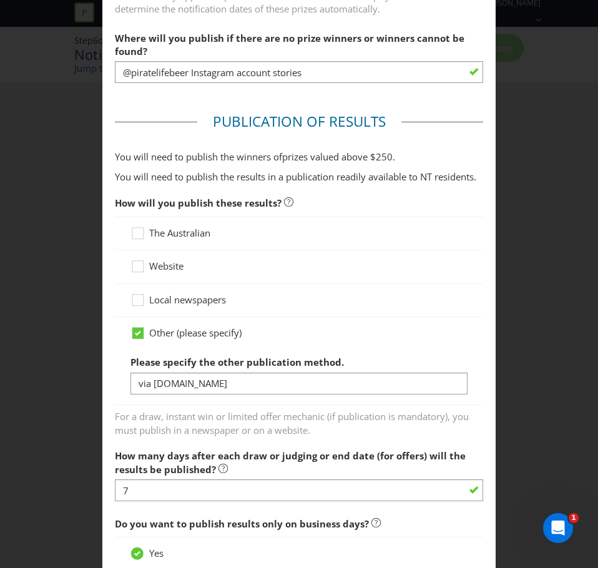
click at [235, 407] on span "For a draw, instant win or limited offer mechanic (if publication is mandatory)…" at bounding box center [299, 421] width 368 height 31
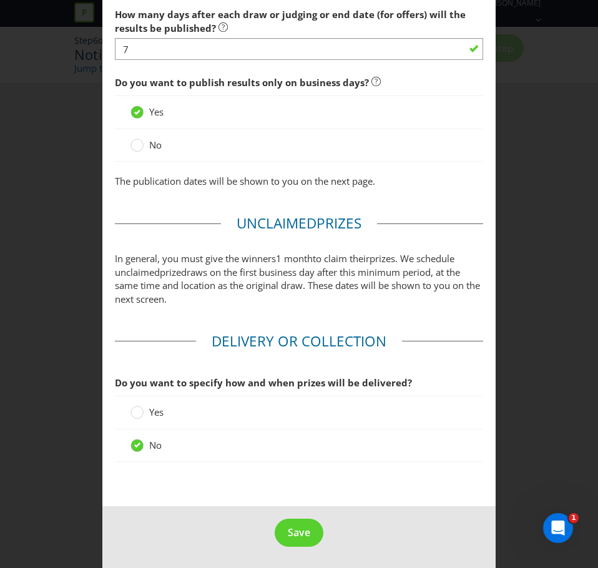
scroll to position [1004, 0]
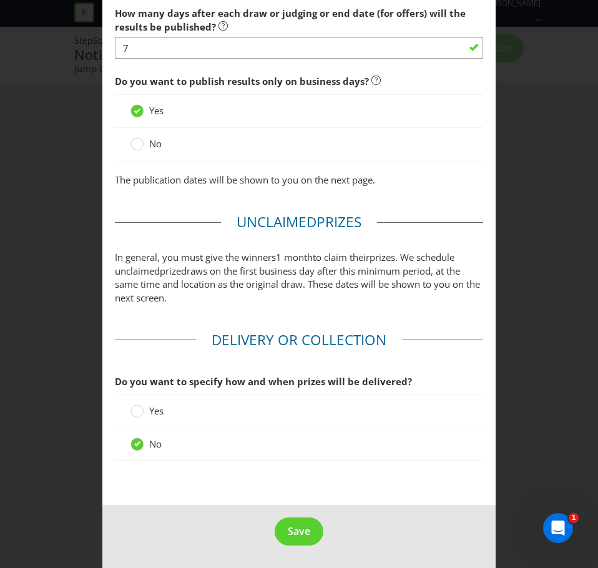
click at [150, 410] on span "Yes" at bounding box center [156, 410] width 14 height 12
click at [0, 0] on input "Yes" at bounding box center [0, 0] width 0 height 0
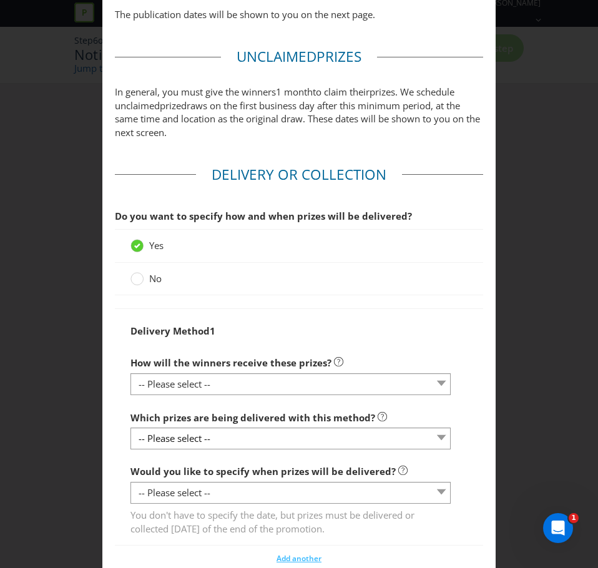
scroll to position [1270, 0]
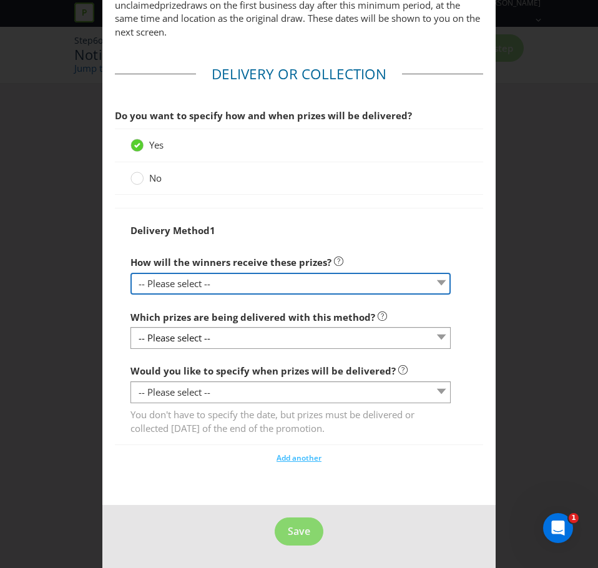
click at [197, 286] on select "-- Please select -- Delivered by mail Delivered by email Delivered in-person Co…" at bounding box center [290, 284] width 320 height 22
select select "ADDRESS"
click at [130, 273] on select "-- Please select -- Delivered by mail Delivered by email Delivered in-person Co…" at bounding box center [290, 284] width 320 height 22
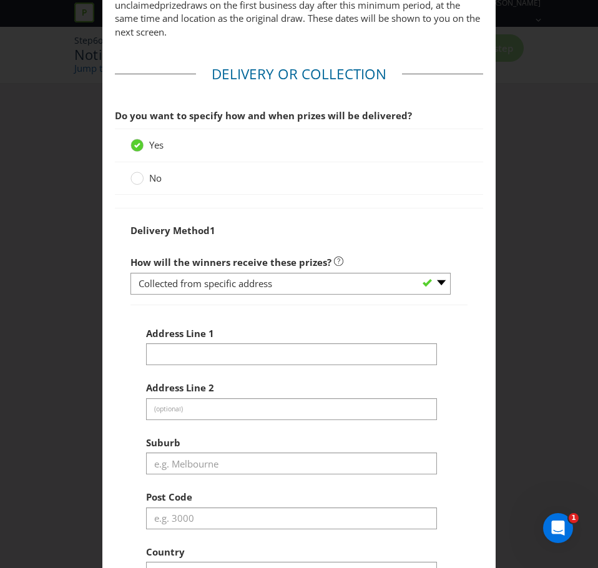
click at [224, 368] on div "Address Line 1 Address Line 2 (optional) Suburb Post Code Country -- Please Sel…" at bounding box center [299, 452] width 306 height 263
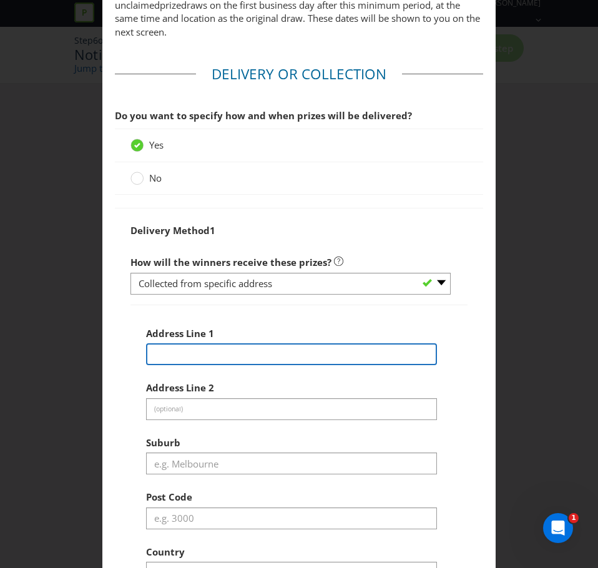
click at [220, 357] on input "text" at bounding box center [291, 354] width 291 height 22
type input "[STREET_ADDRESS][PERSON_NAME] (Entry via [PERSON_NAME][GEOGRAPHIC_DATA])"
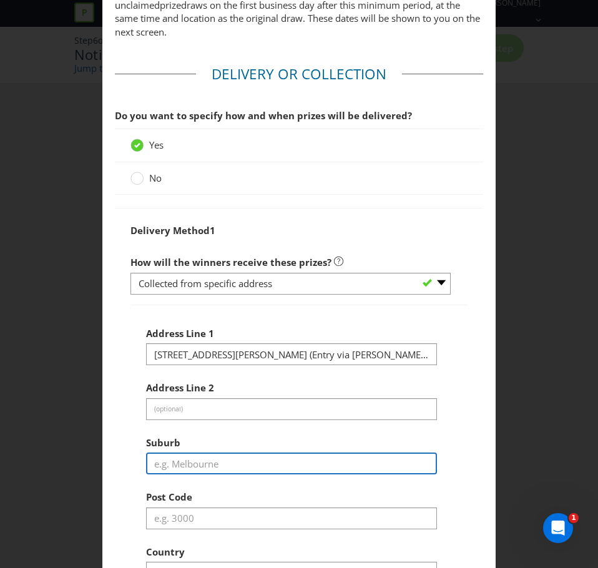
type input "[GEOGRAPHIC_DATA]"
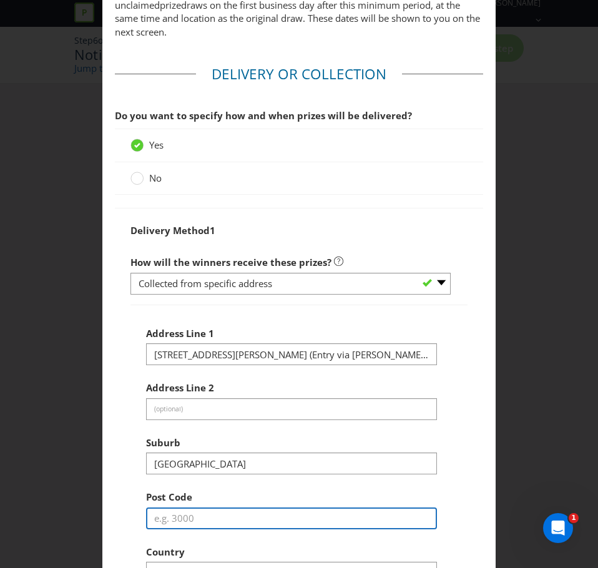
type input "5015"
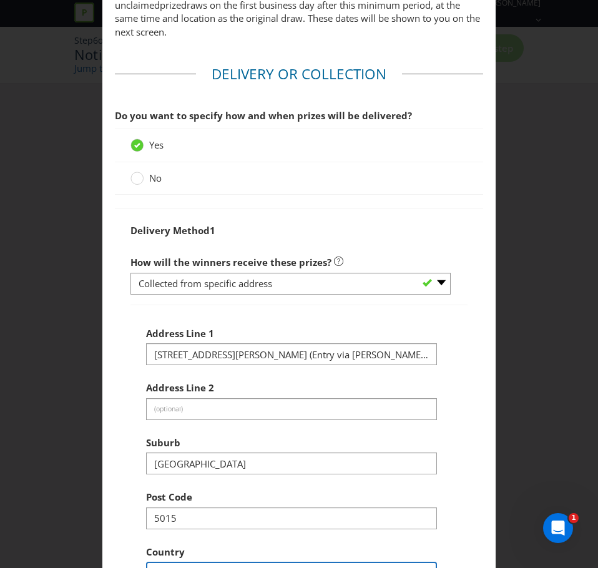
select select "AU"
select select "SA"
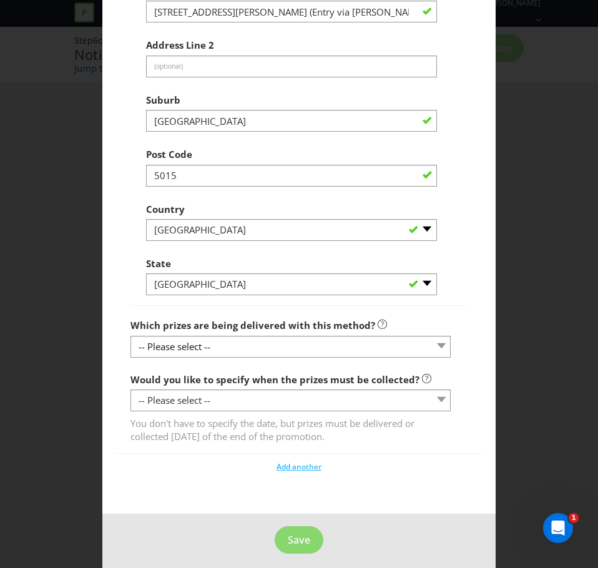
scroll to position [1621, 0]
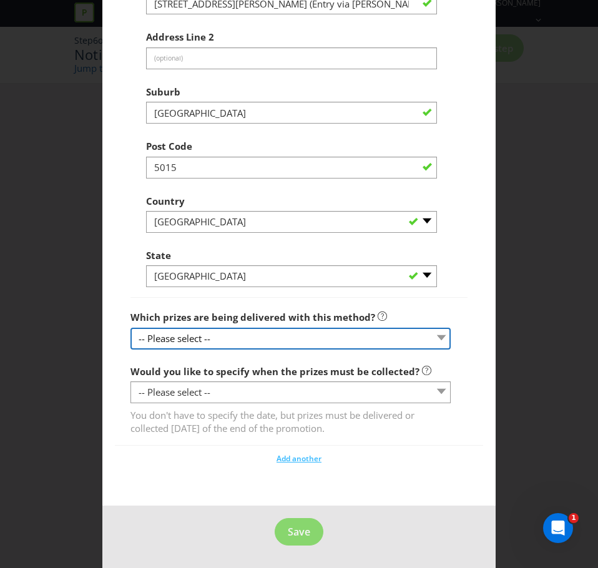
click at [224, 334] on select "-- Please select --" at bounding box center [290, 339] width 320 height 22
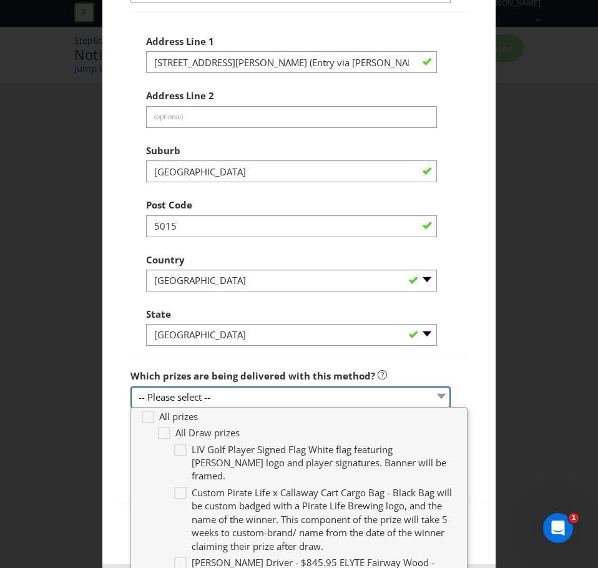
scroll to position [1626, 0]
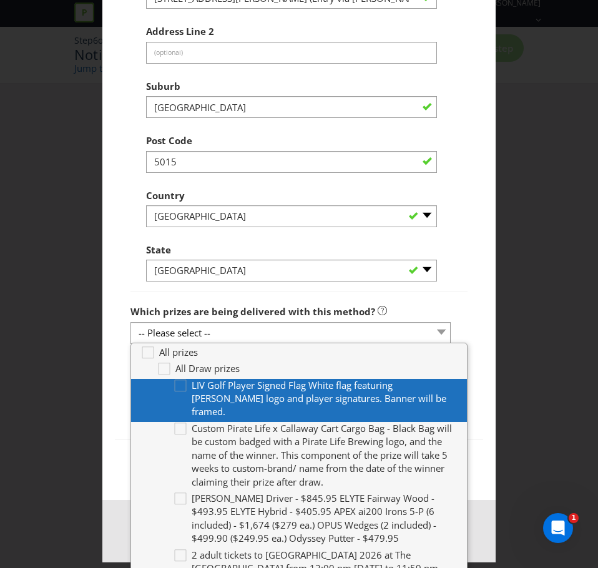
click at [207, 389] on span "LIV Golf Player Signed Flag White flag featuring [PERSON_NAME] logo and player …" at bounding box center [319, 398] width 255 height 39
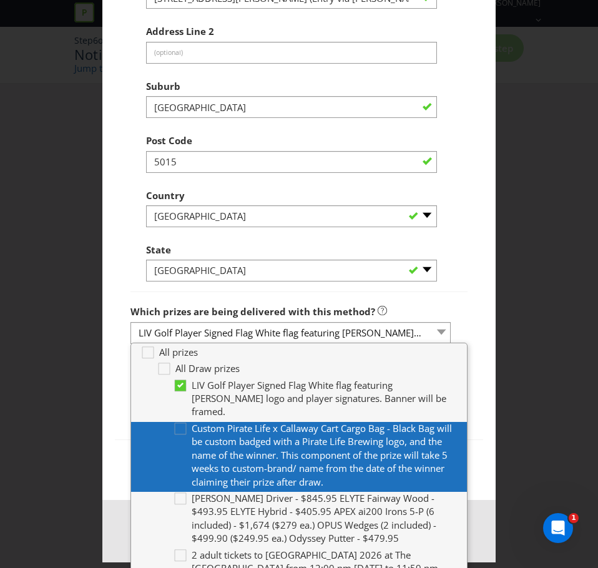
click at [218, 431] on span "Custom Pirate Life x Callaway Cart Cargo Bag - Black Bag will be custom badged …" at bounding box center [322, 455] width 260 height 66
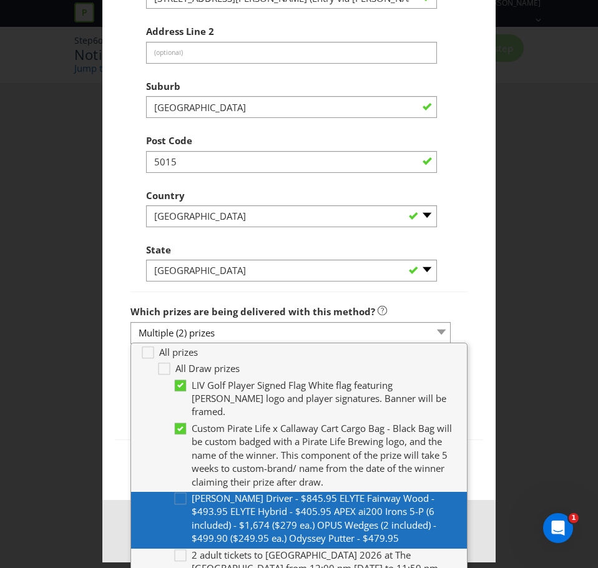
click at [212, 492] on span "[PERSON_NAME] Driver - $845.95 ELYTE Fairway Wood - $493.95 ELYTE Hybrid - $405…" at bounding box center [314, 518] width 245 height 52
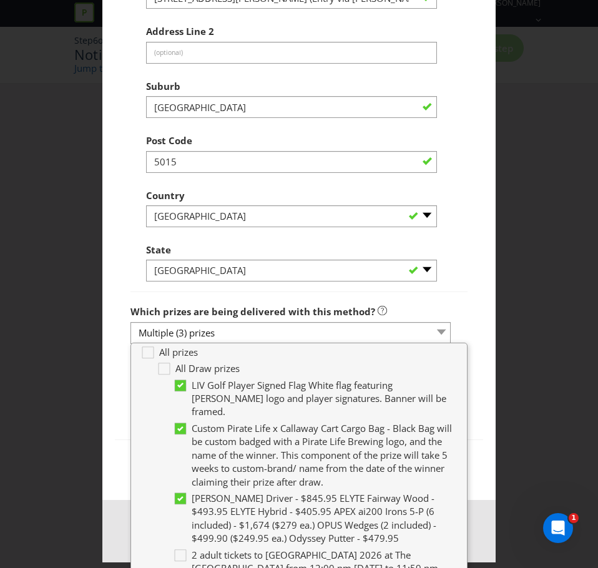
click at [91, 404] on div "Notification and Delivery Winner Notification You may be required to notify win…" at bounding box center [299, 284] width 598 height 568
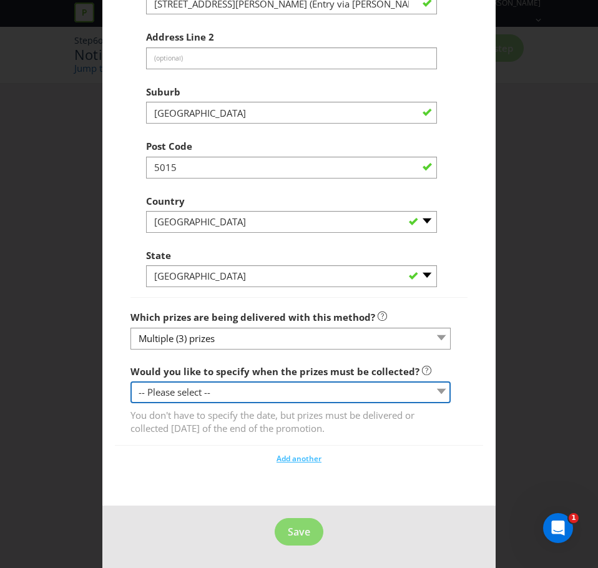
click at [175, 392] on select "-- Please select -- Yes, specific date (please specify) Yes, within a certain p…" at bounding box center [290, 392] width 320 height 22
select select "YES_PERIOD"
click at [130, 381] on select "-- Please select -- Yes, specific date (please specify) Yes, within a certain p…" at bounding box center [290, 392] width 320 height 22
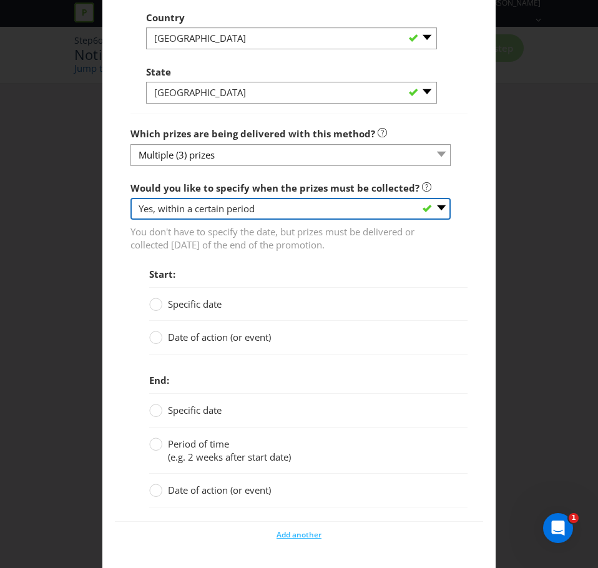
scroll to position [1808, 0]
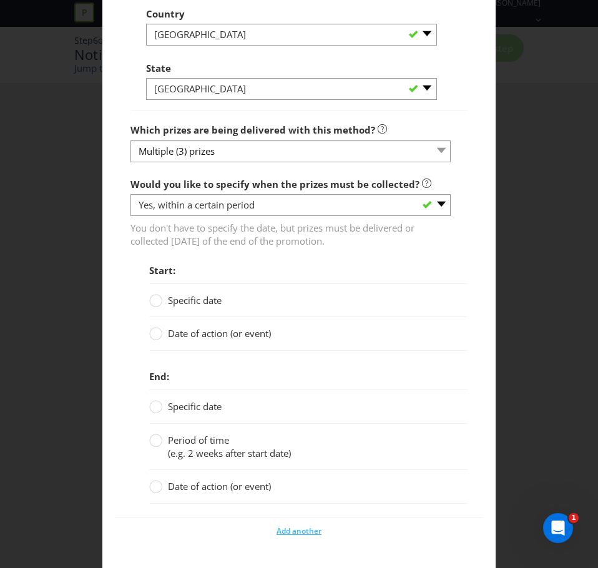
click at [195, 297] on span "Specific date" at bounding box center [195, 300] width 54 height 12
click at [0, 0] on input "Specific date" at bounding box center [0, 0] width 0 height 0
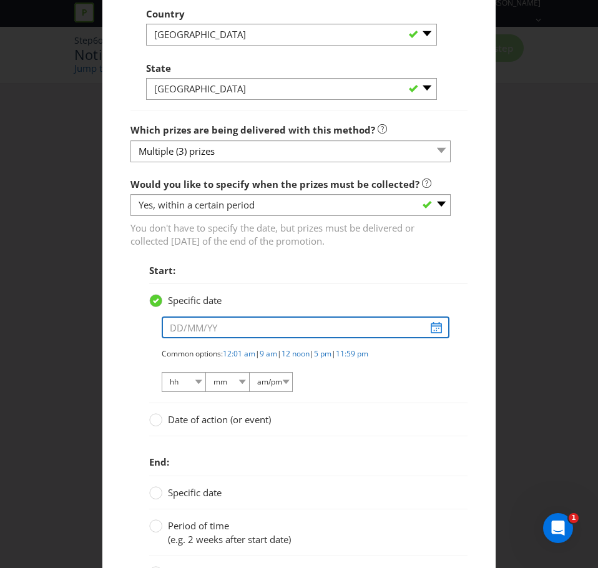
click at [174, 331] on input "text" at bounding box center [306, 327] width 288 height 22
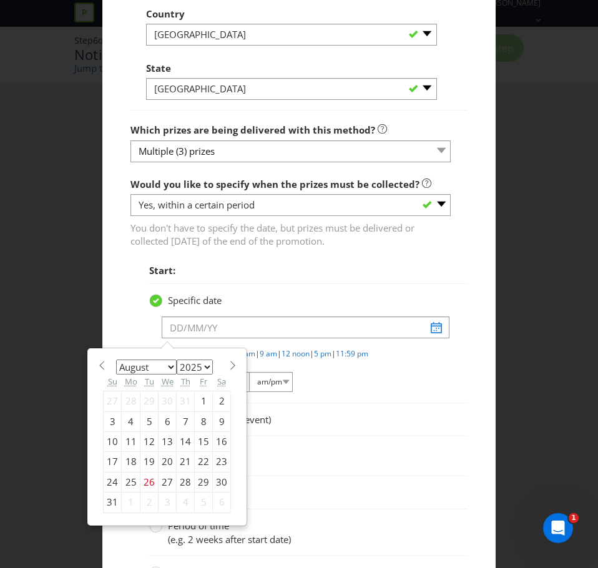
click at [437, 389] on div "Common options: 12:01 am | 9 am | 12 noon | 5 pm | 11:59 pm hh 01 02 03 04 05 0…" at bounding box center [307, 370] width 290 height 45
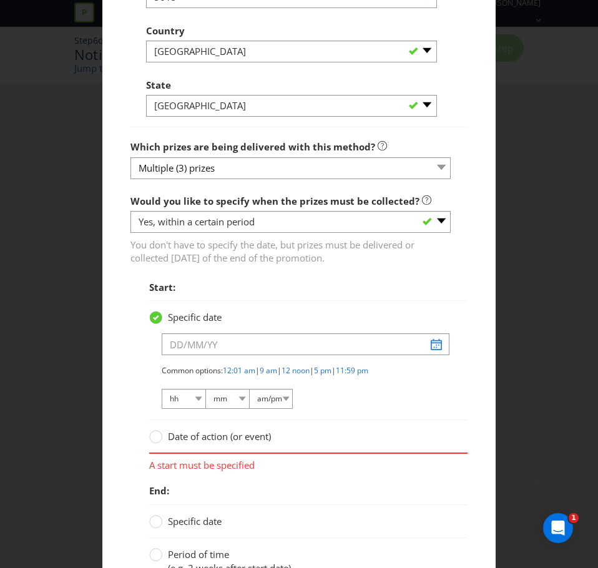
scroll to position [1978, 0]
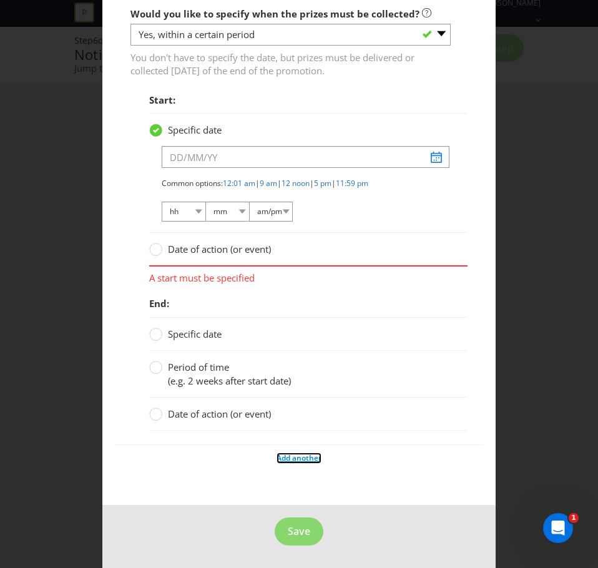
click at [288, 457] on span "Add another" at bounding box center [298, 457] width 45 height 11
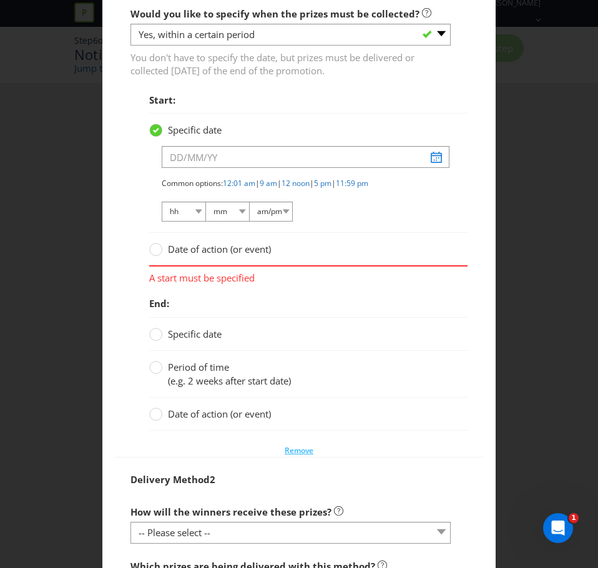
scroll to position [2240, 0]
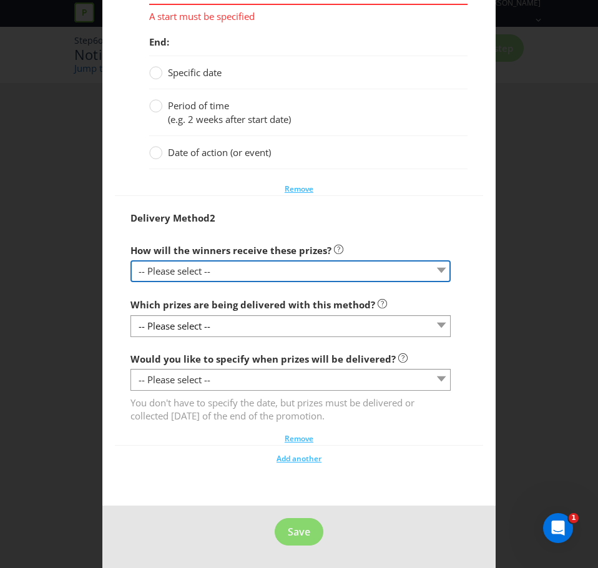
click at [224, 267] on select "-- Please select -- Delivered by mail Delivered by email Delivered in-person Co…" at bounding box center [290, 271] width 320 height 22
select select "EMAIL"
click at [130, 260] on select "-- Please select -- Delivered by mail Delivered by email Delivered in-person Co…" at bounding box center [290, 271] width 320 height 22
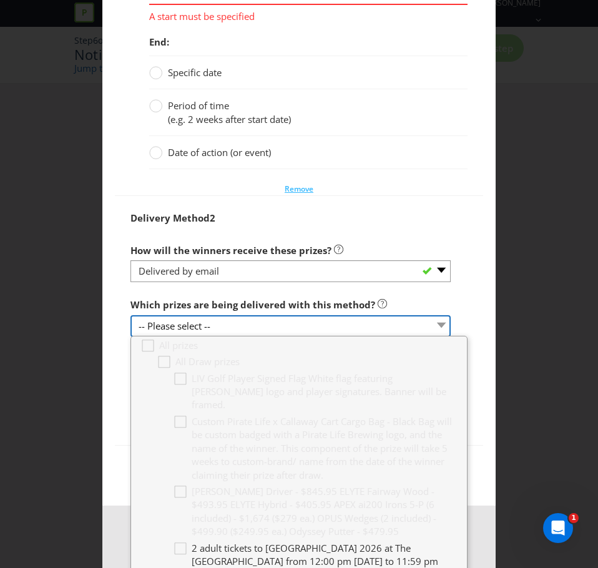
click at [236, 323] on select "-- Please select --" at bounding box center [290, 326] width 320 height 22
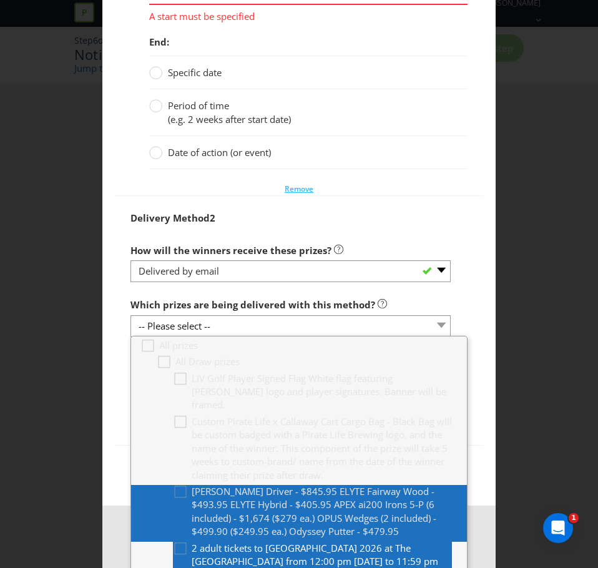
drag, startPoint x: 238, startPoint y: 535, endPoint x: 212, endPoint y: 516, distance: 32.2
click at [238, 542] on span "2 adult tickets to [GEOGRAPHIC_DATA] 2026 at The [GEOGRAPHIC_DATA] from 12:00 p…" at bounding box center [315, 561] width 246 height 39
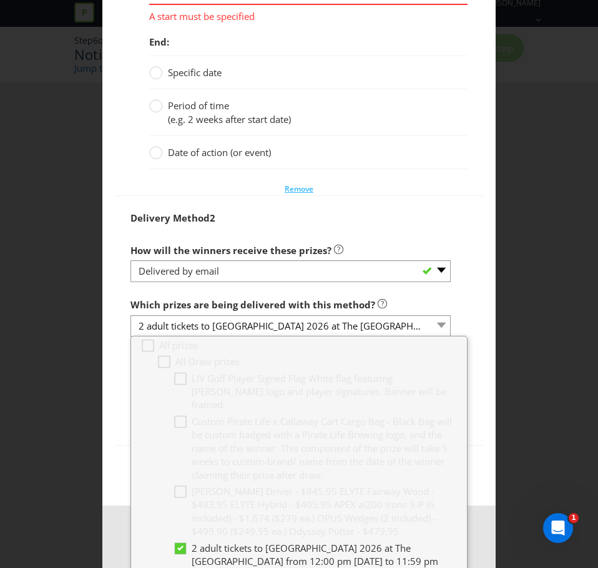
click at [115, 393] on div "Delivery Method 2 How will the winners receive these prizes? -- Please select -…" at bounding box center [299, 320] width 368 height 249
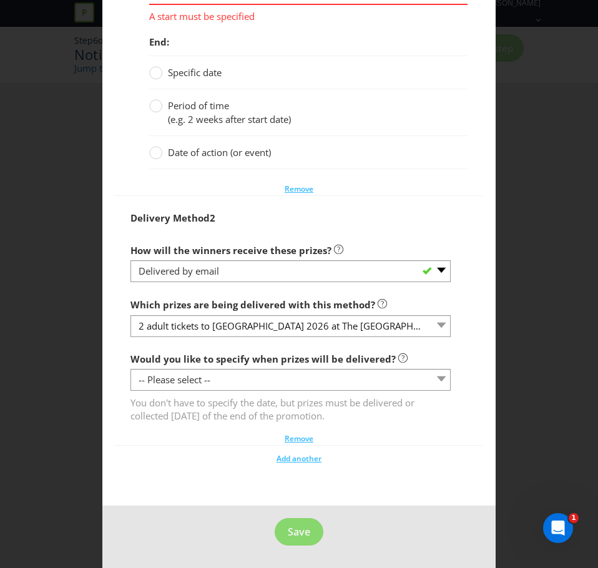
click at [203, 391] on div "You don't have to specify the date, but prizes must be delivered or collected […" at bounding box center [290, 406] width 320 height 32
click at [207, 383] on select "-- Please select -- Yes, specific date (please specify) Yes, within a certain p…" at bounding box center [290, 380] width 320 height 22
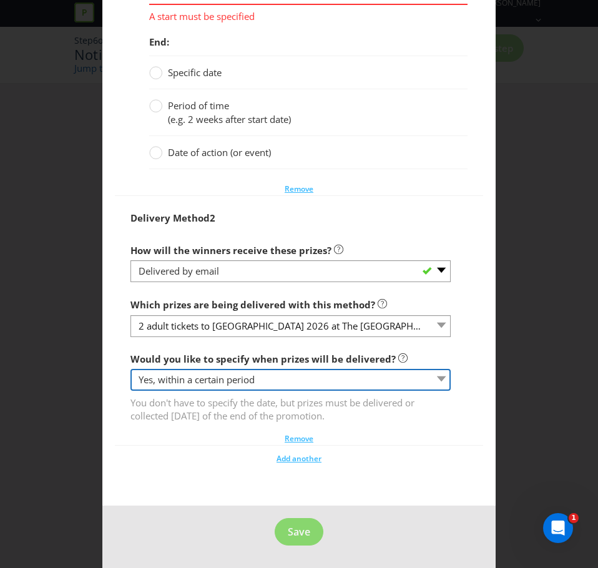
click at [130, 369] on select "-- Please select -- Yes, specific date (please specify) Yes, within a certain p…" at bounding box center [290, 380] width 320 height 22
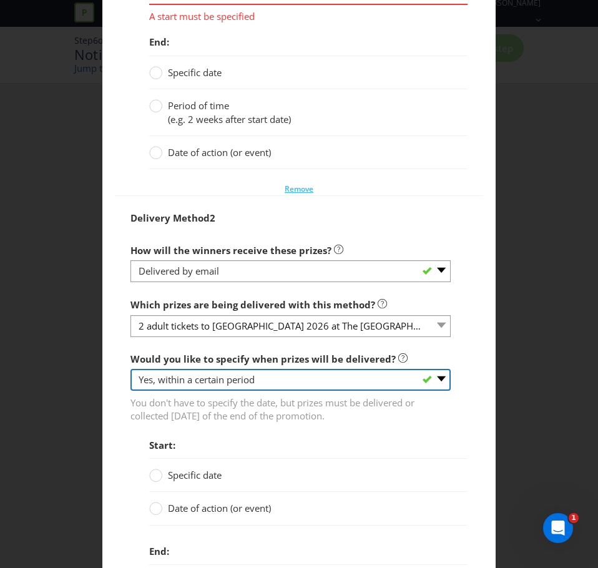
scroll to position [2427, 0]
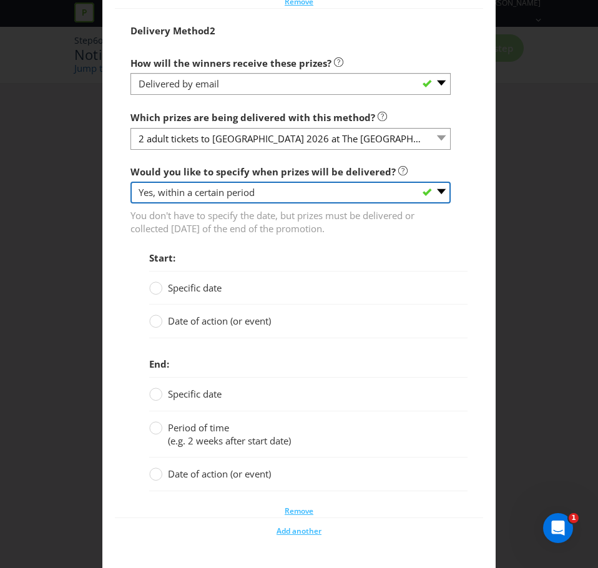
click at [212, 197] on select "-- Please select -- Yes, specific date (please specify) Yes, within a certain p…" at bounding box center [290, 193] width 320 height 22
click at [211, 194] on select "-- Please select -- Yes, specific date (please specify) Yes, within a certain p…" at bounding box center [290, 193] width 320 height 22
click at [187, 287] on span "Specific date" at bounding box center [195, 287] width 54 height 12
click at [0, 0] on input "Specific date" at bounding box center [0, 0] width 0 height 0
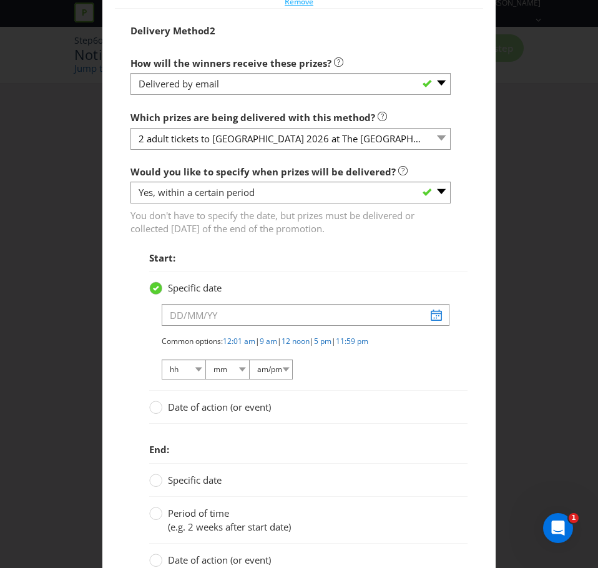
click at [187, 287] on span "Specific date" at bounding box center [195, 287] width 54 height 12
click at [0, 0] on input "Specific date" at bounding box center [0, 0] width 0 height 0
click at [158, 286] on label "Specific date" at bounding box center [186, 287] width 75 height 13
click at [0, 0] on input "Specific date" at bounding box center [0, 0] width 0 height 0
click at [374, 187] on select "-- Please select -- Yes, specific date (please specify) Yes, within a certain p…" at bounding box center [290, 193] width 320 height 22
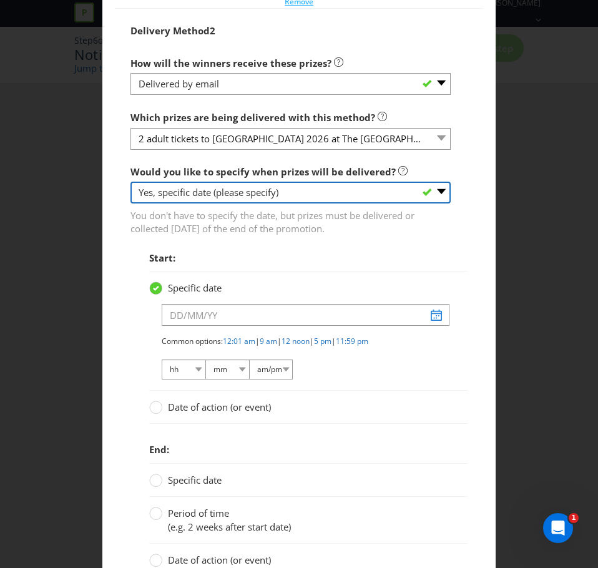
click at [130, 203] on select "-- Please select -- Yes, specific date (please specify) Yes, within a certain p…" at bounding box center [290, 193] width 320 height 22
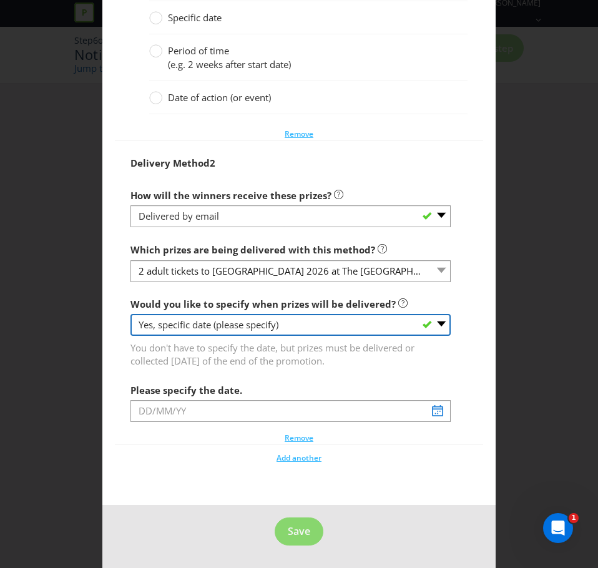
scroll to position [2295, 0]
click at [244, 327] on select "-- Please select -- Yes, specific date (please specify) Yes, within a certain p…" at bounding box center [290, 325] width 320 height 22
select select "YES_PERIOD"
click at [130, 314] on select "-- Please select -- Yes, specific date (please specify) Yes, within a certain p…" at bounding box center [290, 325] width 320 height 22
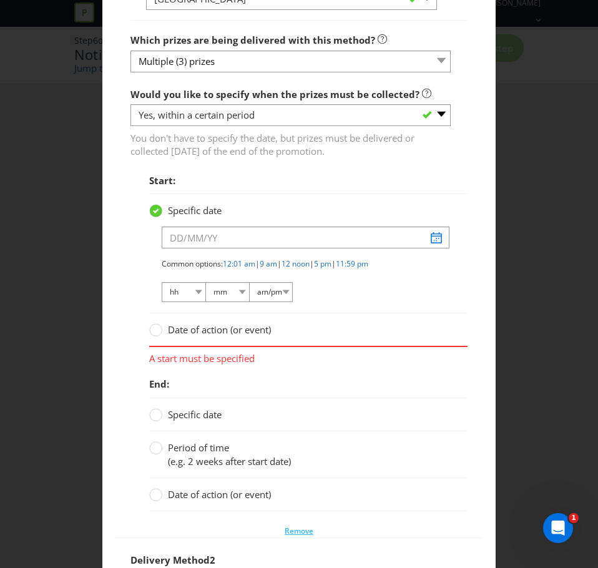
scroll to position [1876, 0]
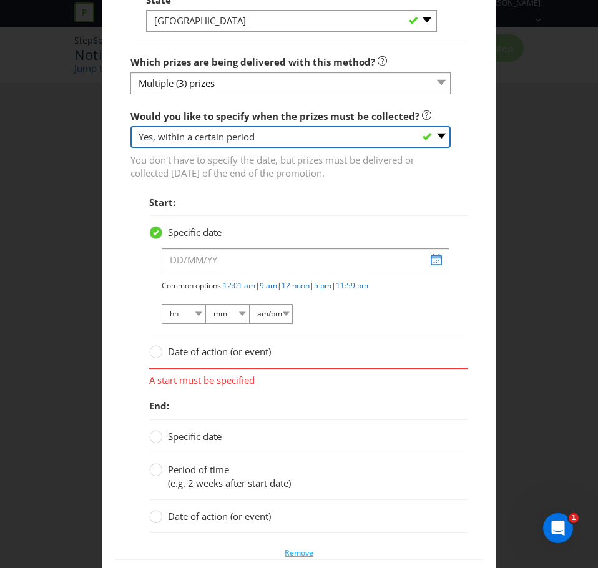
click at [200, 137] on select "-- Please select -- Yes, specific date (please specify) Yes, within a certain p…" at bounding box center [290, 137] width 320 height 22
click at [130, 126] on select "-- Please select -- Yes, specific date (please specify) Yes, within a certain p…" at bounding box center [290, 137] width 320 height 22
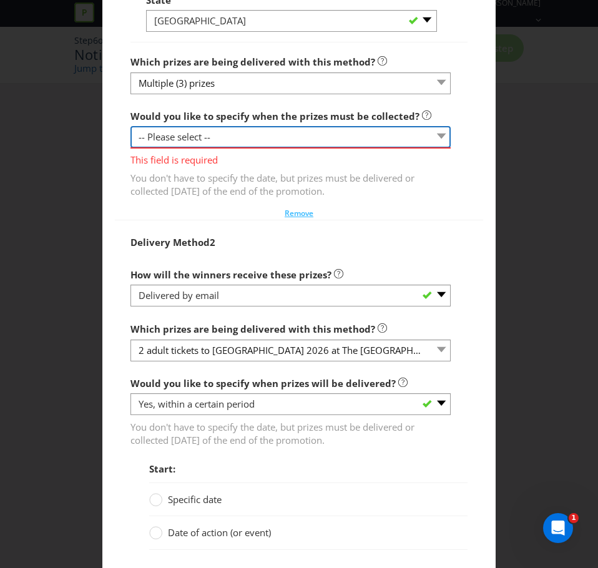
click at [200, 142] on select "-- Please select -- Yes, specific date (please specify) Yes, within a certain p…" at bounding box center [290, 137] width 320 height 22
click at [130, 126] on select "-- Please select -- Yes, specific date (please specify) Yes, within a certain p…" at bounding box center [290, 137] width 320 height 22
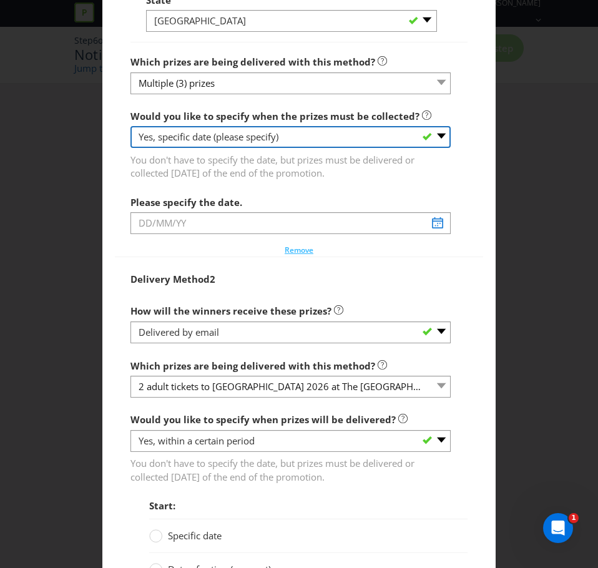
drag, startPoint x: 206, startPoint y: 132, endPoint x: 206, endPoint y: 147, distance: 14.4
click at [206, 132] on select "-- Please select -- Yes, specific date (please specify) Yes, within a certain p…" at bounding box center [290, 137] width 320 height 22
select select "YES_PERIOD"
click at [130, 126] on select "-- Please select -- Yes, specific date (please specify) Yes, within a certain p…" at bounding box center [290, 137] width 320 height 22
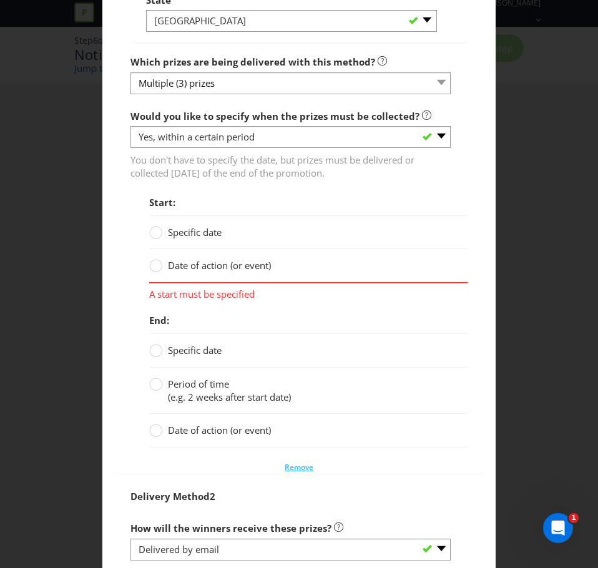
click at [121, 190] on div "Start: Specific date Date of action (or event) A start must be specified" at bounding box center [299, 246] width 356 height 112
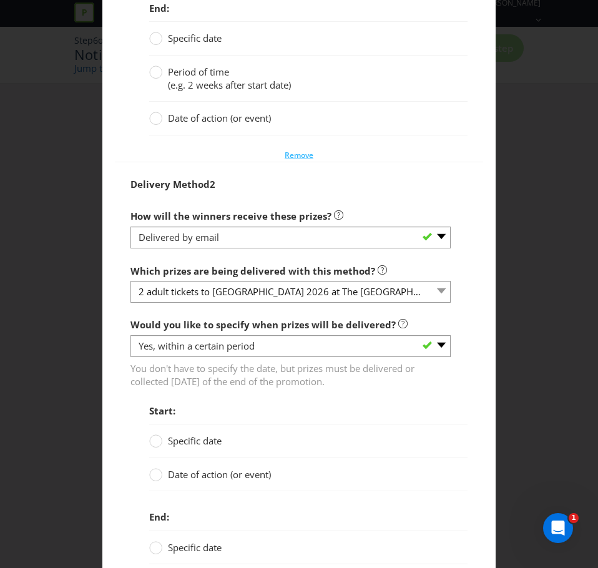
scroll to position [2414, 0]
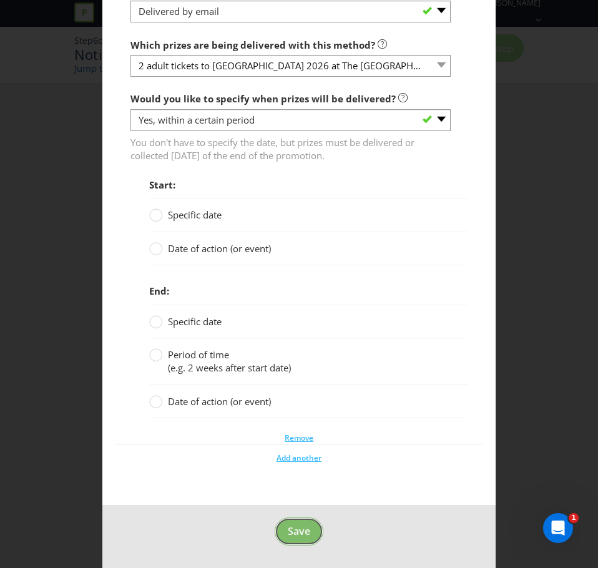
click at [293, 535] on span "Save" at bounding box center [299, 531] width 22 height 14
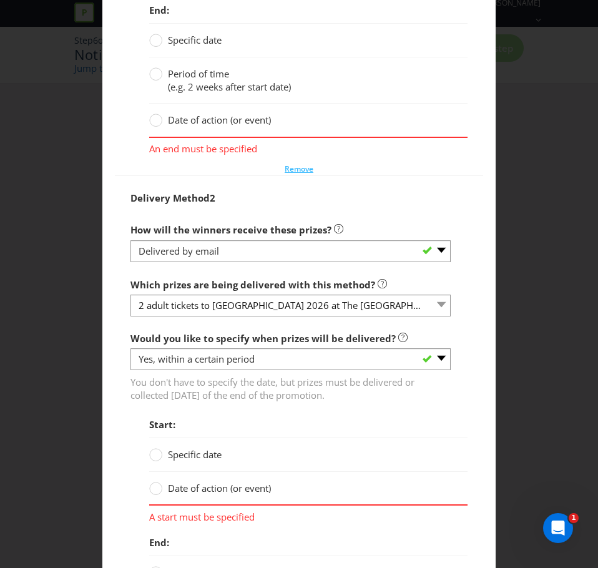
scroll to position [2449, 0]
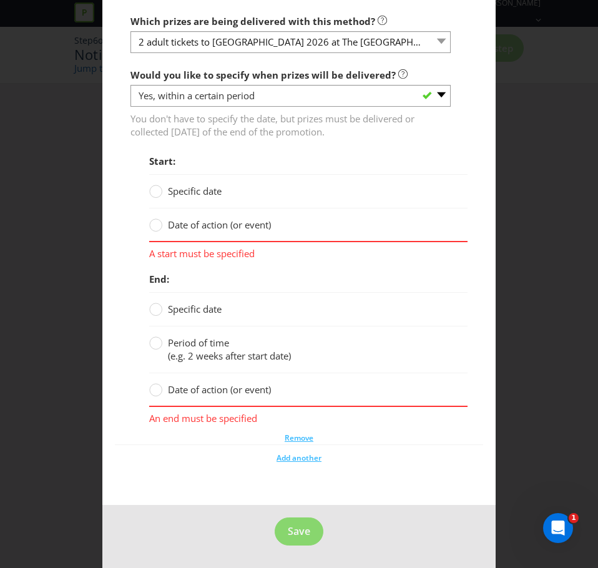
click at [197, 231] on label "Date of action (or event)" at bounding box center [211, 224] width 124 height 13
click at [0, 0] on input "Date of action (or event)" at bounding box center [0, 0] width 0 height 0
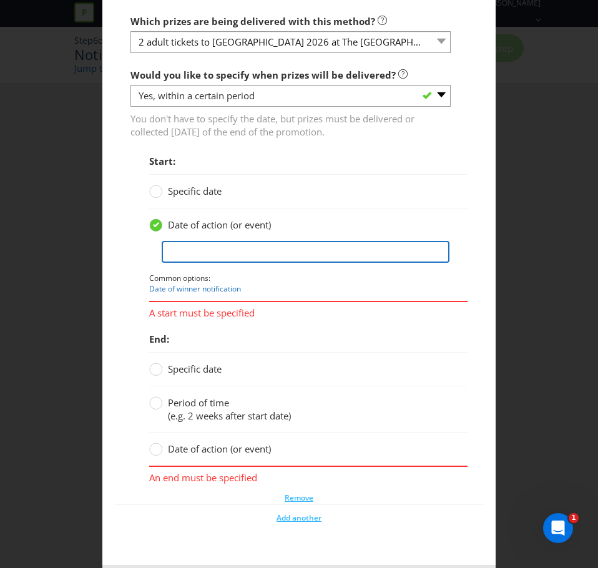
click at [195, 256] on input "text" at bounding box center [306, 252] width 288 height 22
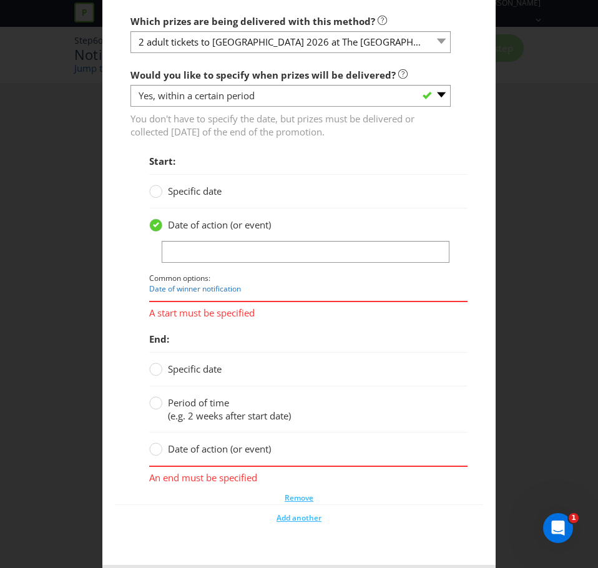
click at [338, 227] on div "Date of action (or event)" at bounding box center [293, 224] width 288 height 13
click at [228, 292] on link "Date of winner notification" at bounding box center [195, 288] width 92 height 11
type input "date of winner notification"
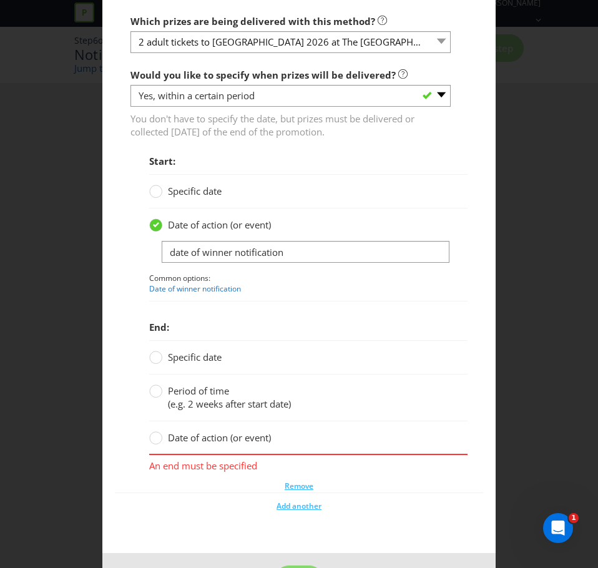
click at [192, 433] on span "Date of action (or event)" at bounding box center [219, 437] width 103 height 12
click at [0, 0] on input "Date of action (or event)" at bounding box center [0, 0] width 0 height 0
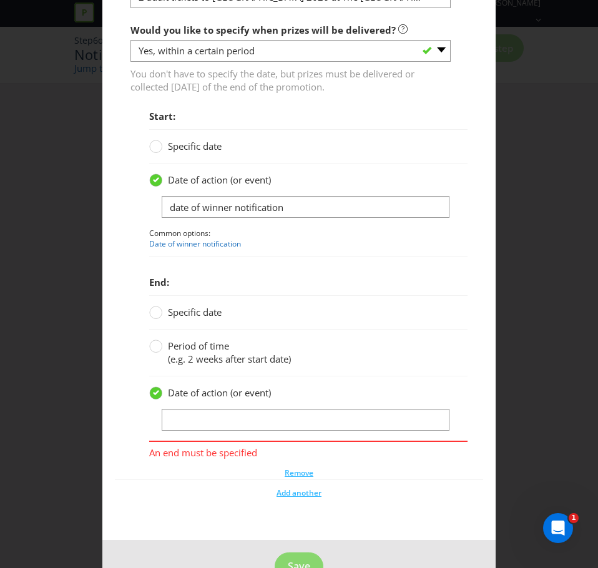
scroll to position [2529, 0]
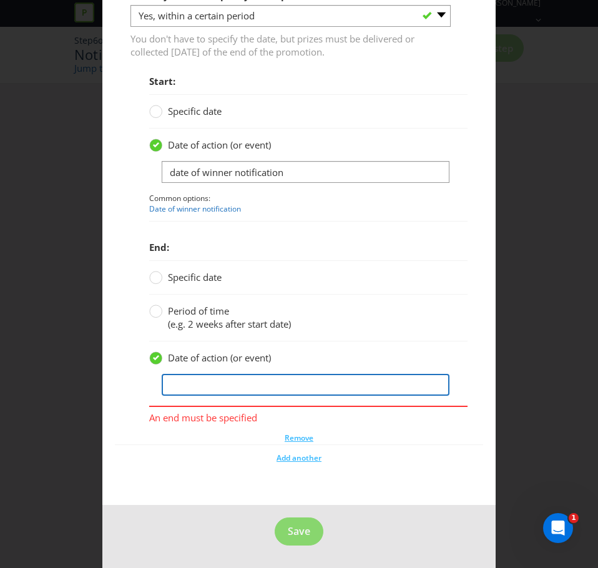
click at [198, 376] on input "text" at bounding box center [306, 385] width 288 height 22
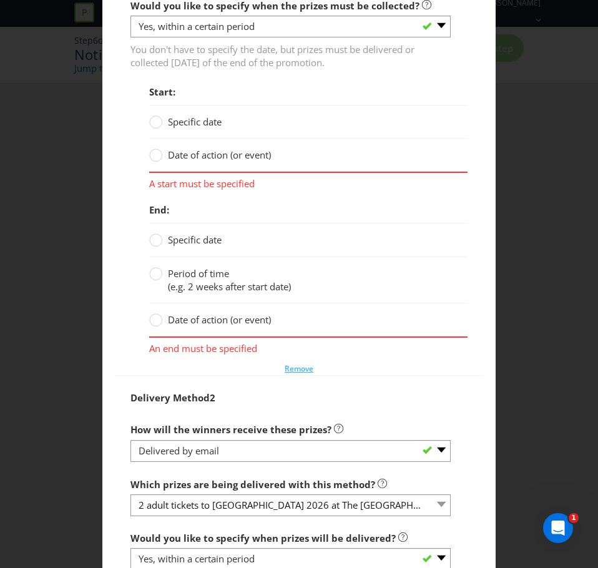
scroll to position [1968, 0]
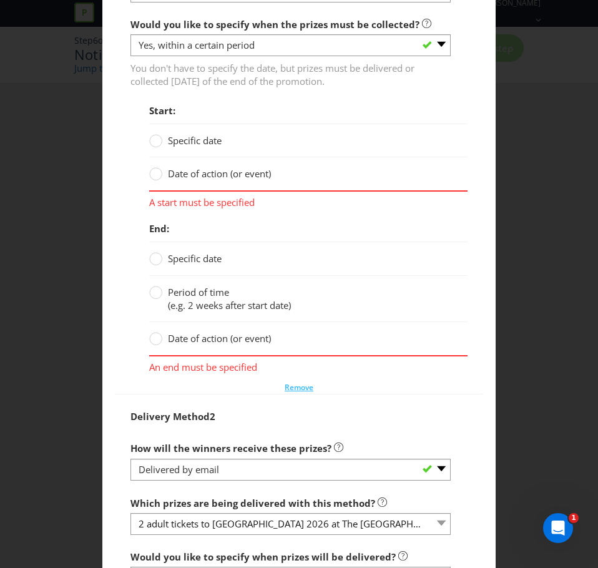
click at [197, 175] on span "Date of action (or event)" at bounding box center [219, 173] width 103 height 12
click at [0, 0] on input "Date of action (or event)" at bounding box center [0, 0] width 0 height 0
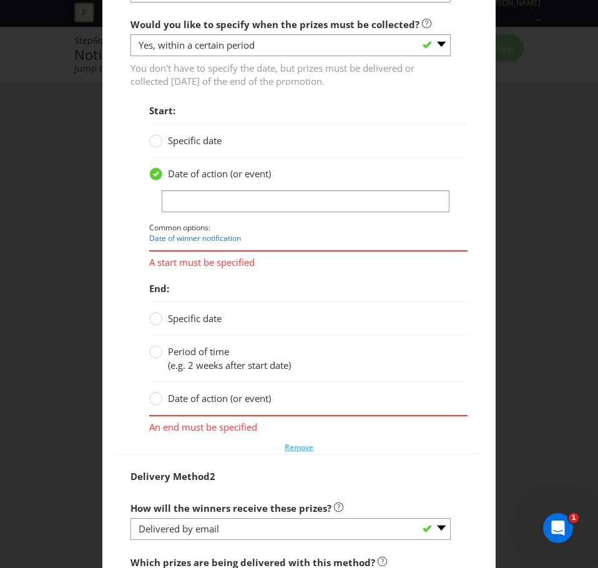
click at [194, 214] on div "Common options: Date of winner notification" at bounding box center [300, 216] width 303 height 53
click at [188, 237] on link "Date of winner notification" at bounding box center [195, 238] width 92 height 11
type input "date of winner notification"
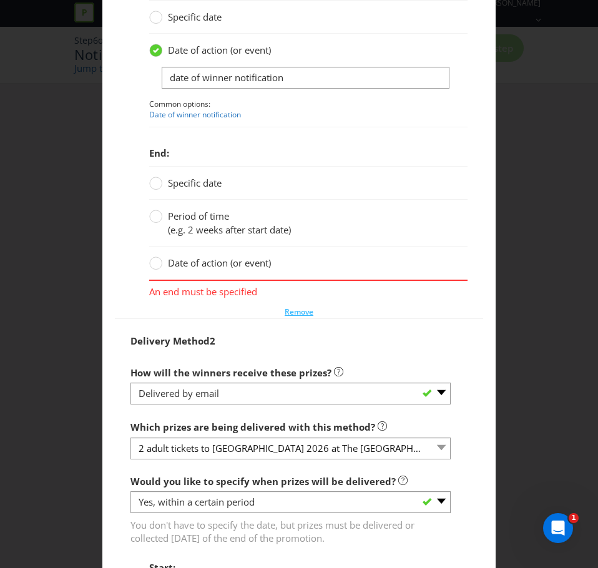
scroll to position [2092, 0]
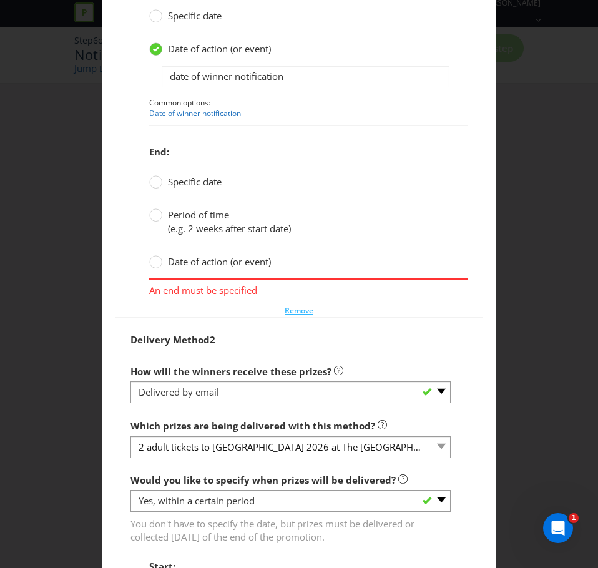
click at [208, 260] on span "Date of action (or event)" at bounding box center [219, 261] width 103 height 12
click at [0, 0] on input "Date of action (or event)" at bounding box center [0, 0] width 0 height 0
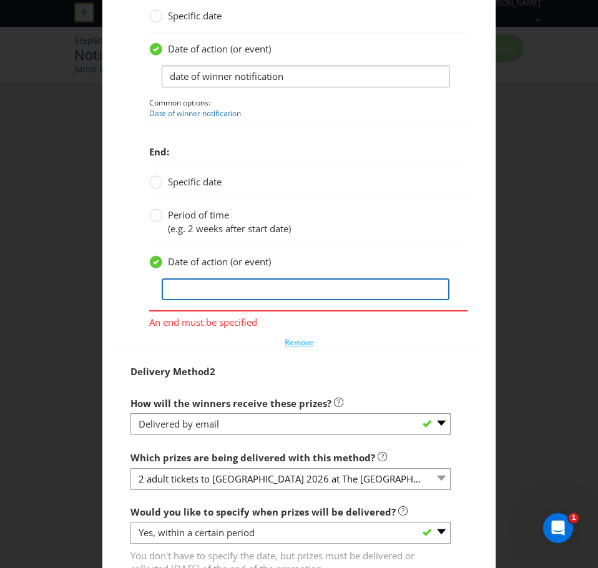
click at [209, 290] on input "text" at bounding box center [306, 289] width 288 height 22
type input "7"
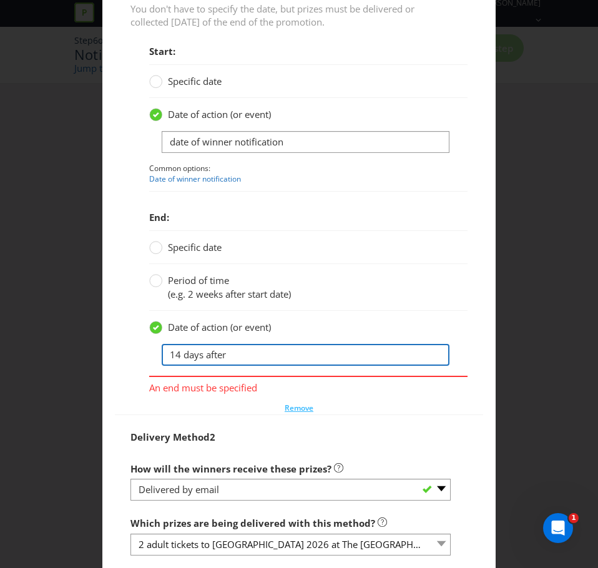
scroll to position [2030, 0]
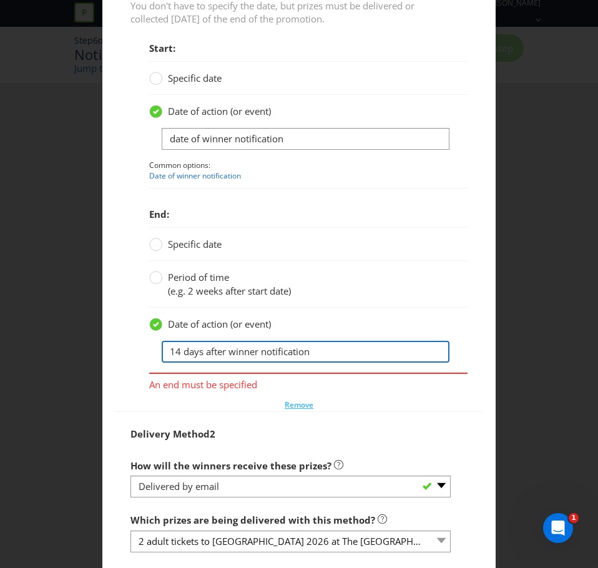
click at [326, 354] on input "14 days after winner notification" at bounding box center [306, 352] width 288 height 22
type input "14 days after winner notification"
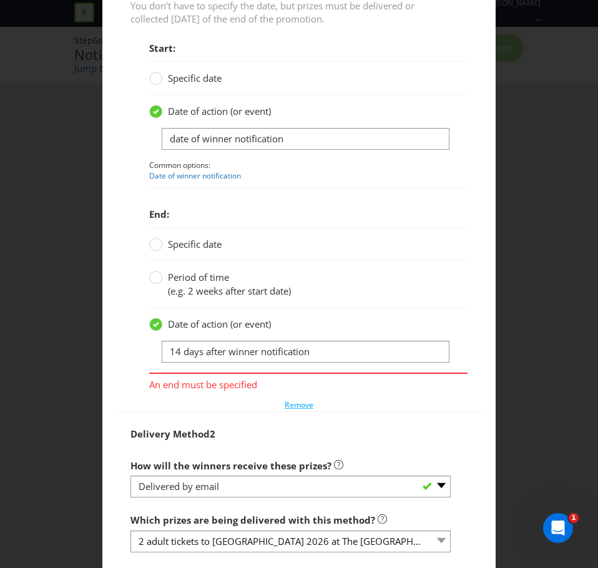
click at [122, 298] on div "End: Specific date Period of time (e.g. 2 weeks after start date) Date of actio…" at bounding box center [299, 297] width 356 height 190
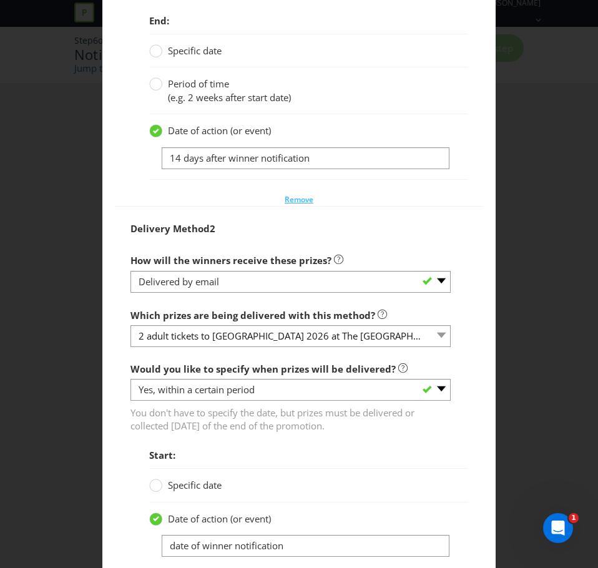
scroll to position [2223, 0]
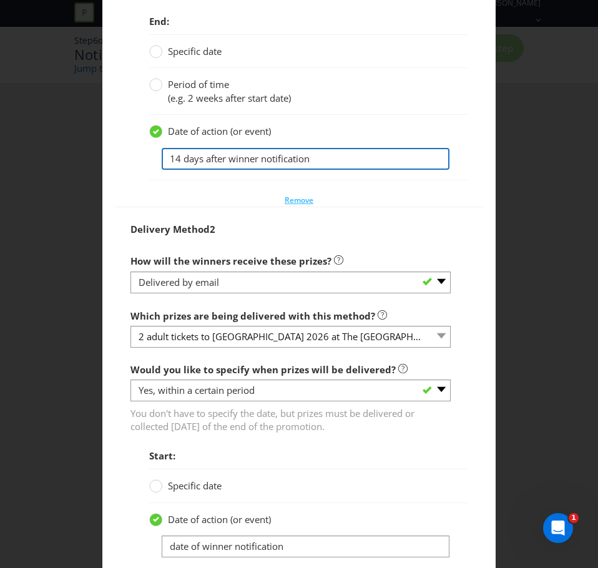
click at [203, 152] on input "14 days after winner notification" at bounding box center [306, 159] width 288 height 22
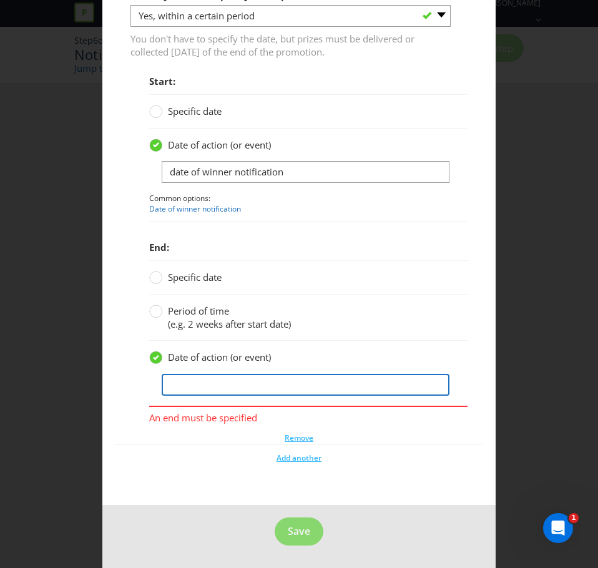
click at [207, 391] on input "text" at bounding box center [306, 385] width 288 height 22
paste input "14 days after winner notification"
type input "14 days after winner notification"
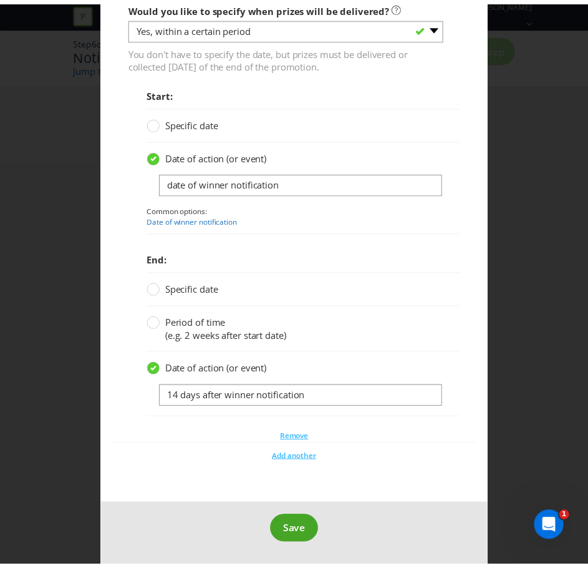
scroll to position [2585, 0]
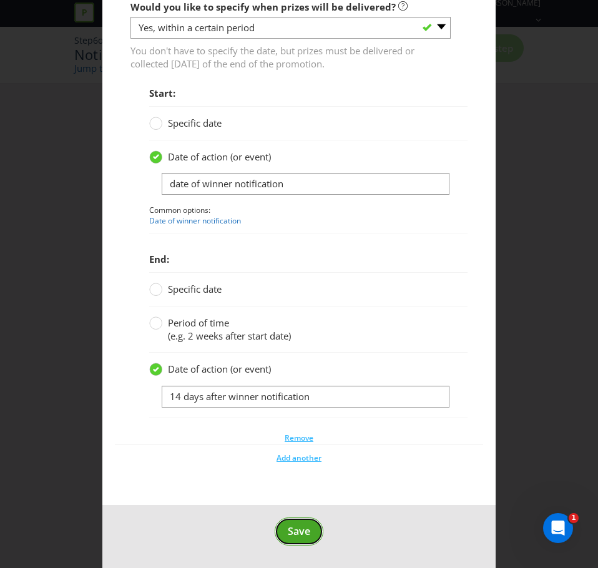
click at [303, 528] on span "Save" at bounding box center [299, 531] width 22 height 14
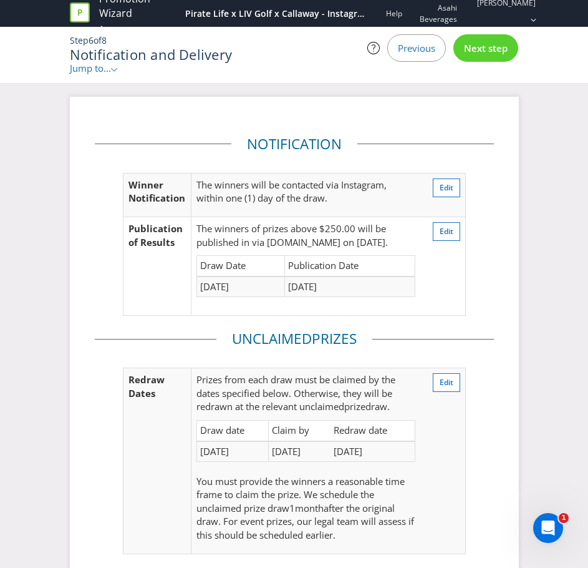
click at [419, 46] on span "Previous" at bounding box center [416, 48] width 37 height 12
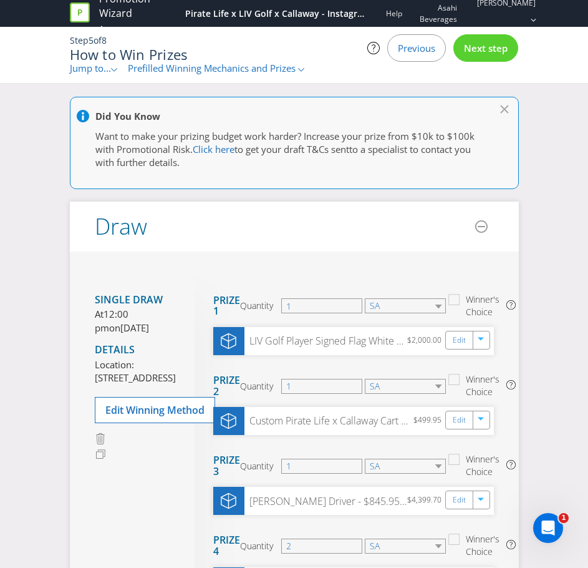
click at [419, 46] on span "Previous" at bounding box center [416, 48] width 37 height 12
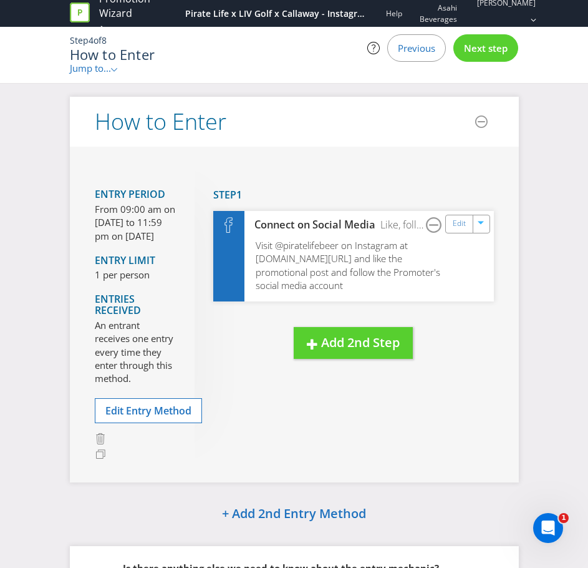
click at [419, 46] on span "Previous" at bounding box center [416, 48] width 37 height 12
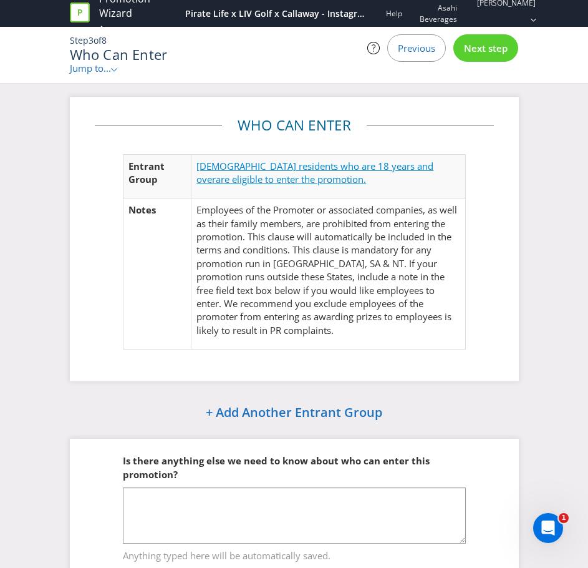
click at [252, 167] on span "[DEMOGRAPHIC_DATA] residents who are 18 years and over" at bounding box center [315, 173] width 237 height 26
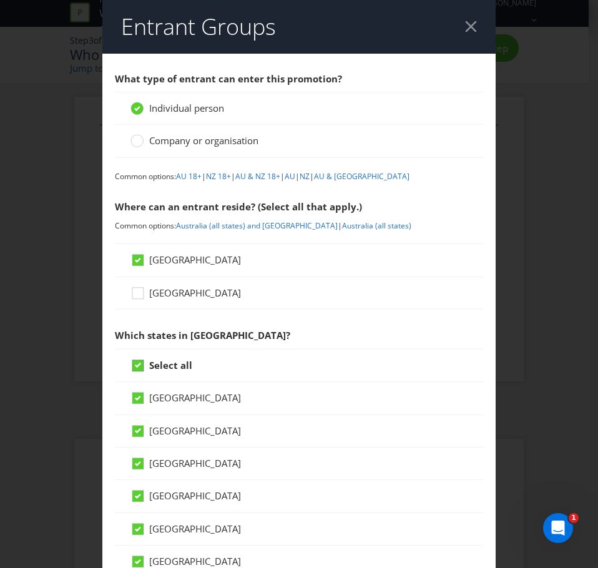
click at [143, 361] on icon at bounding box center [139, 368] width 19 height 19
click at [0, 0] on input "Select all" at bounding box center [0, 0] width 0 height 0
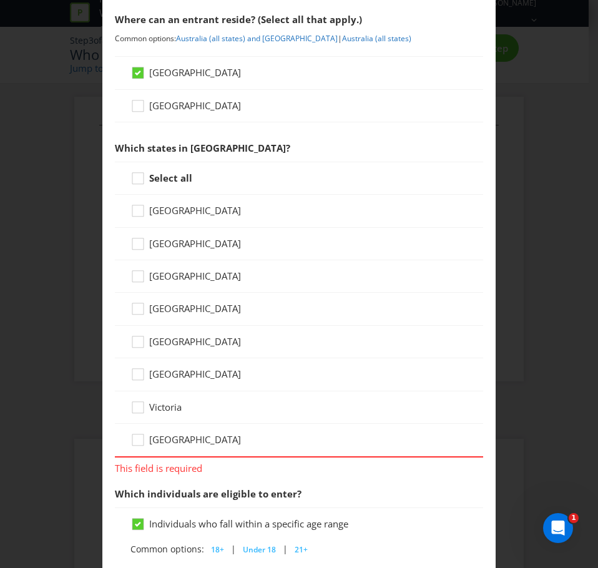
click at [157, 345] on span "[GEOGRAPHIC_DATA]" at bounding box center [195, 341] width 92 height 12
click at [0, 0] on input "[GEOGRAPHIC_DATA]" at bounding box center [0, 0] width 0 height 0
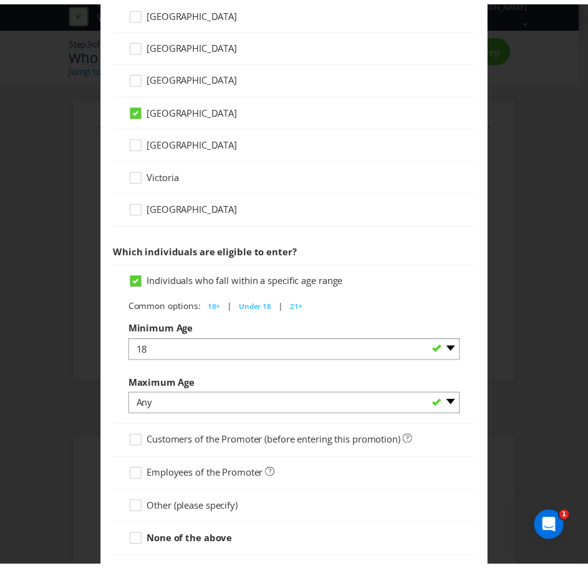
scroll to position [499, 0]
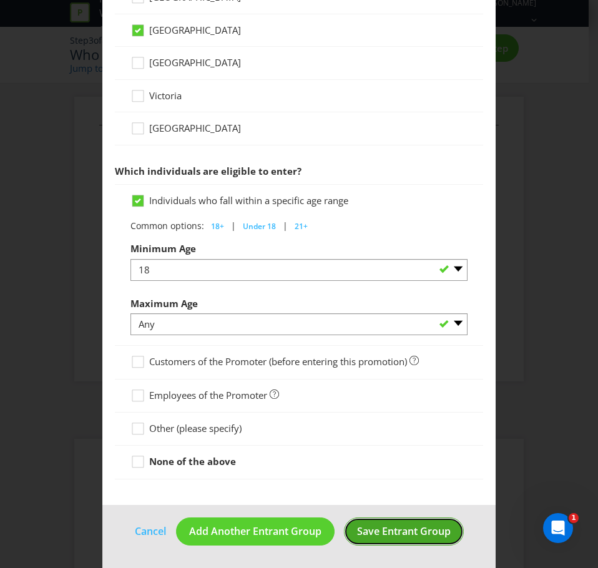
click at [372, 528] on span "Save Entrant Group" at bounding box center [404, 531] width 94 height 14
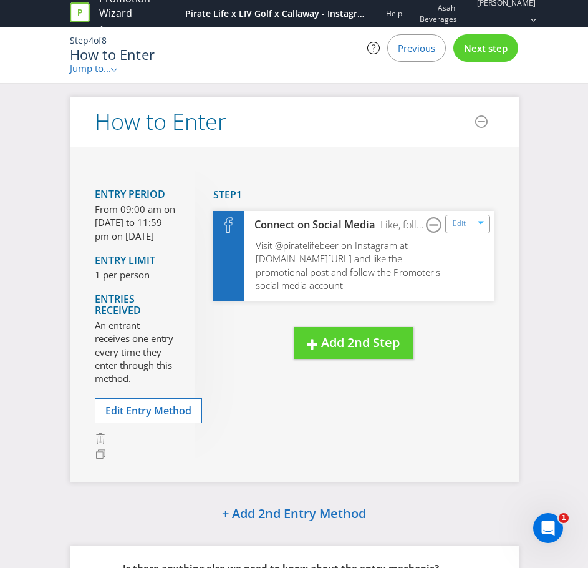
click at [424, 55] on div "Previous" at bounding box center [417, 47] width 59 height 27
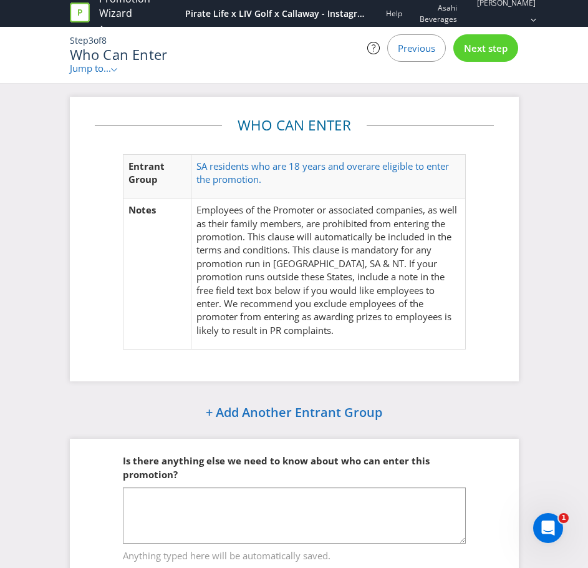
click at [484, 52] on span "Next step" at bounding box center [486, 48] width 44 height 12
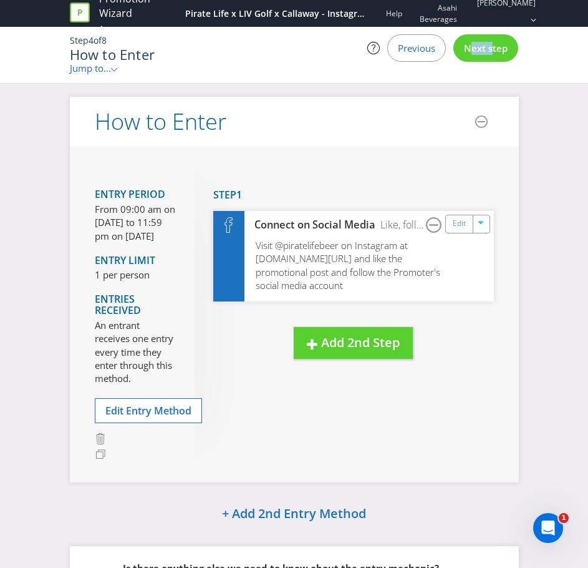
click at [484, 52] on span "Next step" at bounding box center [486, 48] width 44 height 12
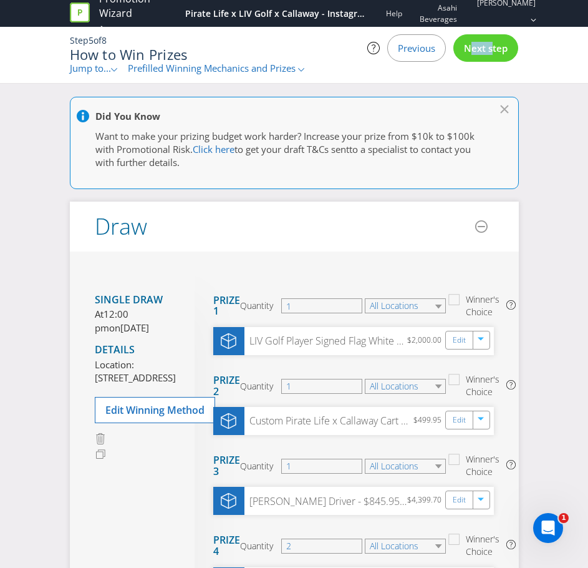
click at [486, 44] on span "Next step" at bounding box center [486, 48] width 44 height 12
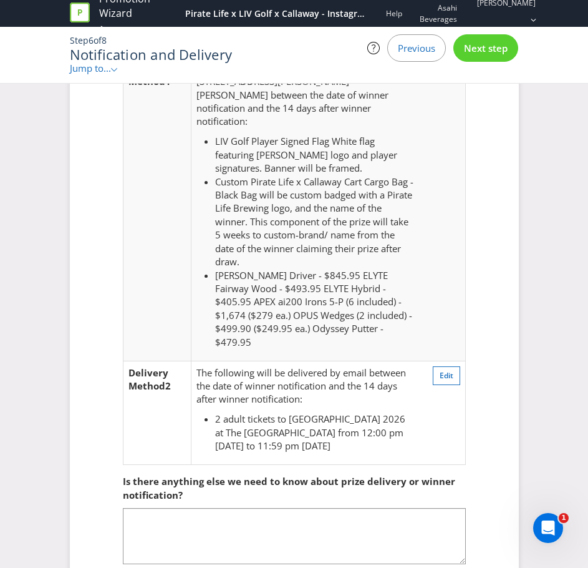
scroll to position [598, 0]
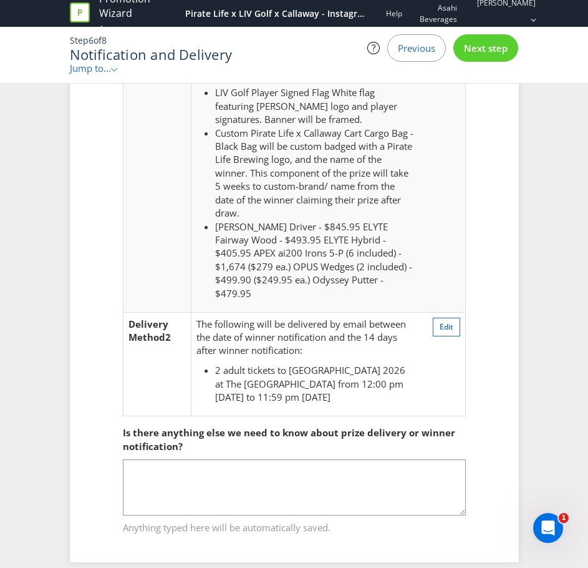
click at [484, 45] on span "Next step" at bounding box center [486, 48] width 44 height 12
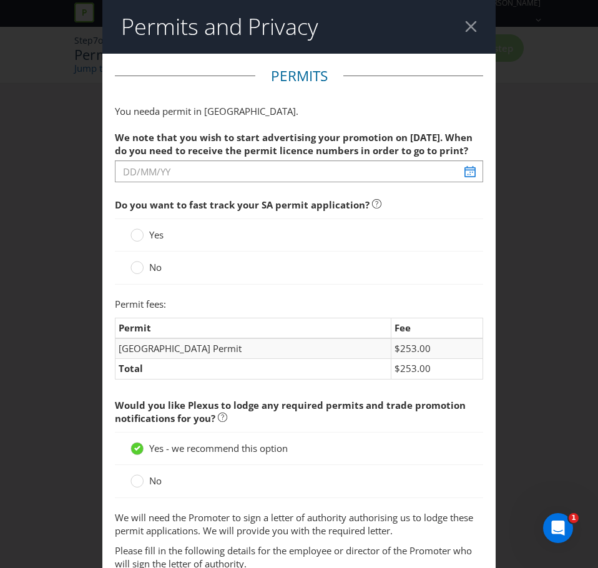
click at [142, 237] on label "Yes" at bounding box center [148, 234] width 36 height 13
click at [0, 0] on input "Yes" at bounding box center [0, 0] width 0 height 0
click at [144, 268] on label "No" at bounding box center [147, 267] width 34 height 13
click at [0, 0] on input "No" at bounding box center [0, 0] width 0 height 0
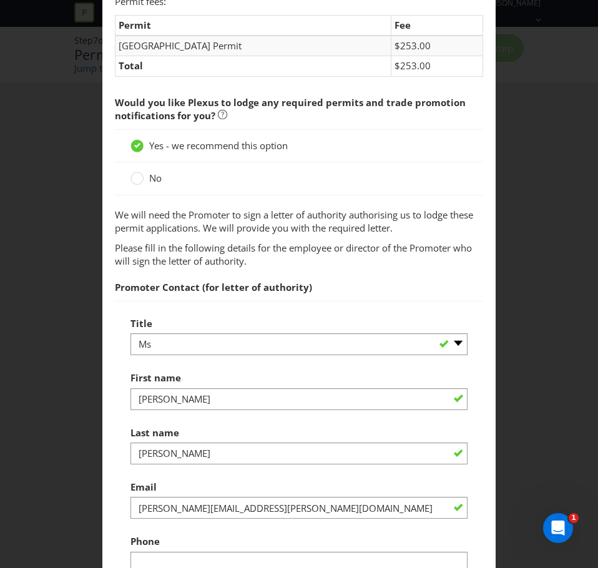
scroll to position [437, 0]
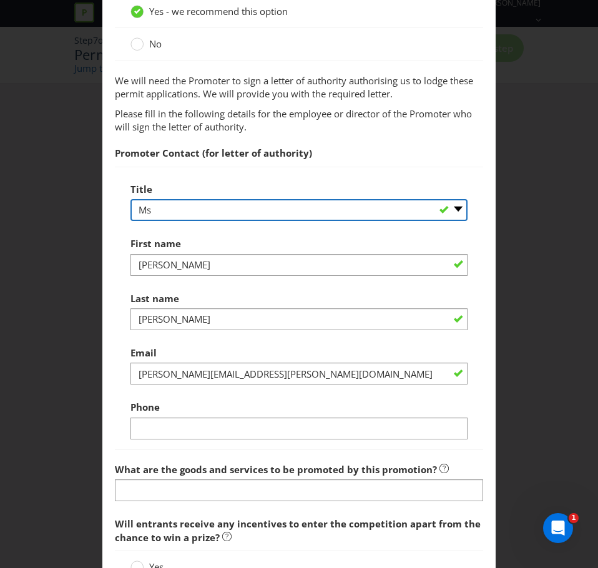
click at [183, 207] on select "-- Please select -- Mr Ms Mrs [PERSON_NAME] [PERSON_NAME] (please specify)" at bounding box center [298, 210] width 337 height 22
select select "MR"
click at [130, 199] on select "-- Please select -- Mr Ms Mrs [PERSON_NAME] [PERSON_NAME] (please specify)" at bounding box center [298, 210] width 337 height 22
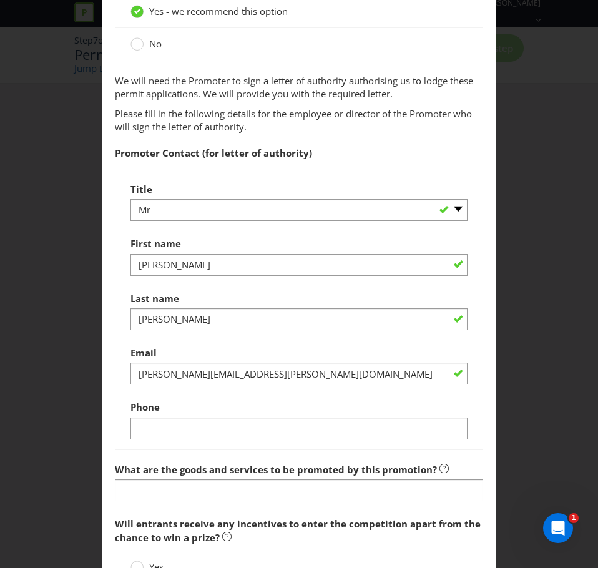
click at [205, 182] on div "Title -- Please select -- Mr Ms Mrs Miss [PERSON_NAME] (please specify)" at bounding box center [298, 199] width 337 height 45
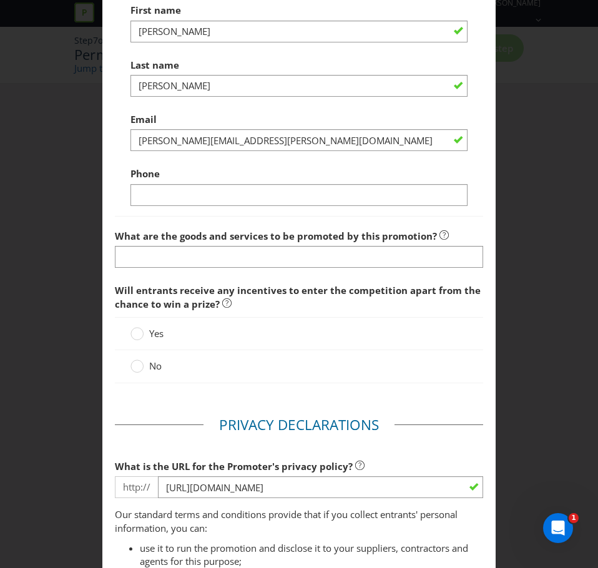
scroll to position [749, 0]
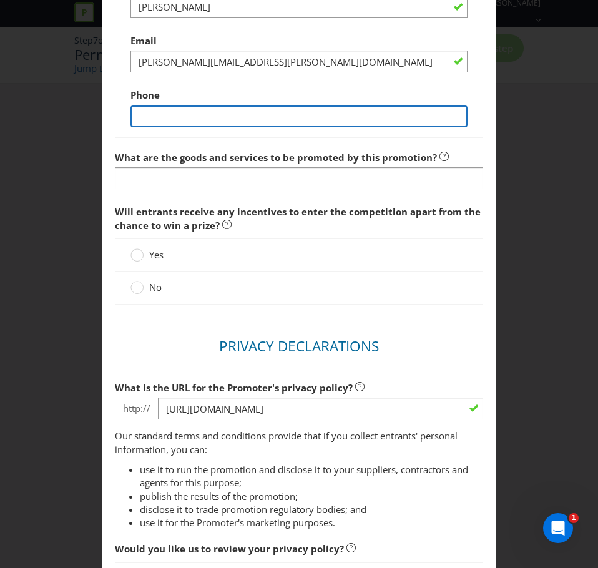
click at [218, 106] on input "text" at bounding box center [298, 116] width 337 height 22
type input "0401947262"
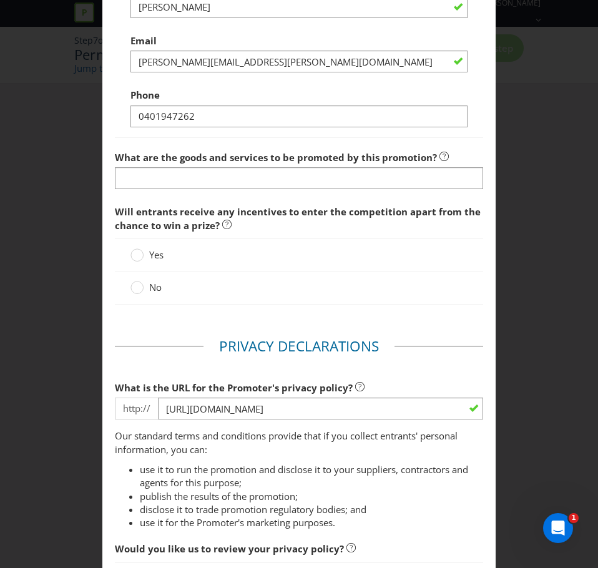
click at [237, 137] on div at bounding box center [299, 137] width 368 height 1
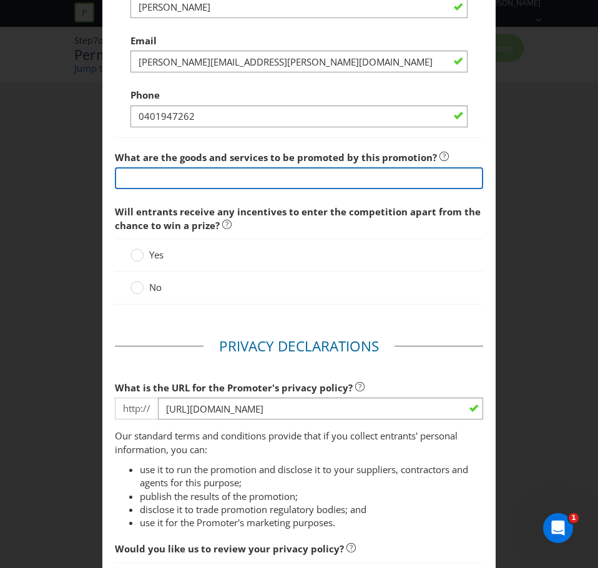
click at [230, 174] on input "text" at bounding box center [299, 178] width 368 height 22
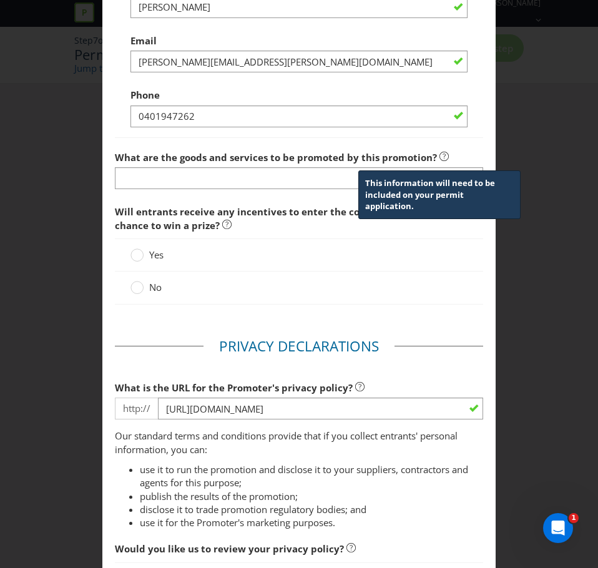
click at [439, 153] on icon at bounding box center [443, 156] width 9 height 9
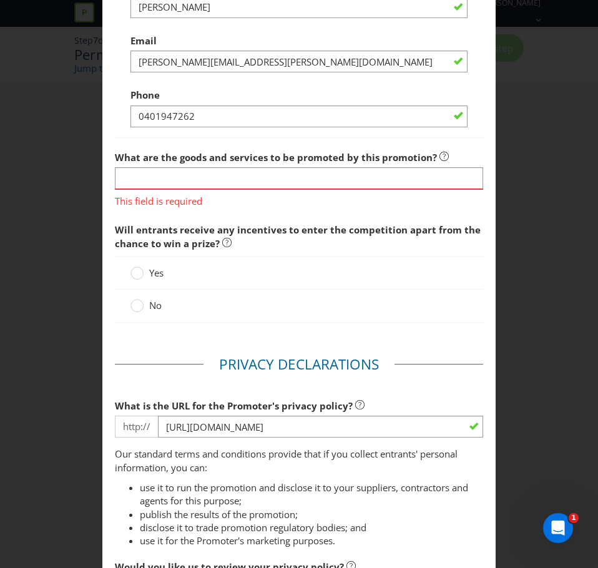
click at [260, 188] on div "This field is required" at bounding box center [299, 197] width 368 height 19
click at [263, 181] on input "text" at bounding box center [299, 178] width 368 height 22
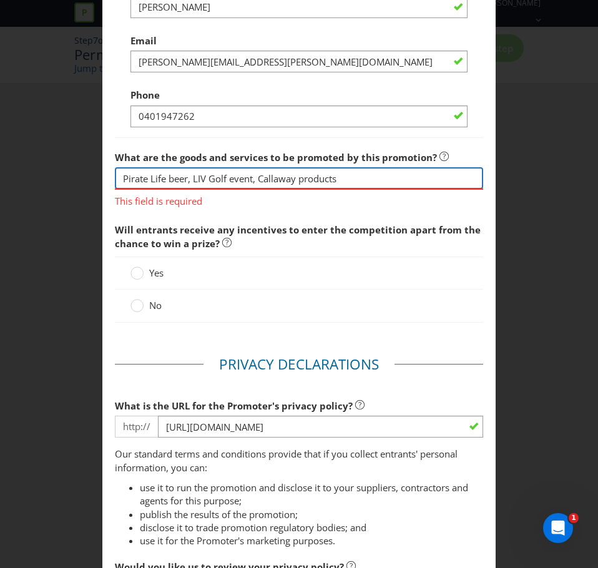
type input "Pirate Life beer, LIV Golf event, Callaway products"
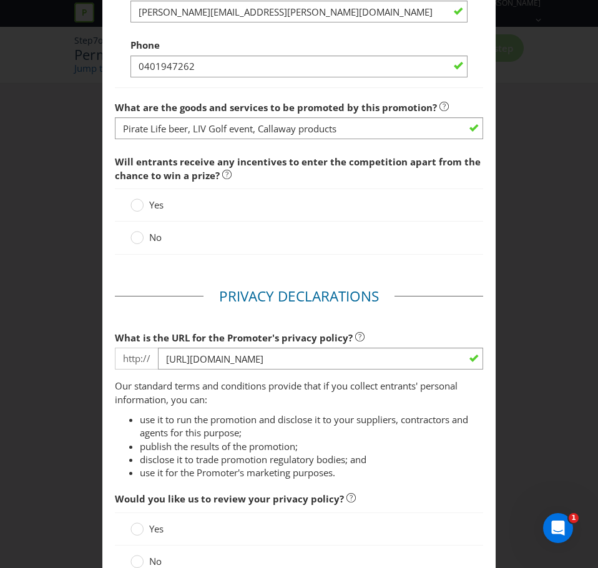
scroll to position [874, 0]
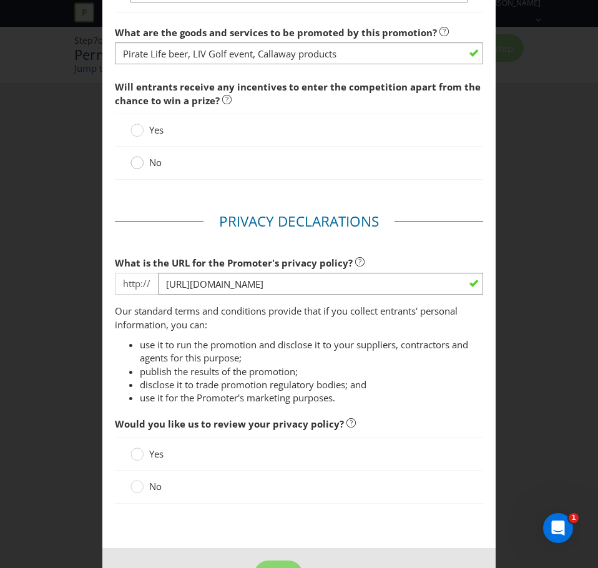
click at [137, 162] on circle at bounding box center [137, 163] width 12 height 12
click at [0, 0] on input "No" at bounding box center [0, 0] width 0 height 0
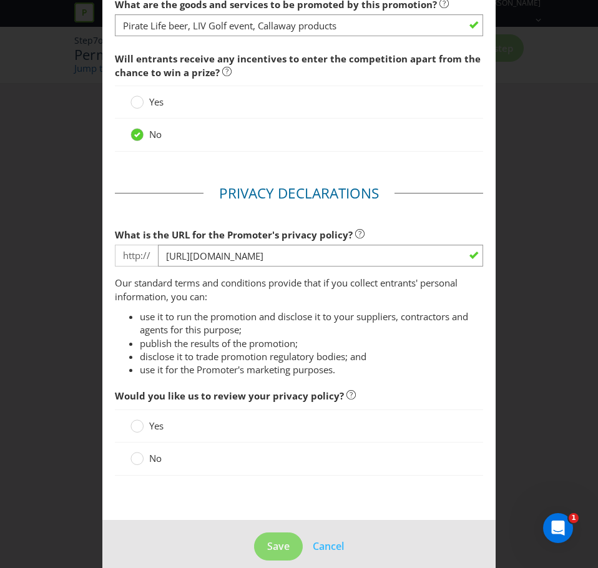
scroll to position [917, 0]
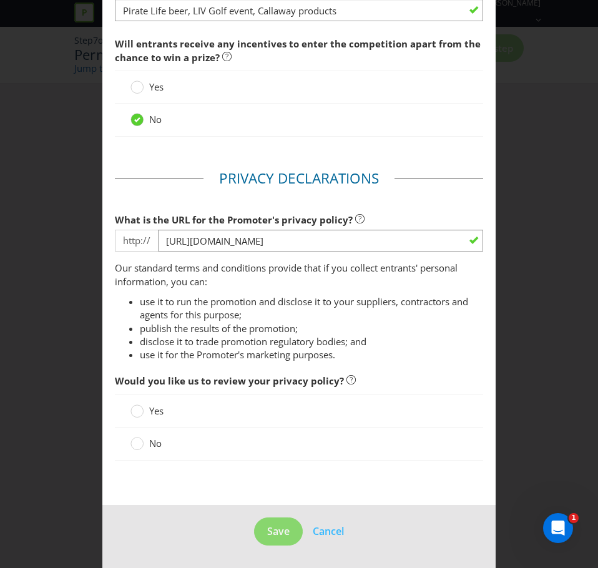
click at [143, 444] on label "No" at bounding box center [147, 443] width 34 height 13
click at [0, 0] on input "No" at bounding box center [0, 0] width 0 height 0
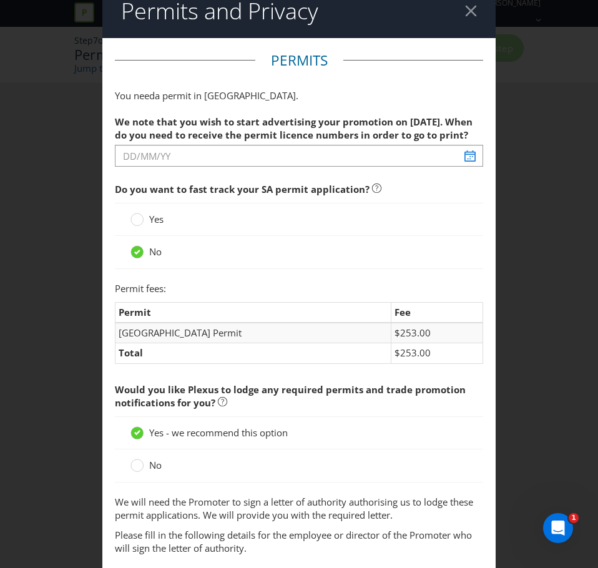
scroll to position [0, 0]
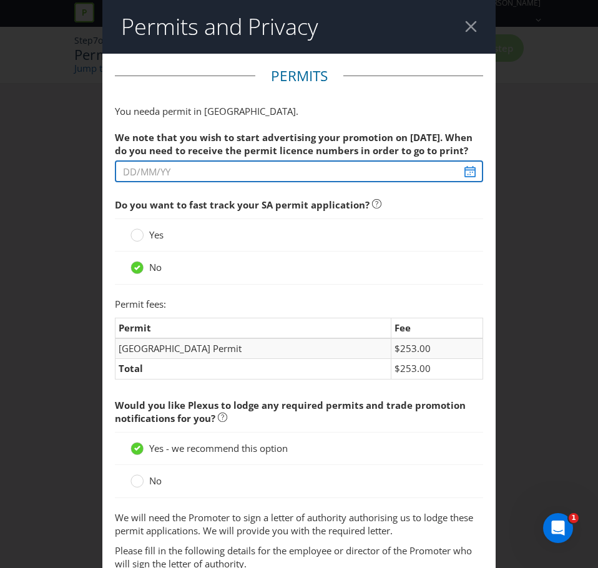
click at [238, 174] on input "text" at bounding box center [299, 171] width 368 height 22
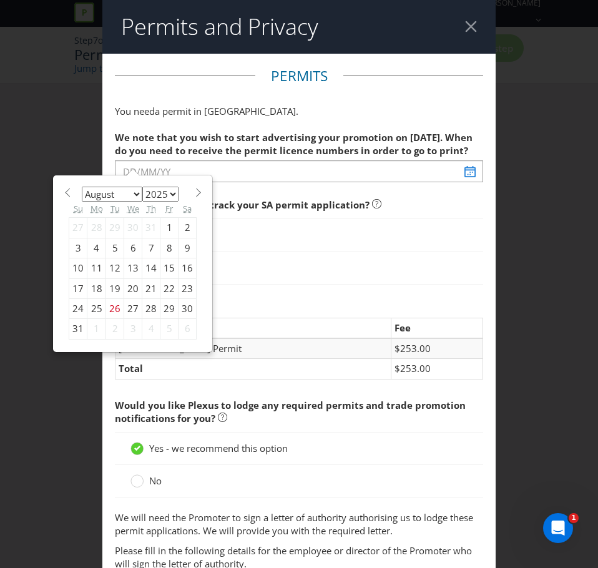
click at [160, 312] on div "29" at bounding box center [169, 308] width 18 height 20
type input "[DATE]"
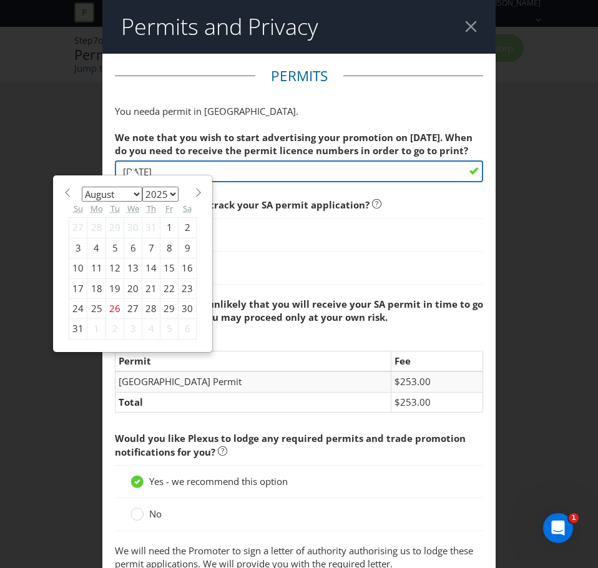
click at [184, 171] on input "[DATE]" at bounding box center [299, 171] width 368 height 22
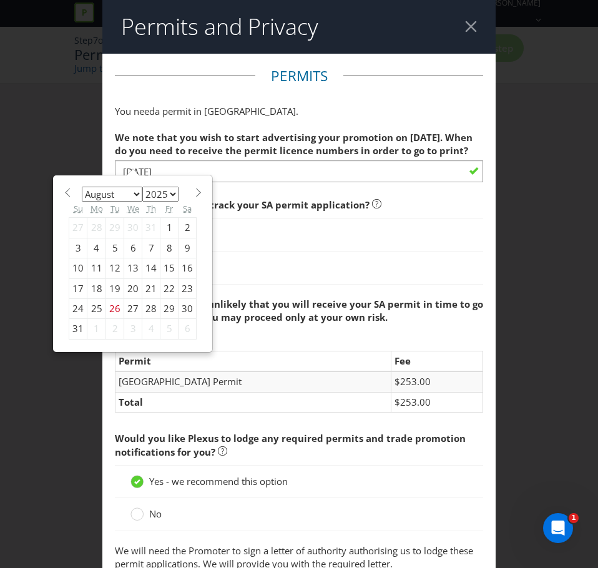
click at [193, 189] on span at bounding box center [197, 192] width 9 height 9
select select "8"
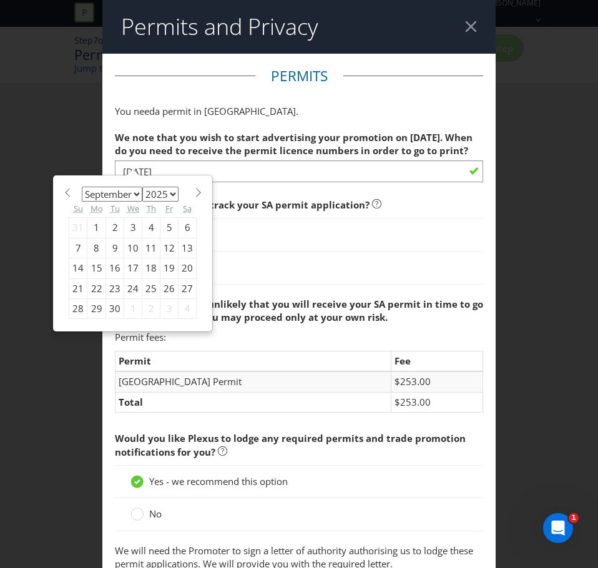
click at [160, 225] on div "5" at bounding box center [169, 228] width 18 height 20
type input "[DATE]"
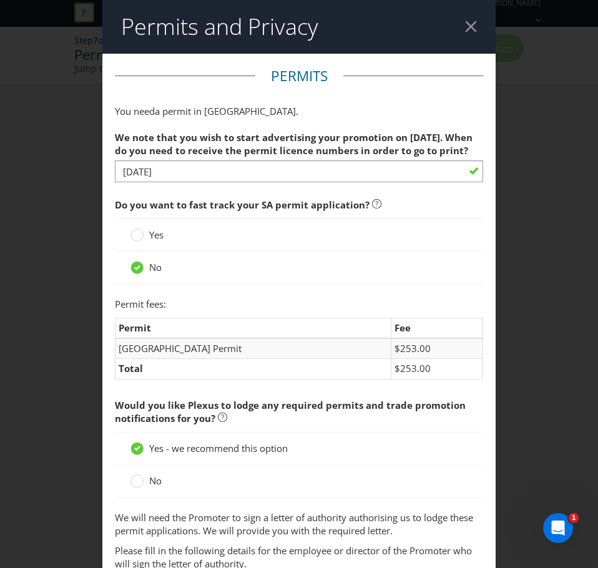
click at [192, 198] on span "Do you want to fast track your SA permit application?" at bounding box center [299, 205] width 368 height 26
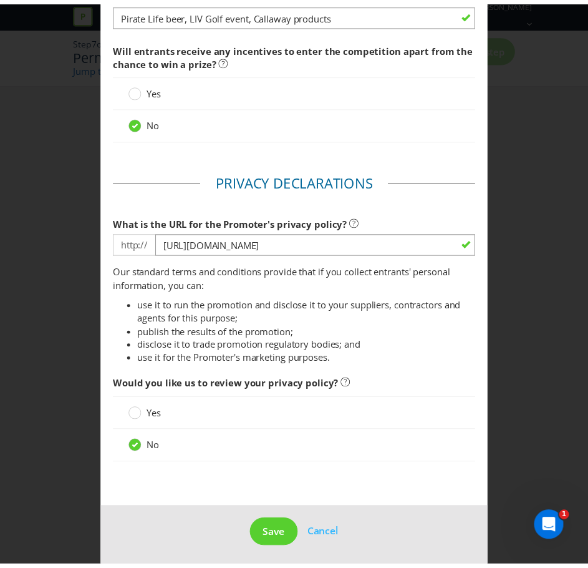
scroll to position [917, 0]
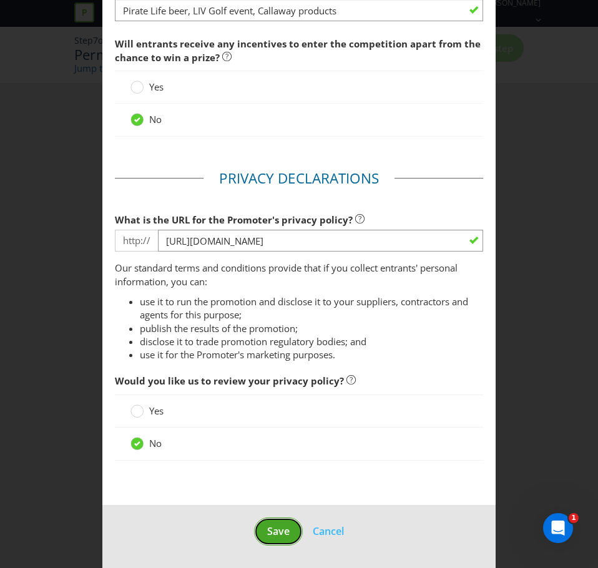
click at [273, 526] on span "Save" at bounding box center [278, 531] width 22 height 14
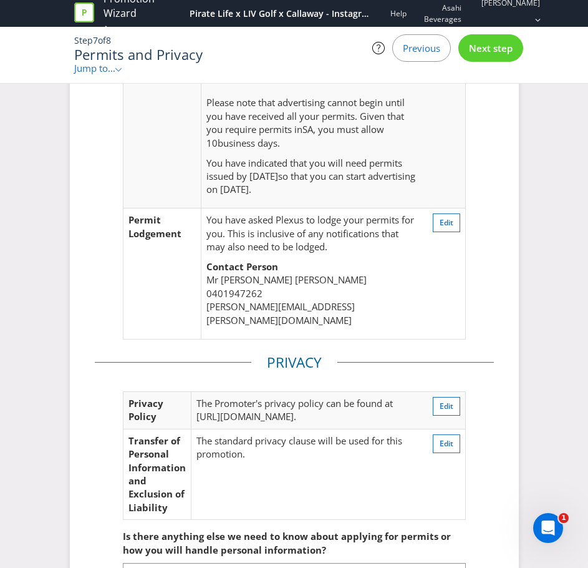
scroll to position [261, 0]
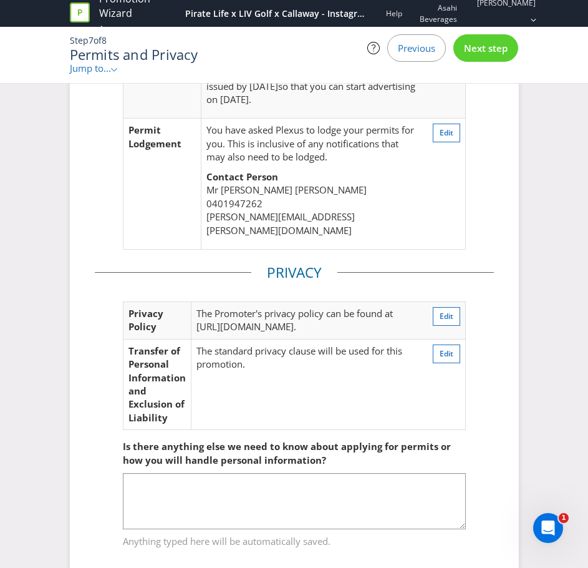
click at [476, 41] on div "Next step" at bounding box center [486, 47] width 65 height 27
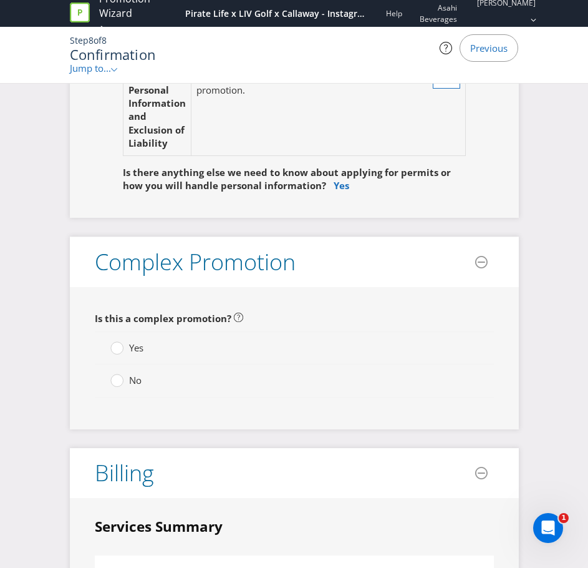
scroll to position [4181, 0]
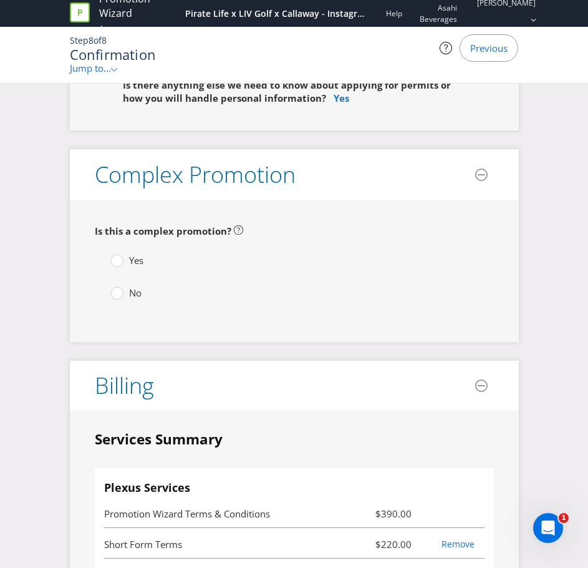
click at [138, 286] on span "No" at bounding box center [135, 292] width 12 height 12
click at [0, 0] on input "No" at bounding box center [0, 0] width 0 height 0
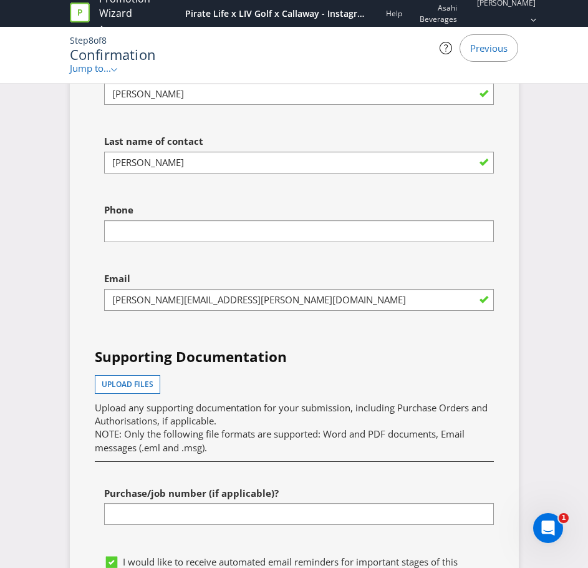
scroll to position [5367, 0]
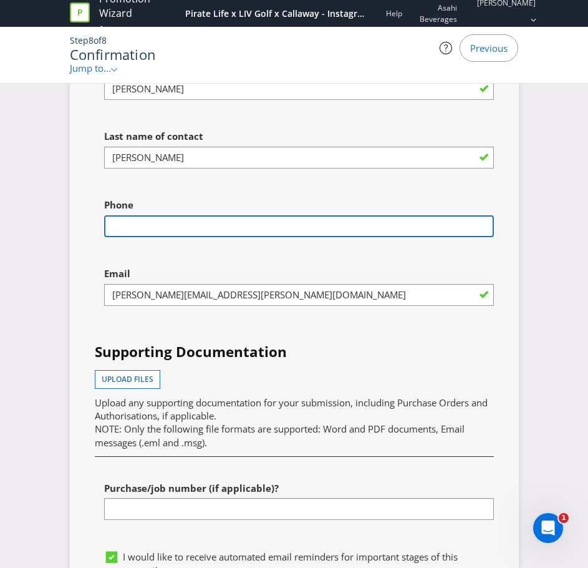
click at [229, 215] on input "text" at bounding box center [299, 226] width 390 height 22
type input "0401947262"
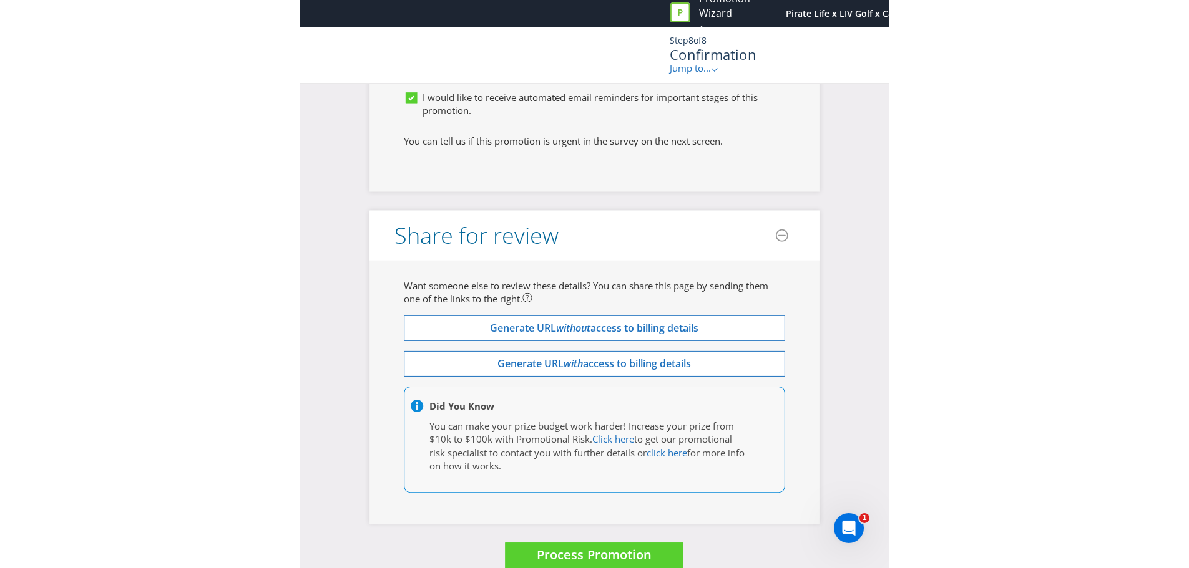
scroll to position [4761, 0]
